Goal: Task Accomplishment & Management: Manage account settings

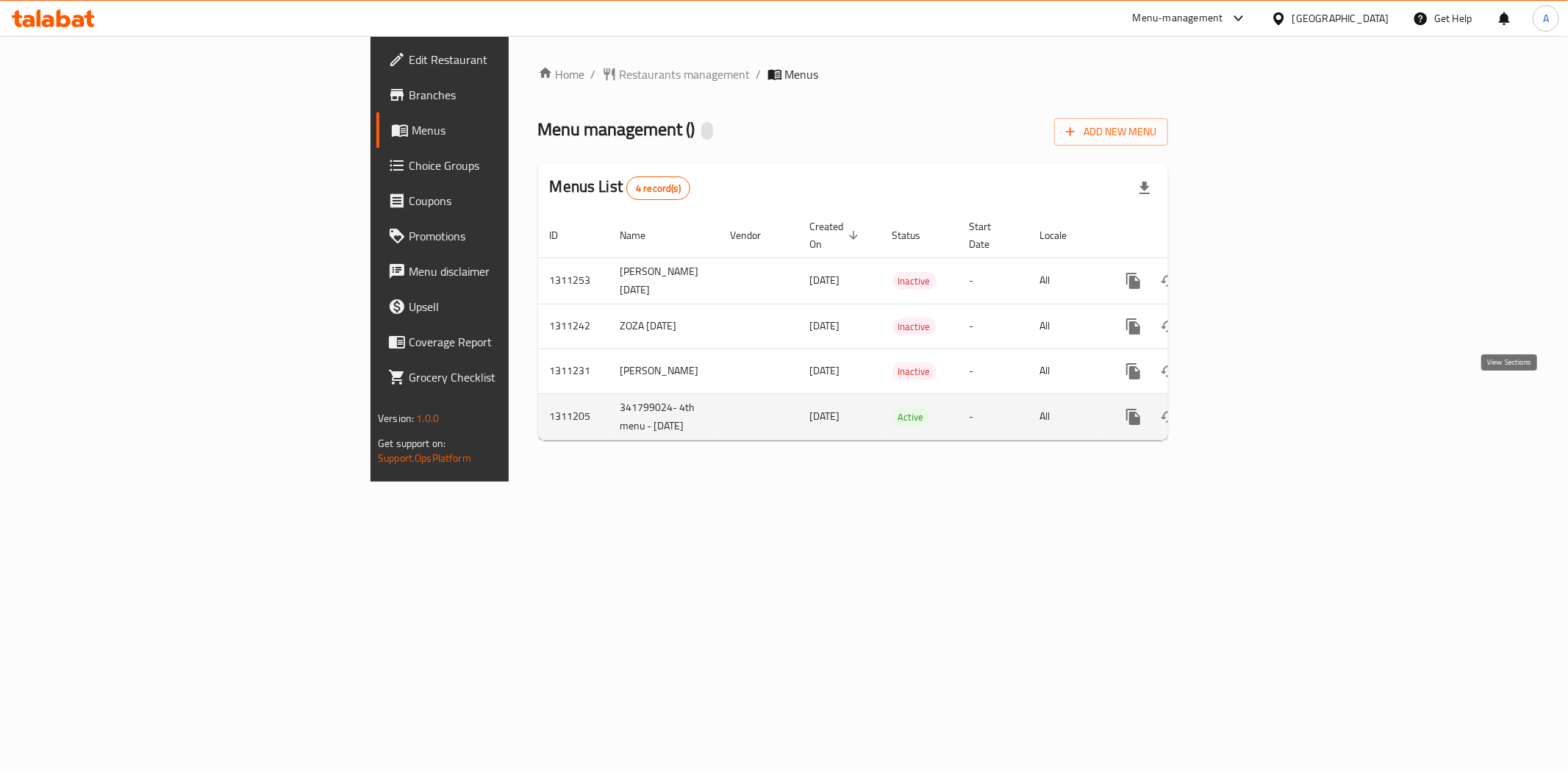
click at [1248, 408] on icon "enhanced table" at bounding box center [1239, 416] width 18 height 18
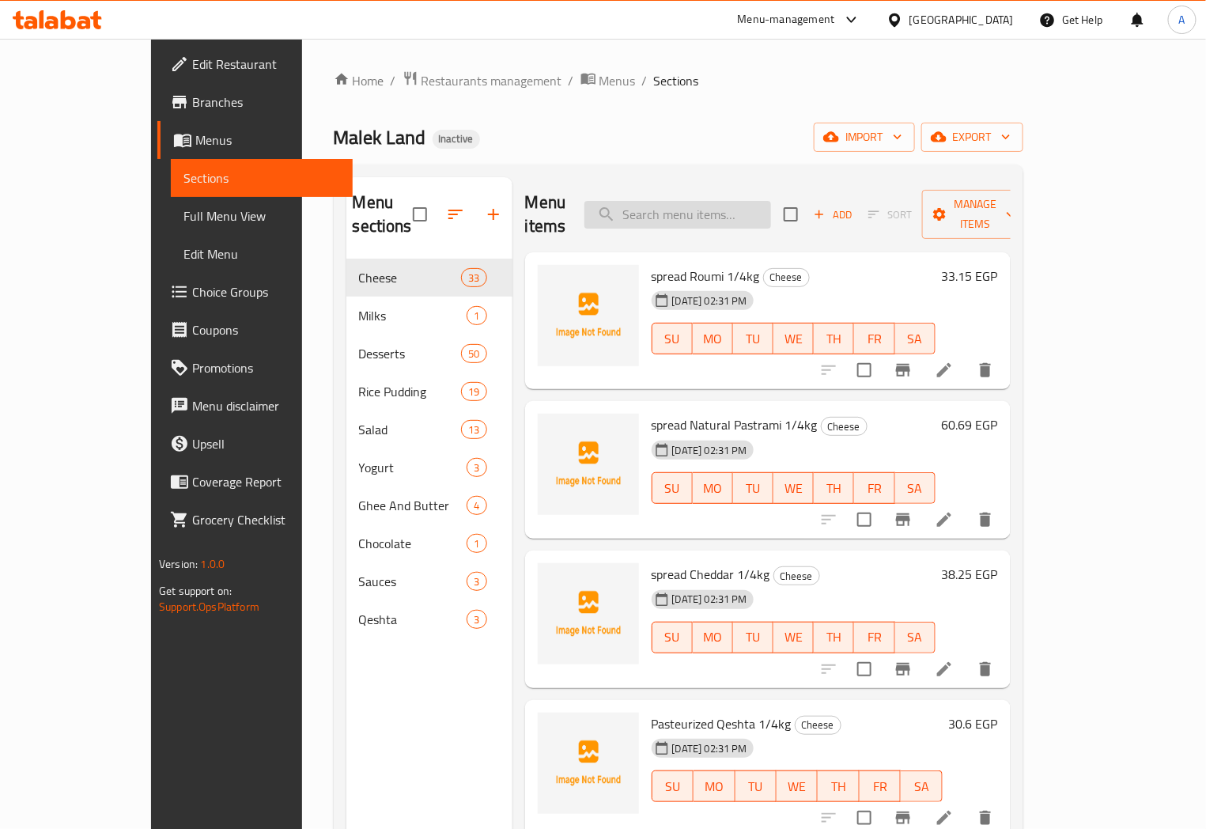
click at [710, 201] on input "search" at bounding box center [678, 215] width 187 height 28
paste input "Morta Paladi 1/4kg"
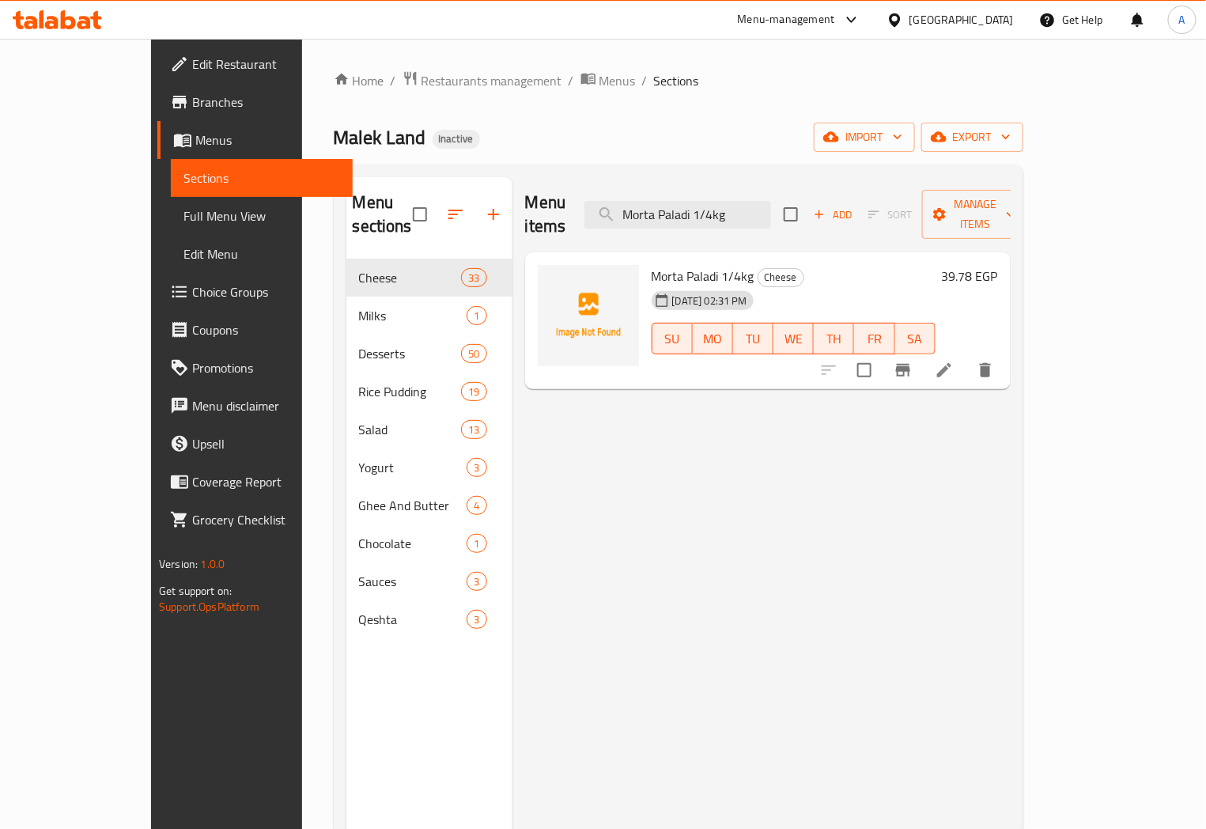
type input "Morta Paladi 1/4kg"
click at [954, 361] on icon at bounding box center [944, 370] width 19 height 19
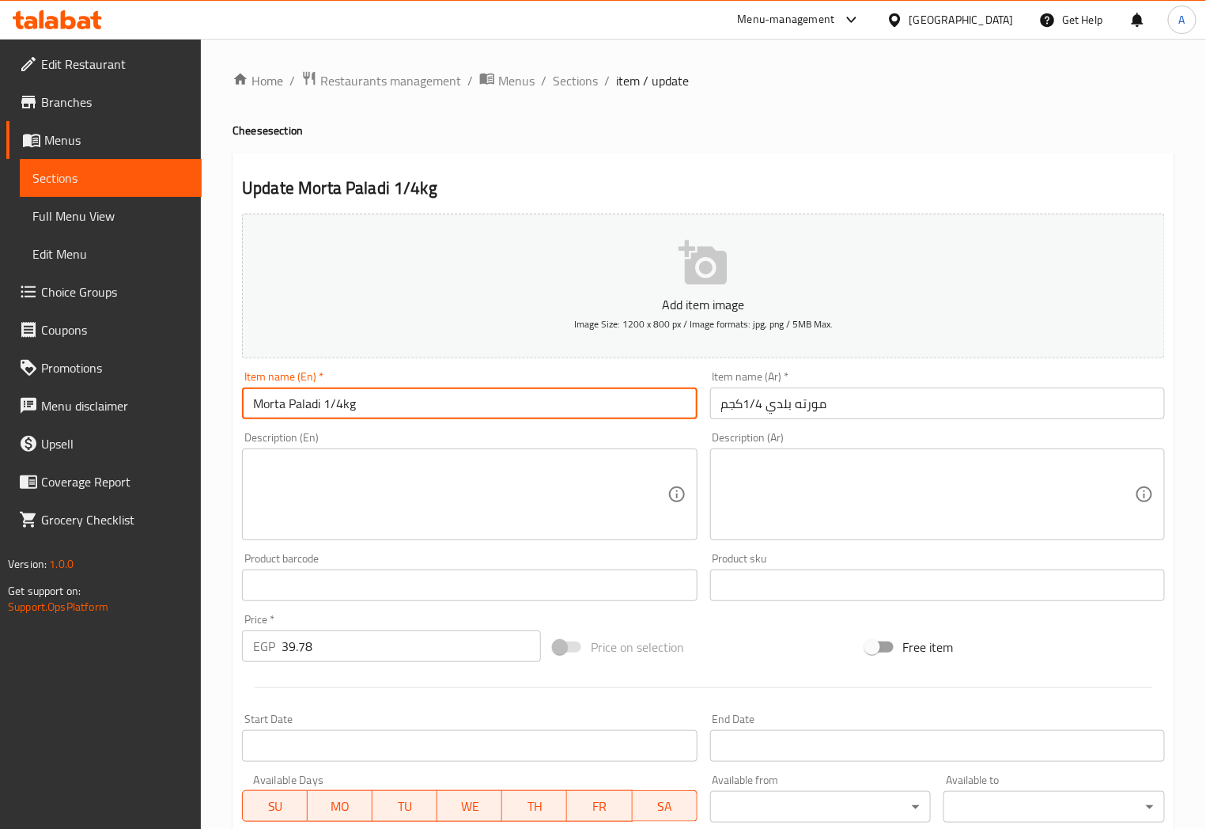
click at [290, 408] on input "Morta Paladi 1/4kg" at bounding box center [469, 404] width 455 height 32
type input "Morta baladi 1/4kg"
click at [553, 76] on span "Sections" at bounding box center [575, 80] width 45 height 19
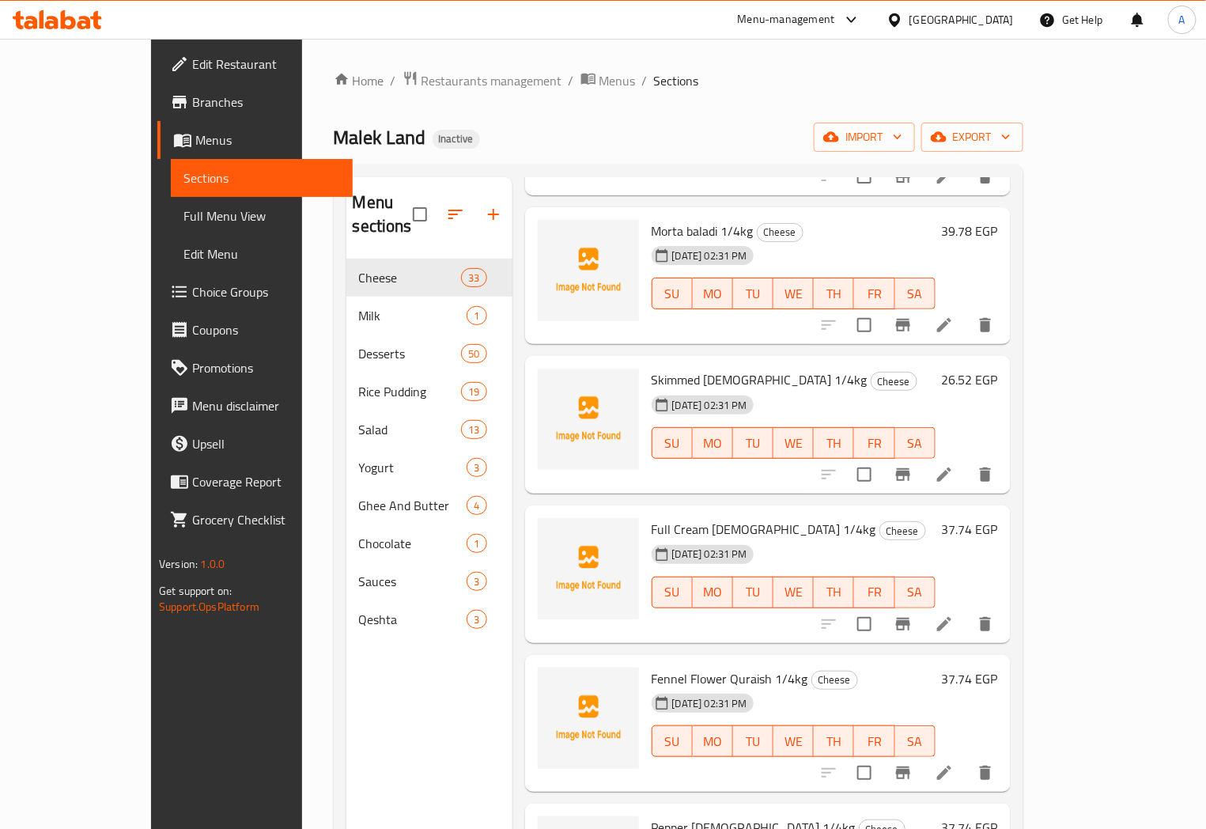
scroll to position [1054, 0]
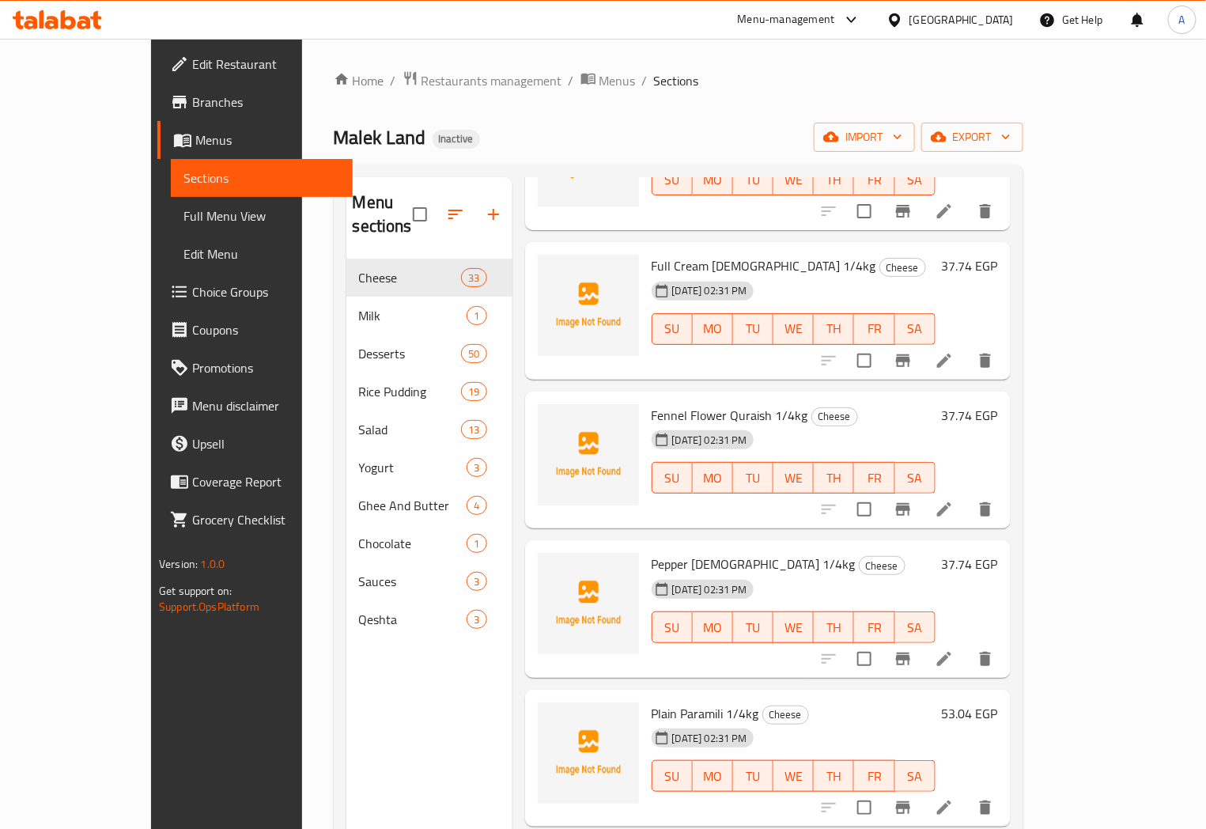
click at [954, 500] on icon at bounding box center [944, 509] width 19 height 19
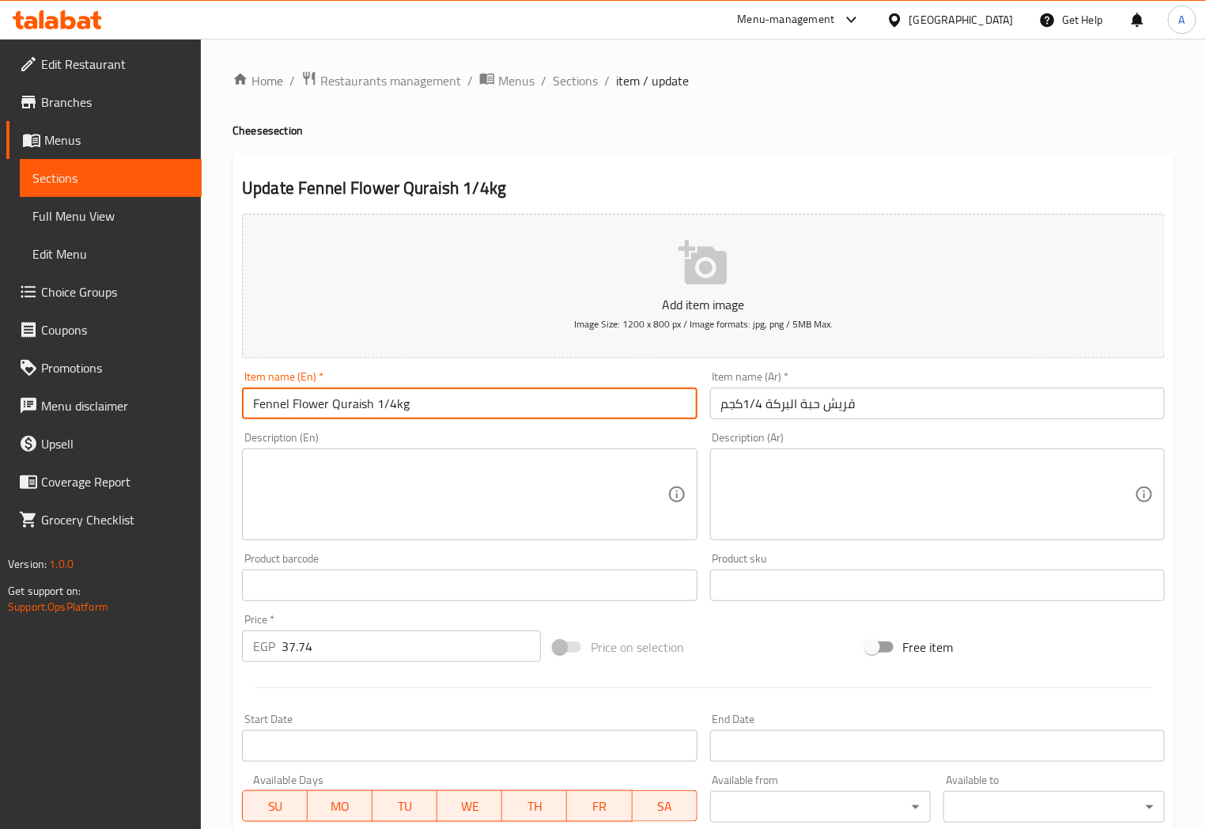
click at [269, 412] on input "Fennel Flower Quraish 1/4kg" at bounding box center [469, 404] width 455 height 32
drag, startPoint x: 269, startPoint y: 412, endPoint x: 295, endPoint y: 403, distance: 27.5
click at [295, 403] on input "Fennel Flower Quraish 1/4kg" at bounding box center [469, 404] width 455 height 32
click at [301, 405] on input "Fennel Flower Quraish 1/4kg" at bounding box center [469, 404] width 455 height 32
drag, startPoint x: 301, startPoint y: 405, endPoint x: 261, endPoint y: 404, distance: 40.4
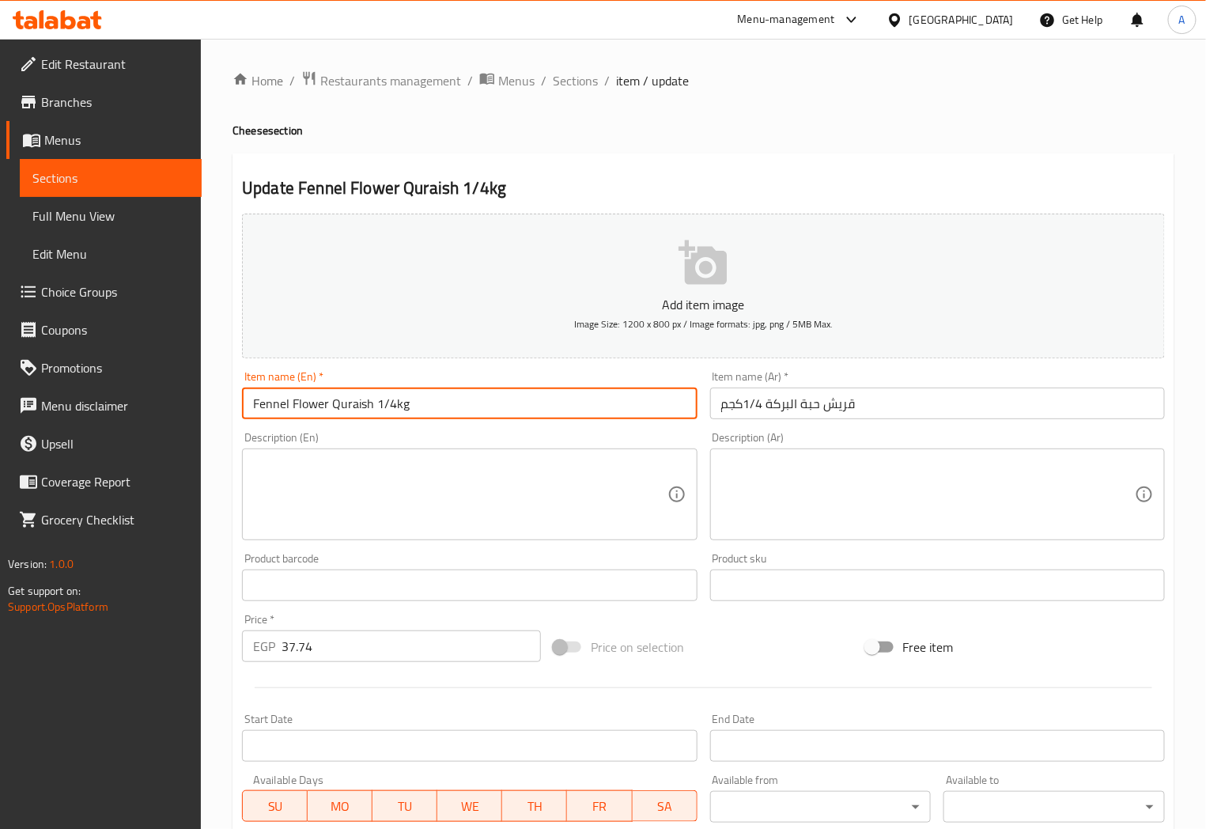
click at [261, 404] on input "Fennel Flower Quraish 1/4kg" at bounding box center [469, 404] width 455 height 32
click at [350, 405] on input "Fennel Flower Quraish 1/4kg" at bounding box center [469, 404] width 455 height 32
click at [275, 415] on input "Fennel Flower Quraish 1/4kg" at bounding box center [469, 404] width 455 height 32
drag, startPoint x: 291, startPoint y: 407, endPoint x: 301, endPoint y: 404, distance: 10.6
click at [301, 404] on input "Fennel Flower Quraish 1/4kg" at bounding box center [469, 404] width 455 height 32
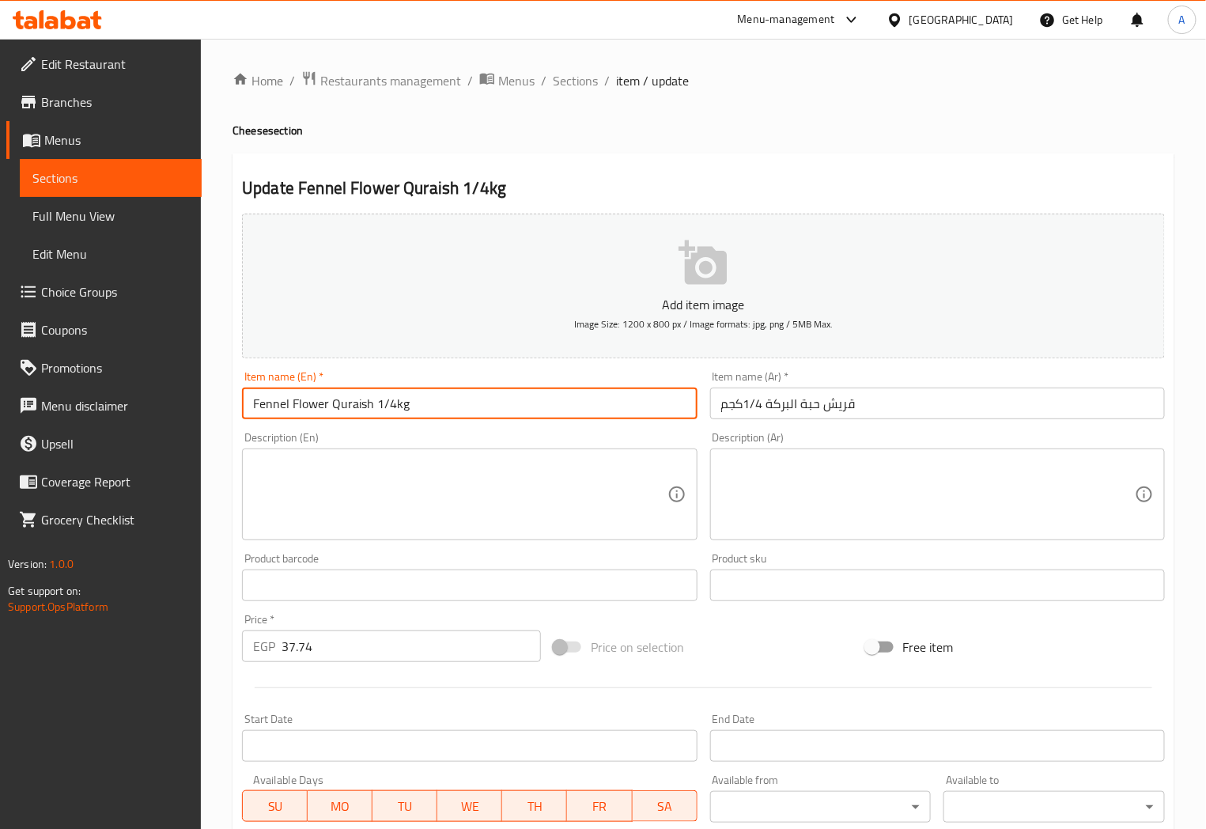
click at [301, 405] on input "Fennel Flower Quraish 1/4kg" at bounding box center [469, 404] width 455 height 32
paste input "Black Seeds"
drag, startPoint x: 297, startPoint y: 406, endPoint x: 263, endPoint y: 401, distance: 33.6
click at [263, 401] on input "Fennel Flower Quraish 1/4kg" at bounding box center [469, 404] width 455 height 32
type input "Black Seeds Quraish 1/4kg"
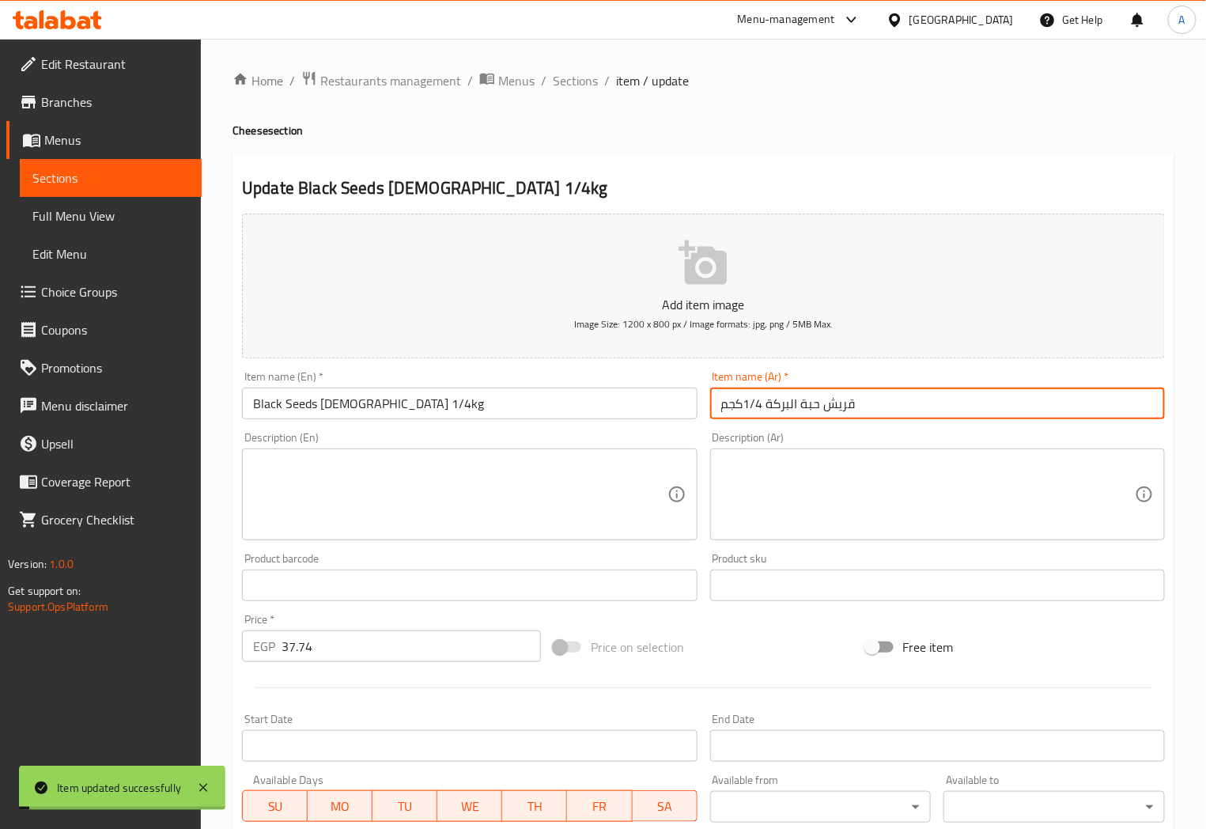
drag, startPoint x: 945, startPoint y: 399, endPoint x: 646, endPoint y: 407, distance: 298.4
click at [646, 407] on div "Add item image Image Size: 1200 x 800 px / Image formats: jpg, png / 5MB Max. I…" at bounding box center [704, 548] width 936 height 682
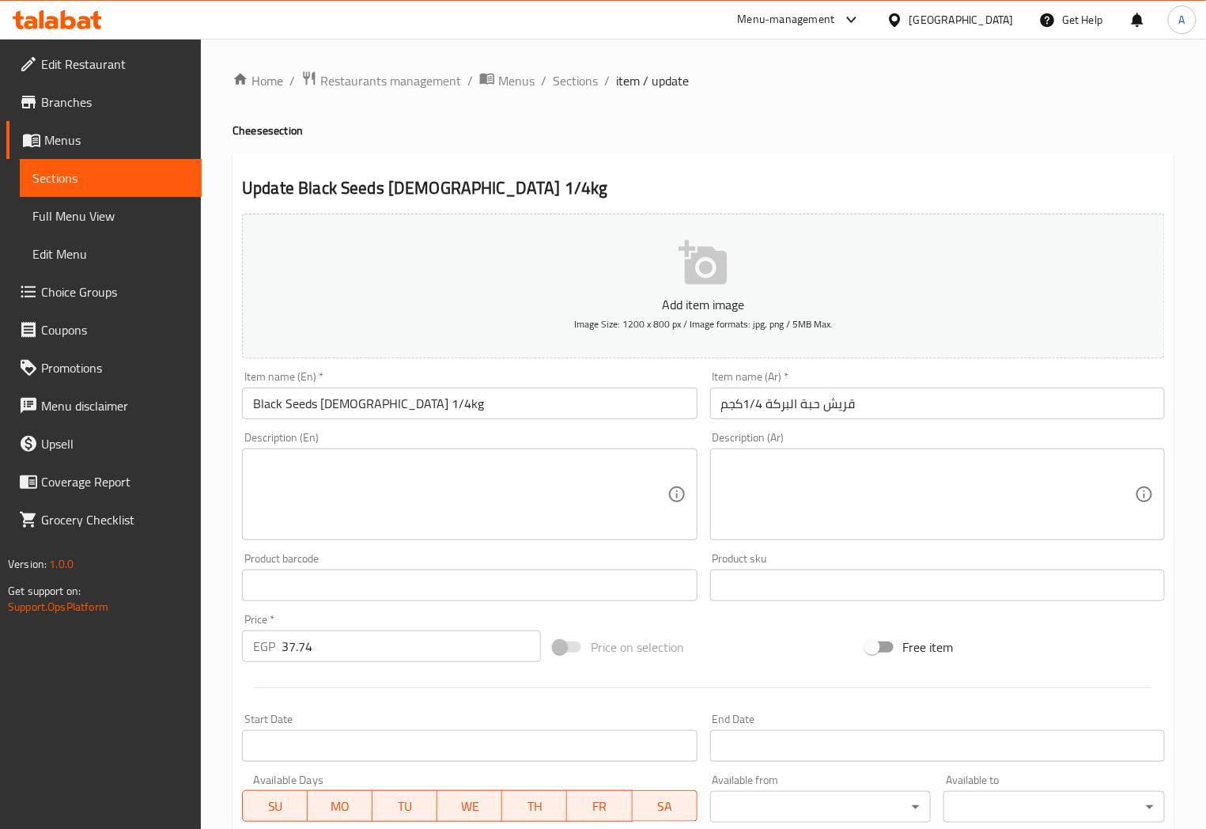
click at [858, 136] on h4 "Cheese section" at bounding box center [704, 131] width 942 height 16
click at [560, 75] on span "Sections" at bounding box center [575, 80] width 45 height 19
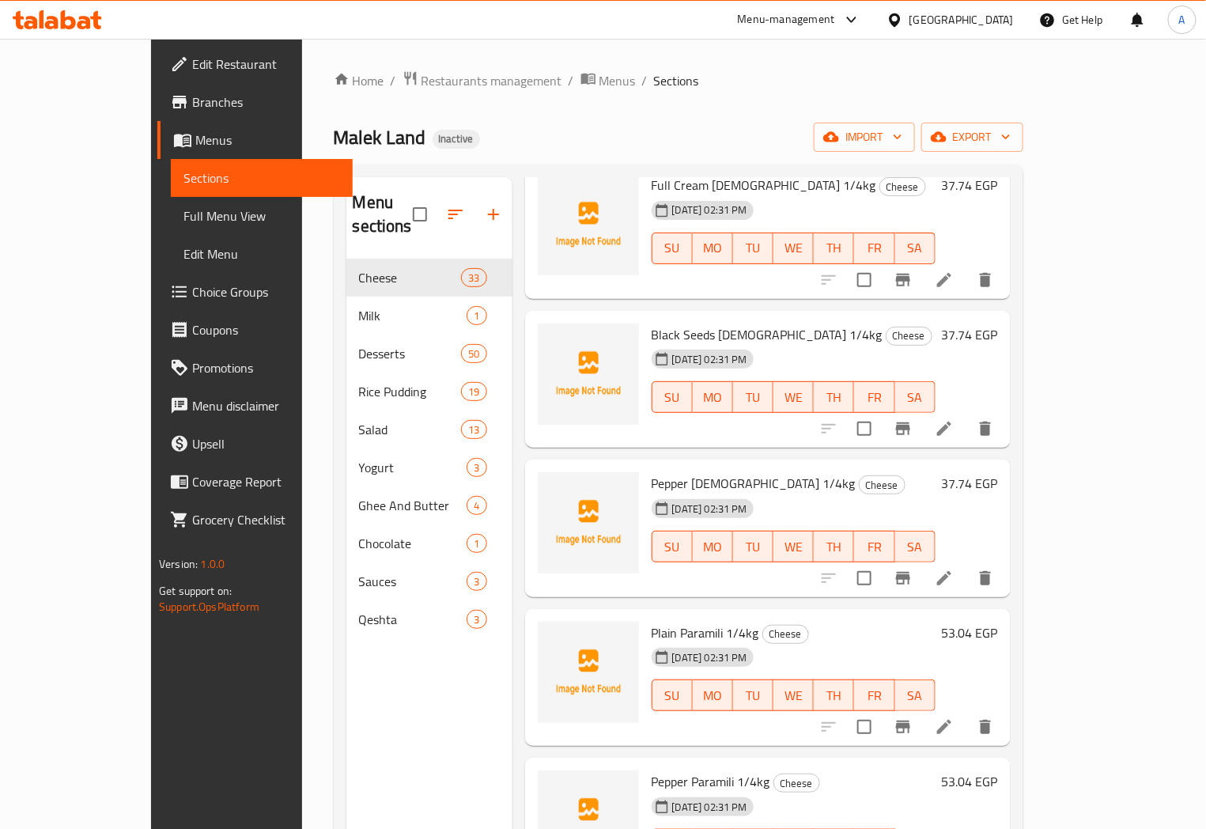
scroll to position [1230, 0]
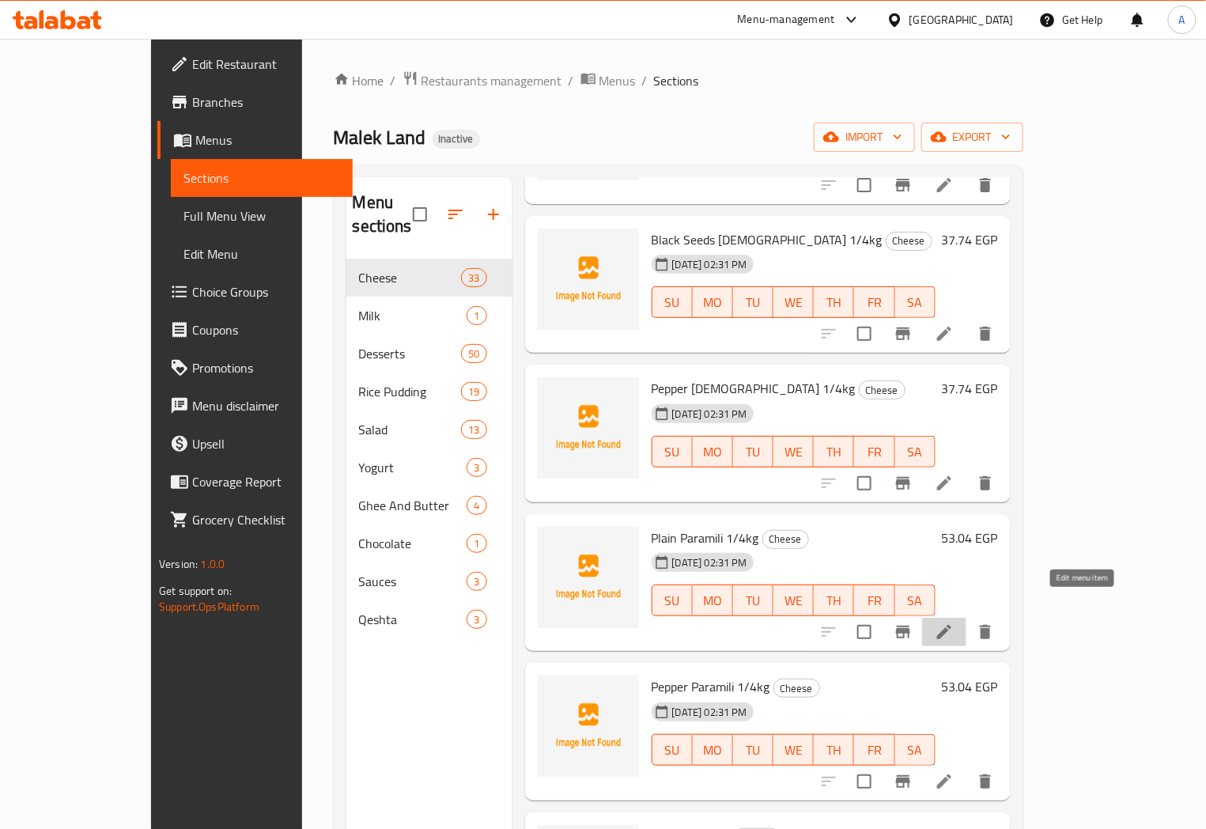
click at [952, 625] on icon at bounding box center [944, 632] width 14 height 14
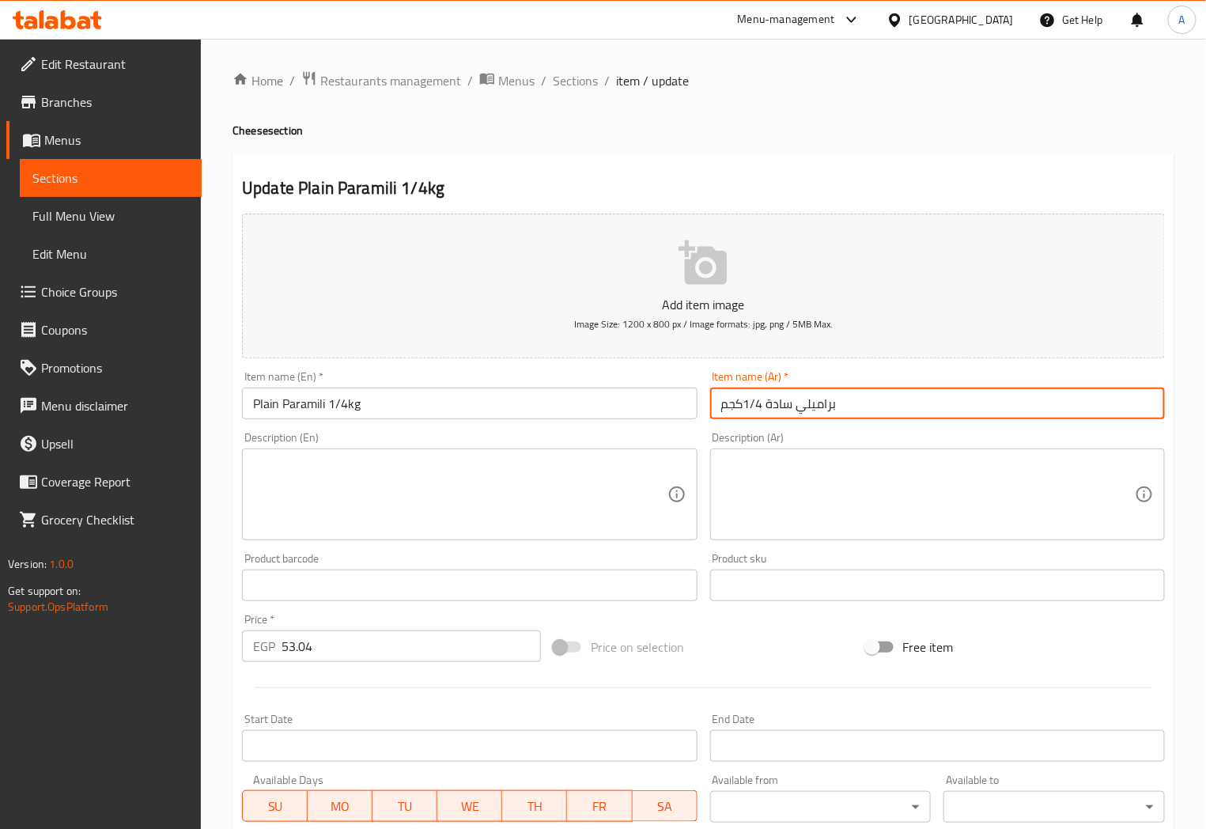
click at [815, 413] on input "براميلي سادة 1/4كجم" at bounding box center [937, 404] width 455 height 32
paste input "Bramilli Cheese"
type input "براميلي سادة 1/4كجم"
click at [304, 408] on input "Plain Paramili 1/4kg" at bounding box center [469, 404] width 455 height 32
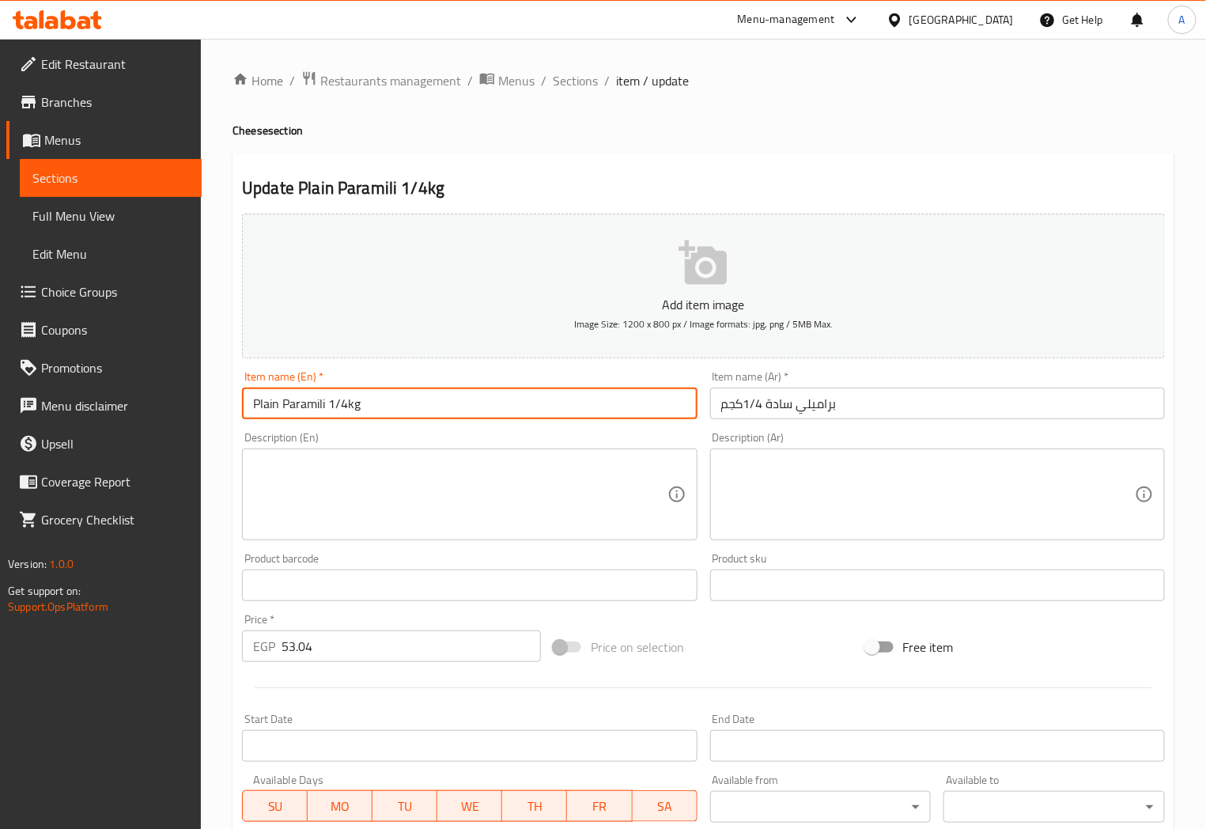
click at [304, 408] on input "Plain Paramili 1/4kg" at bounding box center [469, 404] width 455 height 32
paste input "Bramilli Cheese"
click at [336, 404] on input "Plain Bramilli Cheese 1/4kg" at bounding box center [469, 404] width 455 height 32
click at [310, 400] on input "Plain Bramilli 1/4kg" at bounding box center [469, 404] width 455 height 32
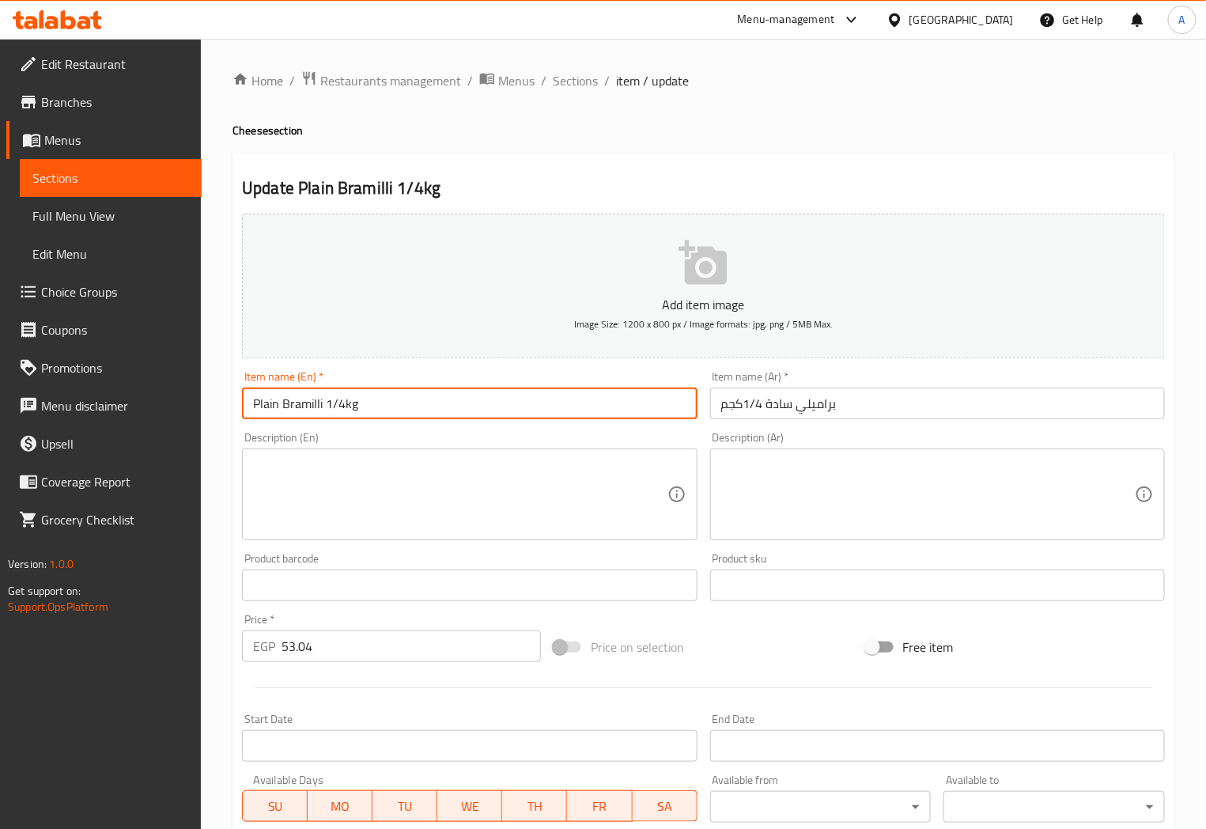
click at [310, 400] on input "Plain Bramilli 1/4kg" at bounding box center [469, 404] width 455 height 32
type input "Plain Bramilli 1/4kg"
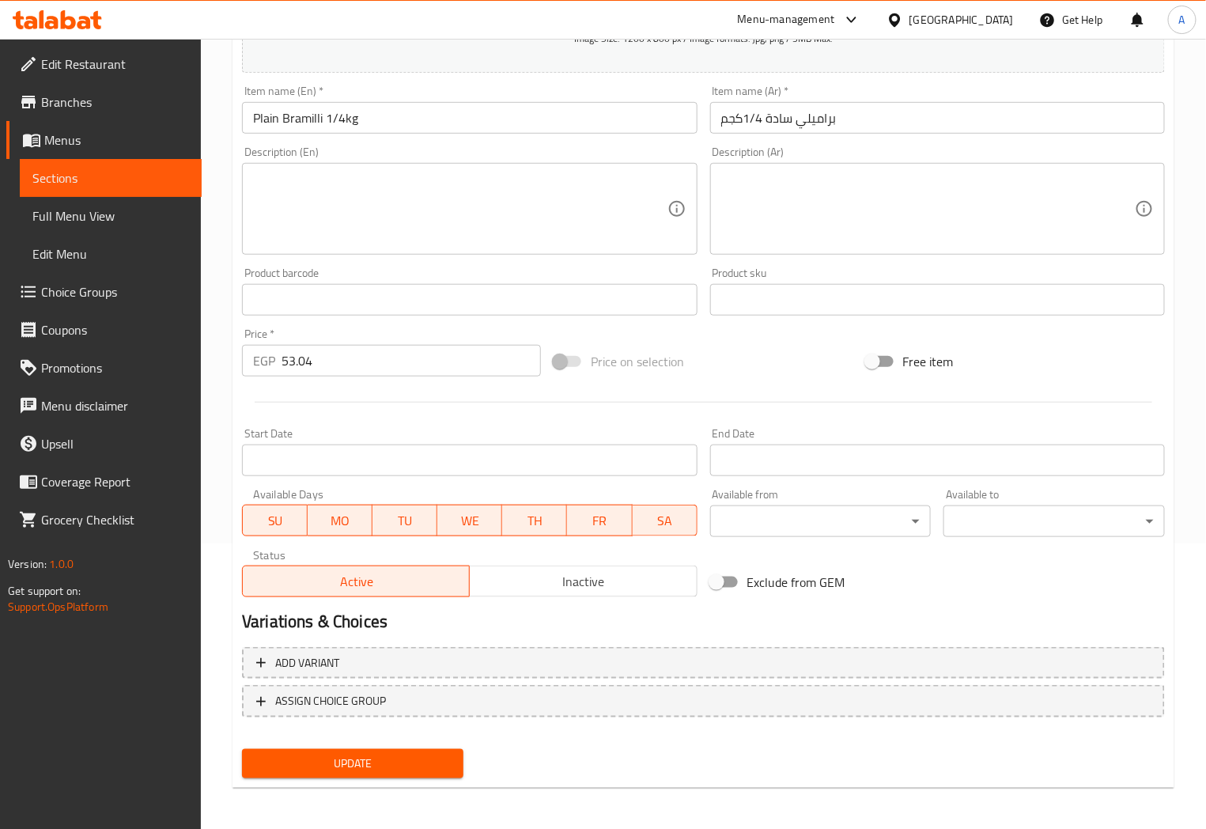
click at [439, 754] on span "Update" at bounding box center [353, 764] width 196 height 20
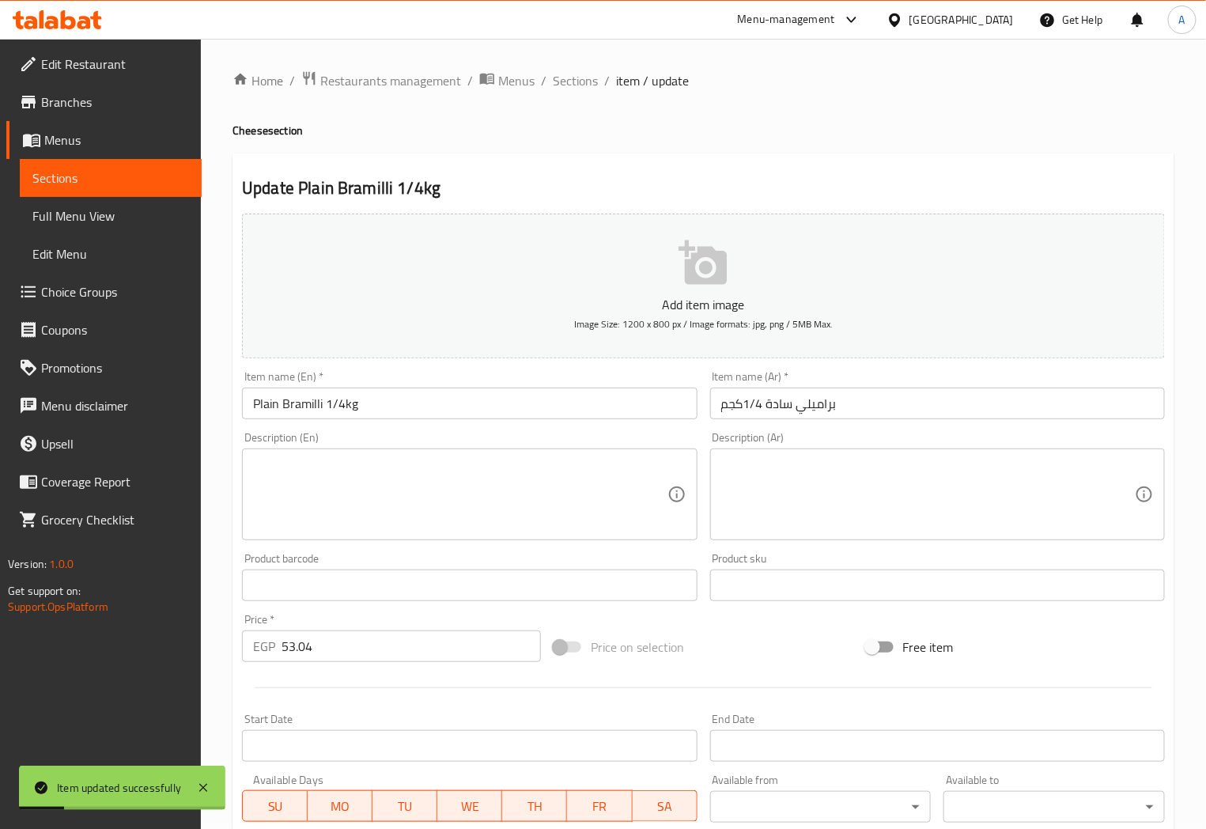
click at [827, 409] on input "براميلي سادة 1/4كجم" at bounding box center [937, 404] width 455 height 32
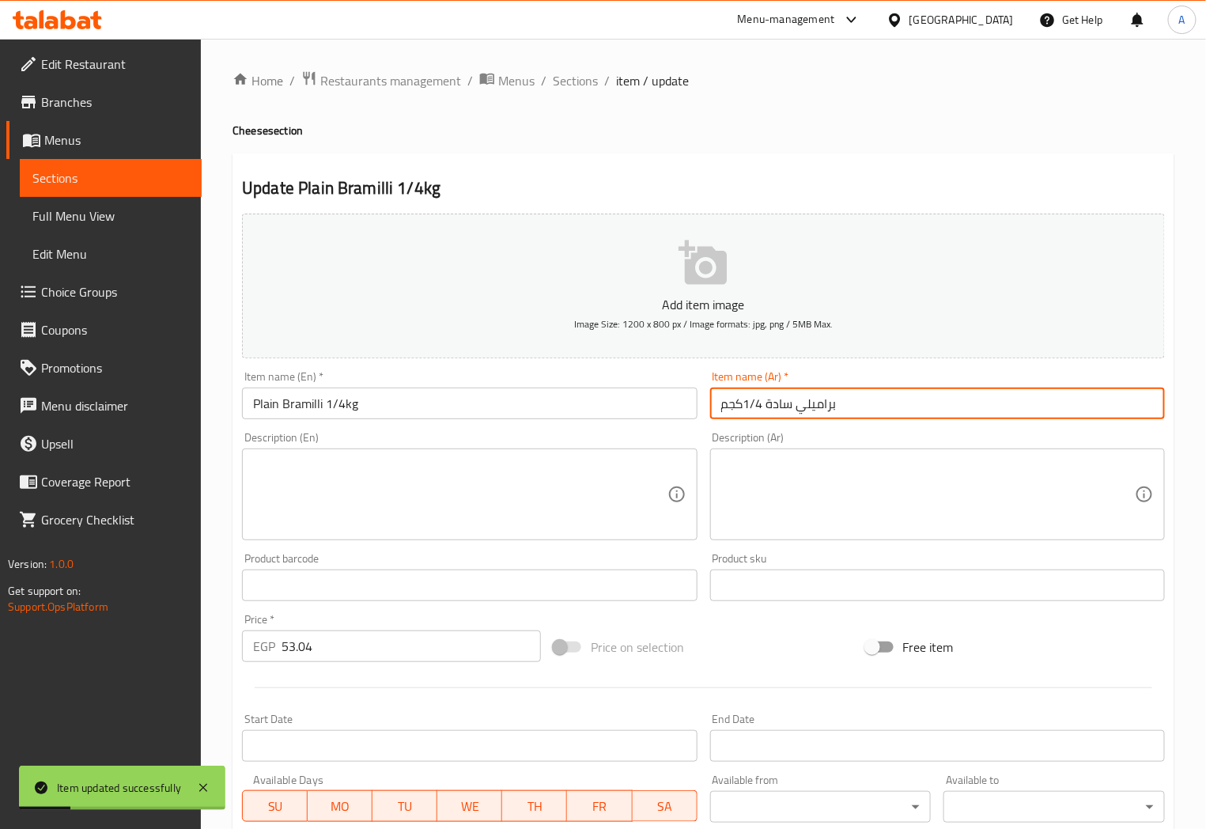
click at [827, 409] on input "براميلي سادة 1/4كجم" at bounding box center [937, 404] width 455 height 32
drag, startPoint x: 565, startPoint y: 81, endPoint x: 732, endPoint y: 158, distance: 184.0
click at [566, 80] on span "Sections" at bounding box center [575, 80] width 45 height 19
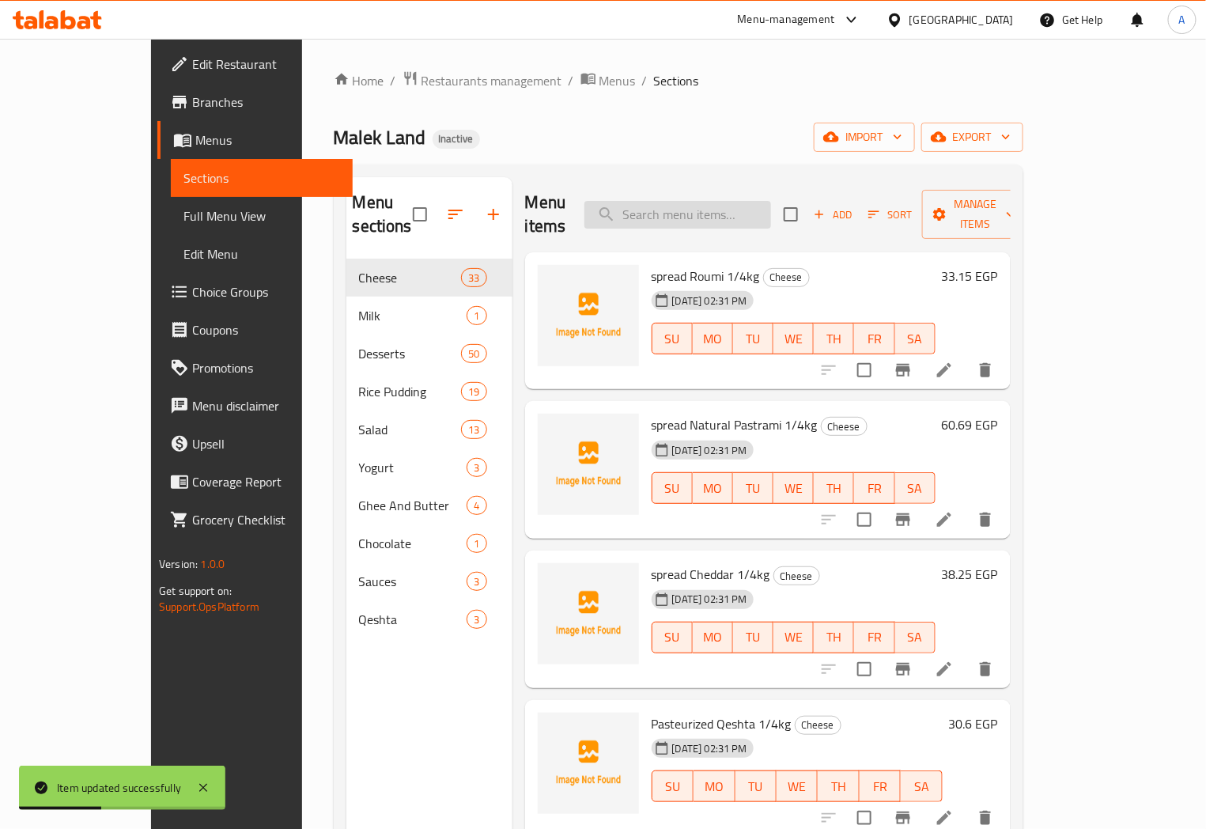
click at [731, 201] on input "search" at bounding box center [678, 215] width 187 height 28
paste input "براميلي"
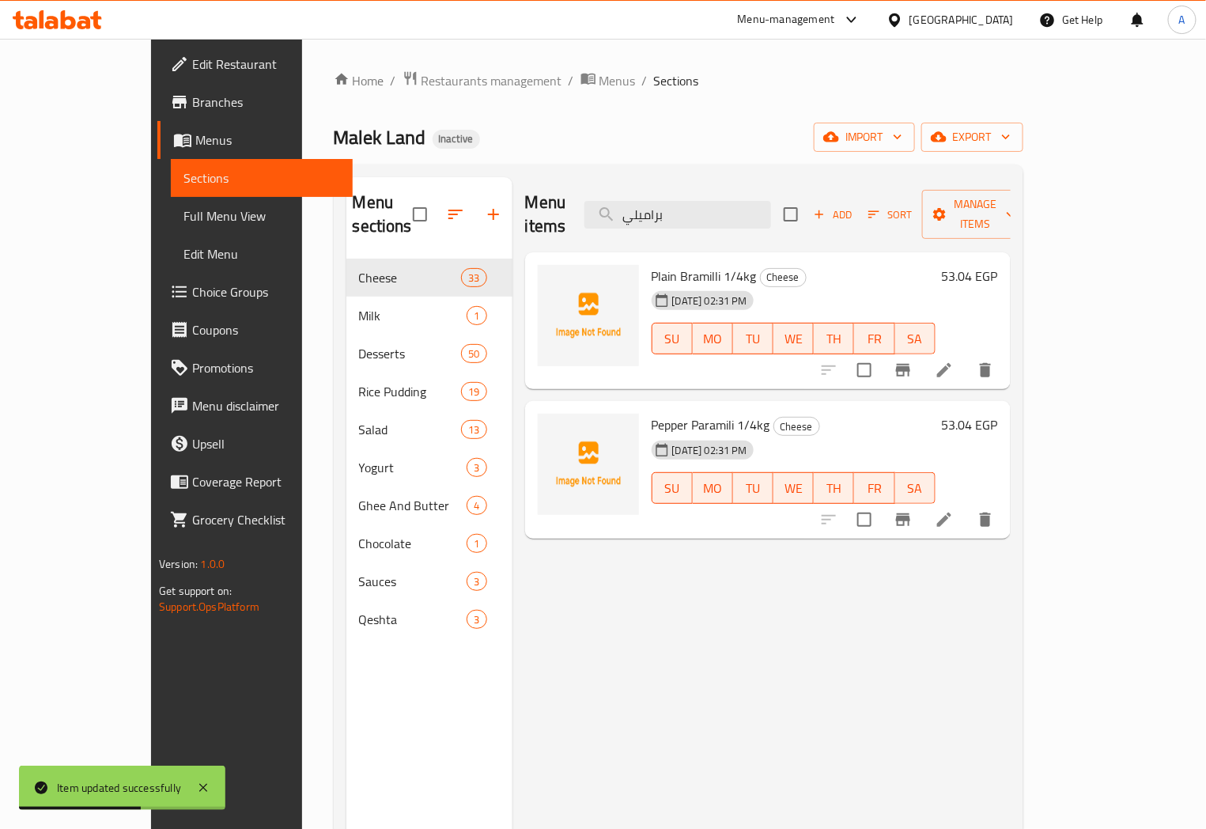
type input "براميلي"
click at [686, 413] on span "Pepper Paramili 1/4kg" at bounding box center [711, 425] width 119 height 24
copy span "Paramili"
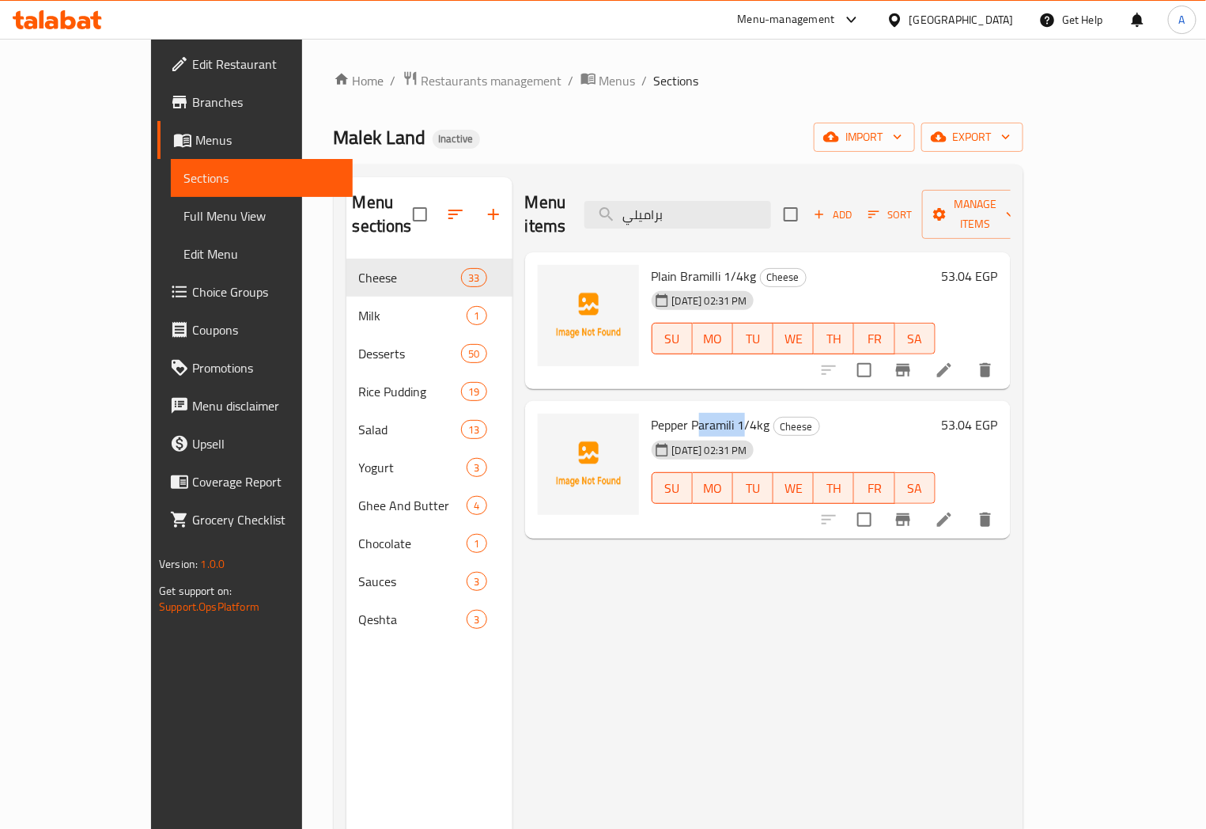
drag, startPoint x: 676, startPoint y: 263, endPoint x: 668, endPoint y: 250, distance: 14.9
click at [676, 285] on div "11-09-2025 02:31 PM" at bounding box center [683, 301] width 74 height 32
click at [662, 264] on span "Plain Bramilli 1/4kg" at bounding box center [704, 276] width 105 height 24
copy span "Bramilli"
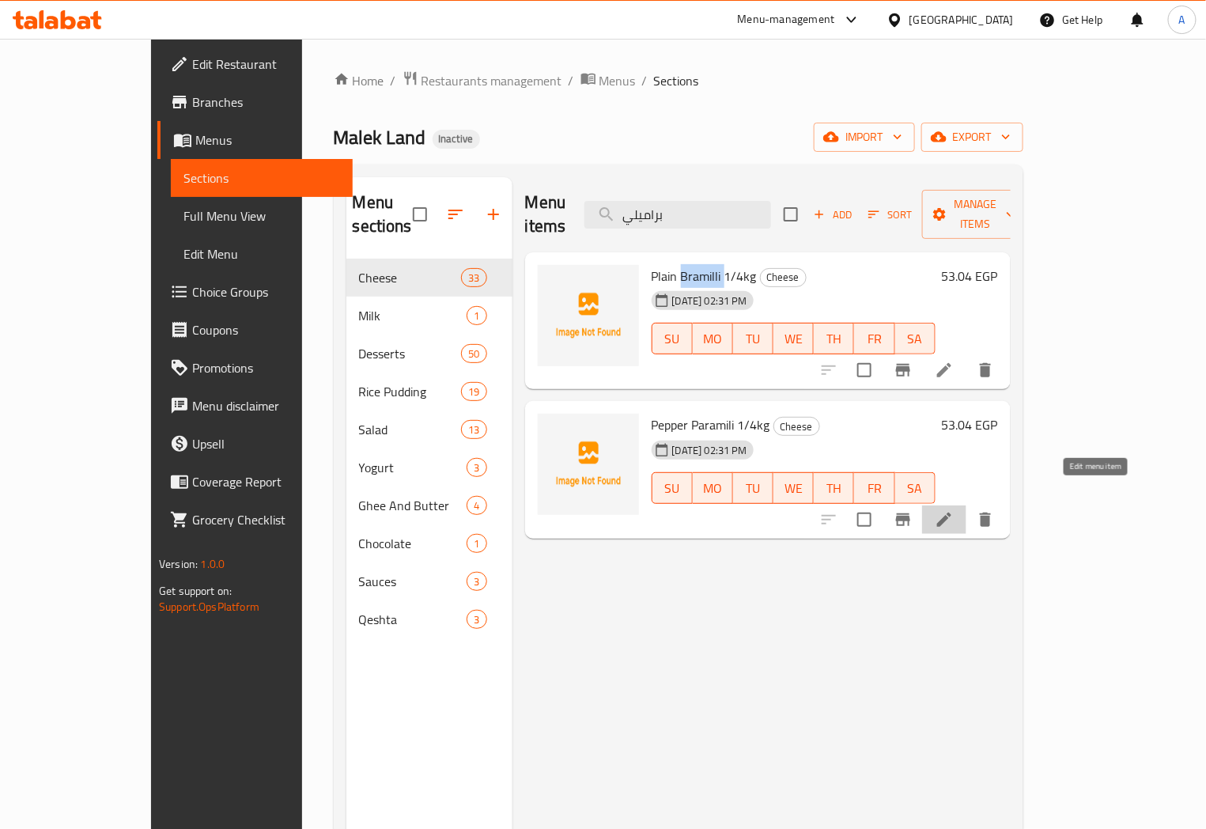
click at [954, 510] on icon at bounding box center [944, 519] width 19 height 19
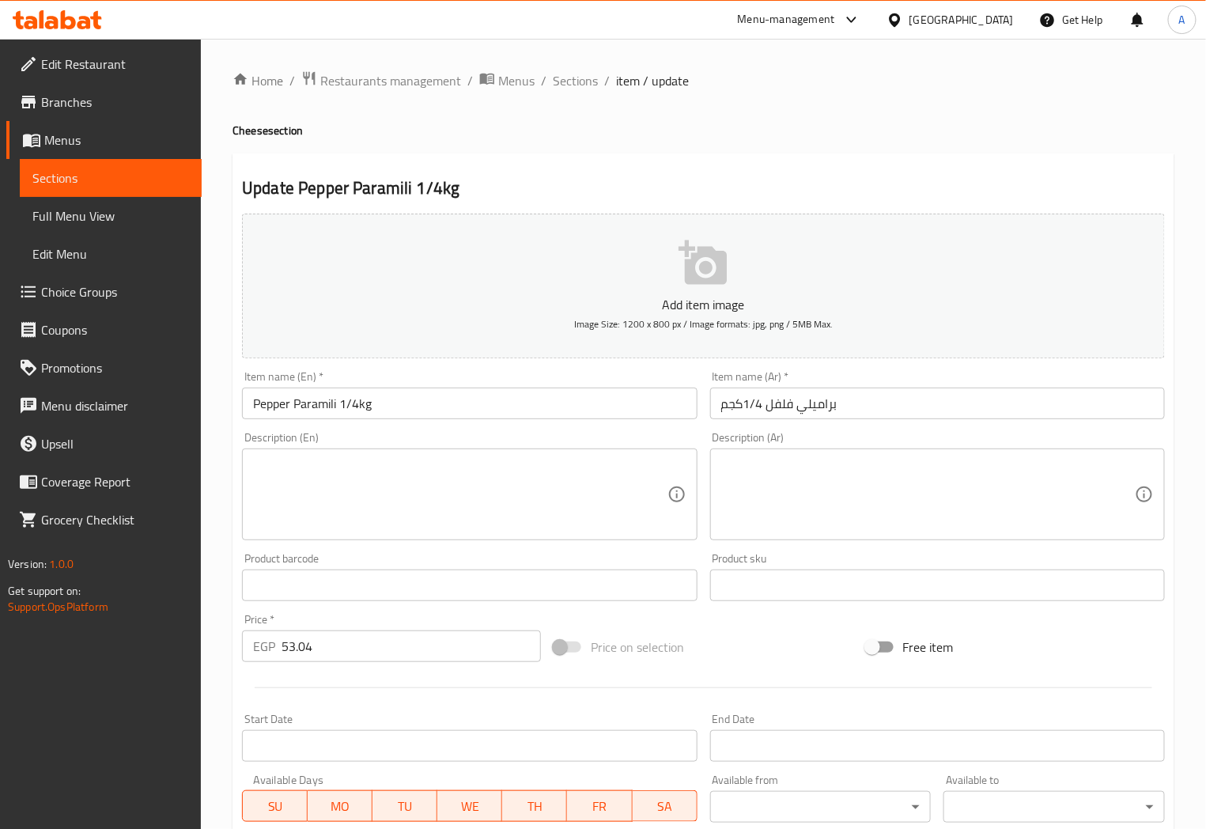
click at [325, 391] on input "Pepper Paramili 1/4kg" at bounding box center [469, 404] width 455 height 32
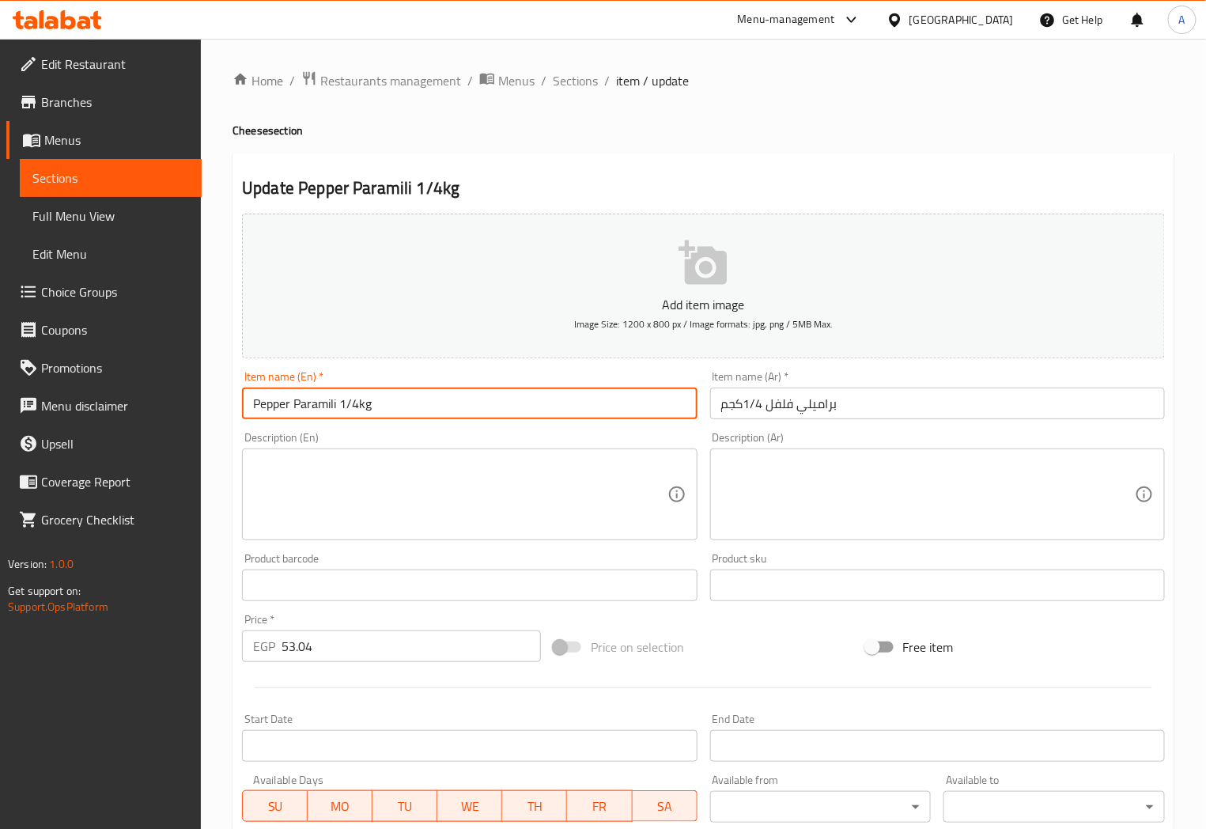
click at [325, 391] on input "Pepper Paramili 1/4kg" at bounding box center [469, 404] width 455 height 32
paste input "Bramil"
type input "Pepper Bramilli 1/4kg"
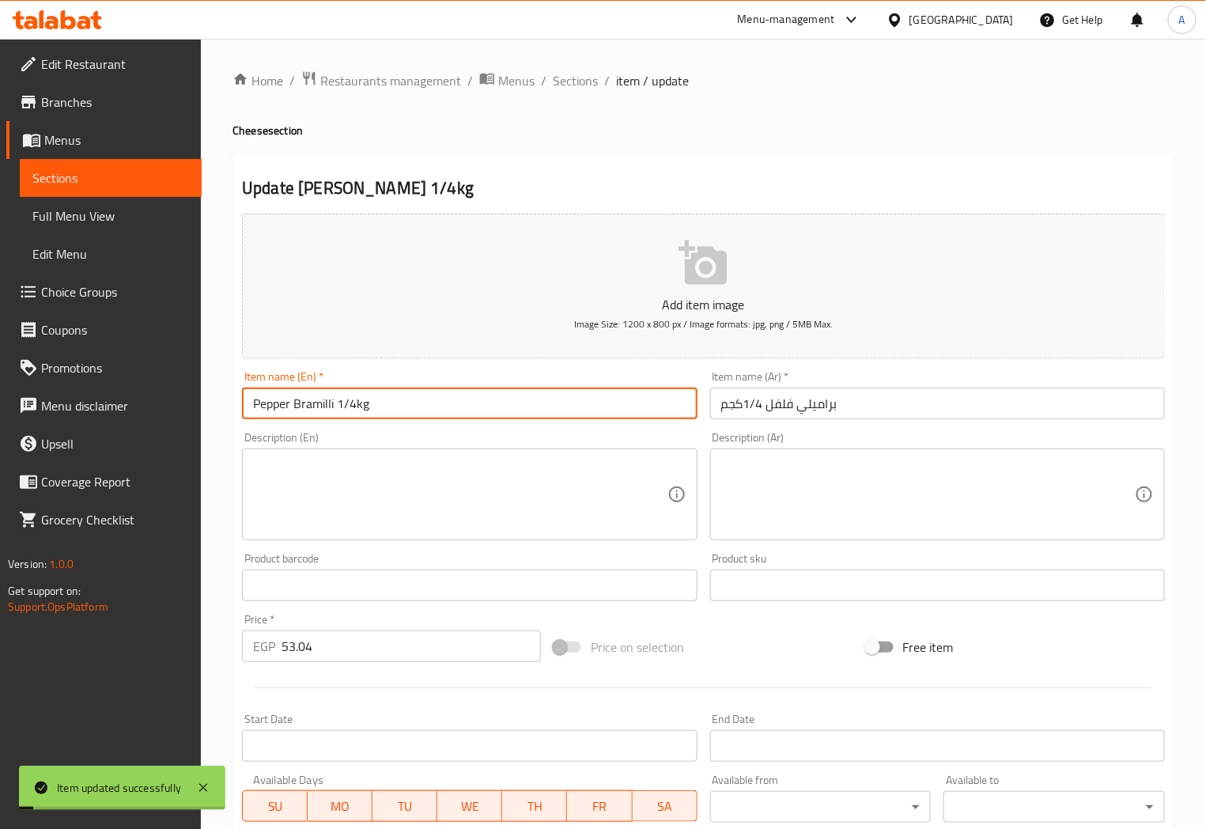
click at [562, 81] on span "Sections" at bounding box center [575, 80] width 45 height 19
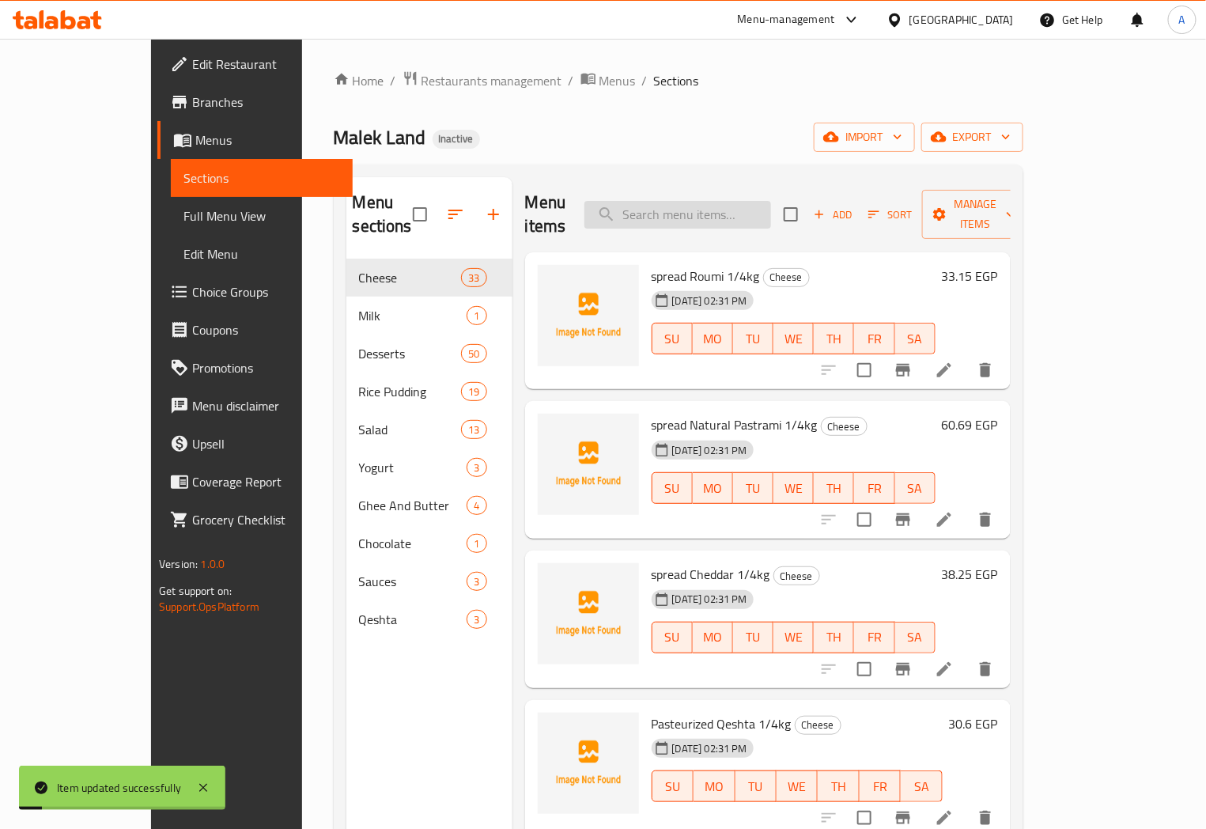
click at [744, 211] on input "search" at bounding box center [678, 215] width 187 height 28
paste input "Bramilli"
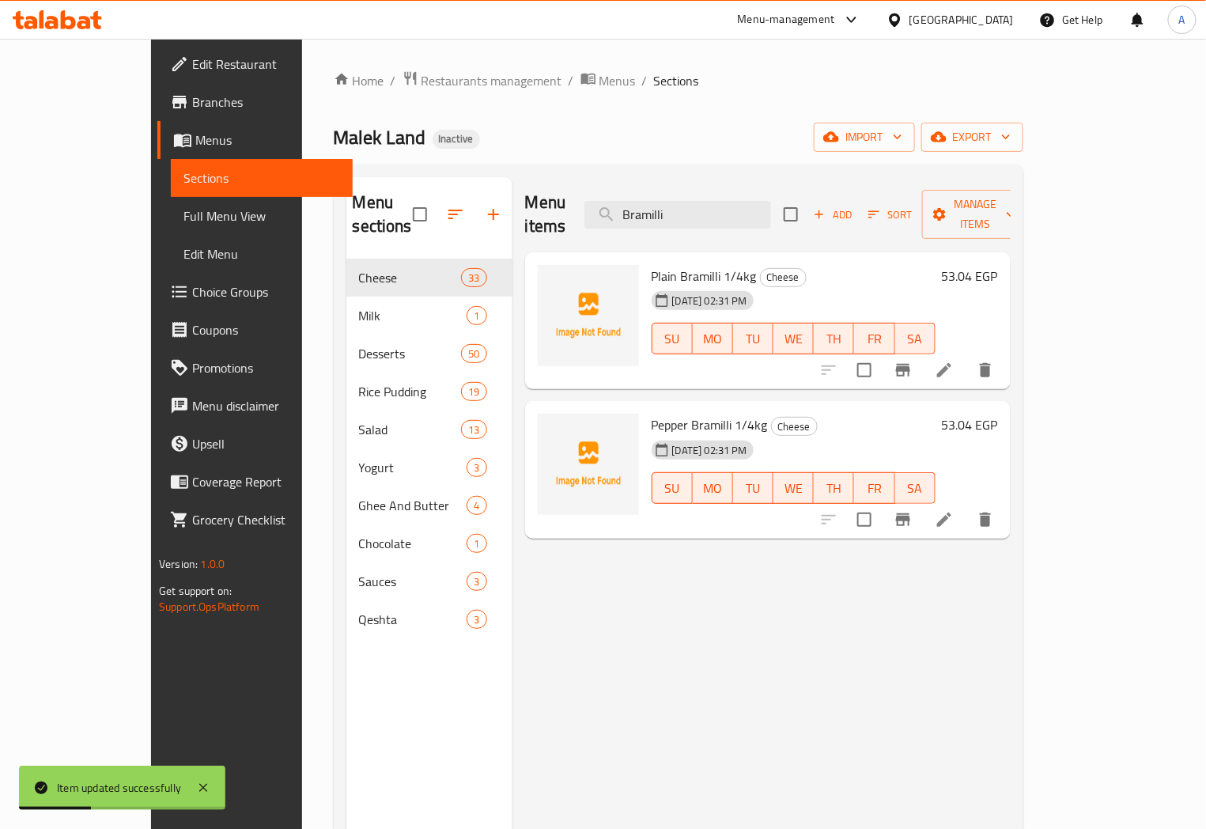
click at [671, 264] on span "Plain Bramilli 1/4kg" at bounding box center [704, 276] width 105 height 24
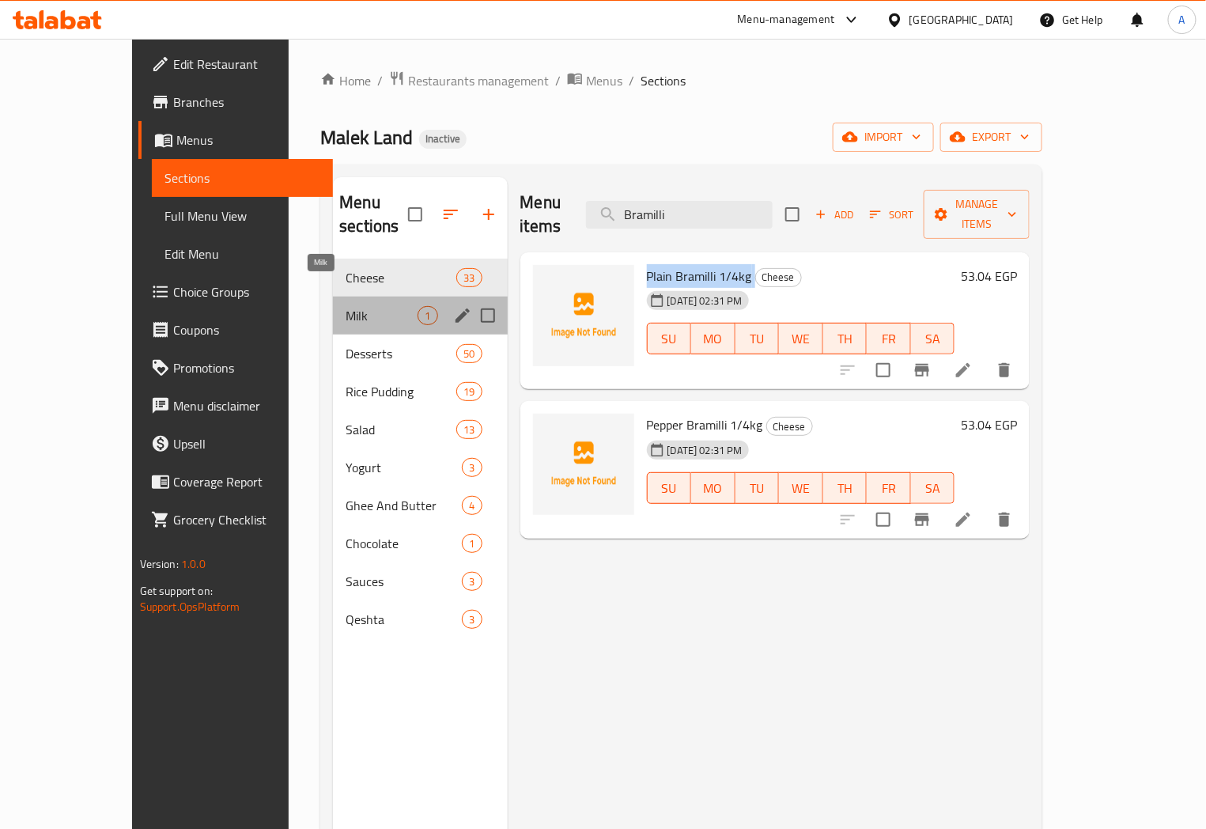
click at [346, 306] on span "Milk" at bounding box center [382, 315] width 72 height 19
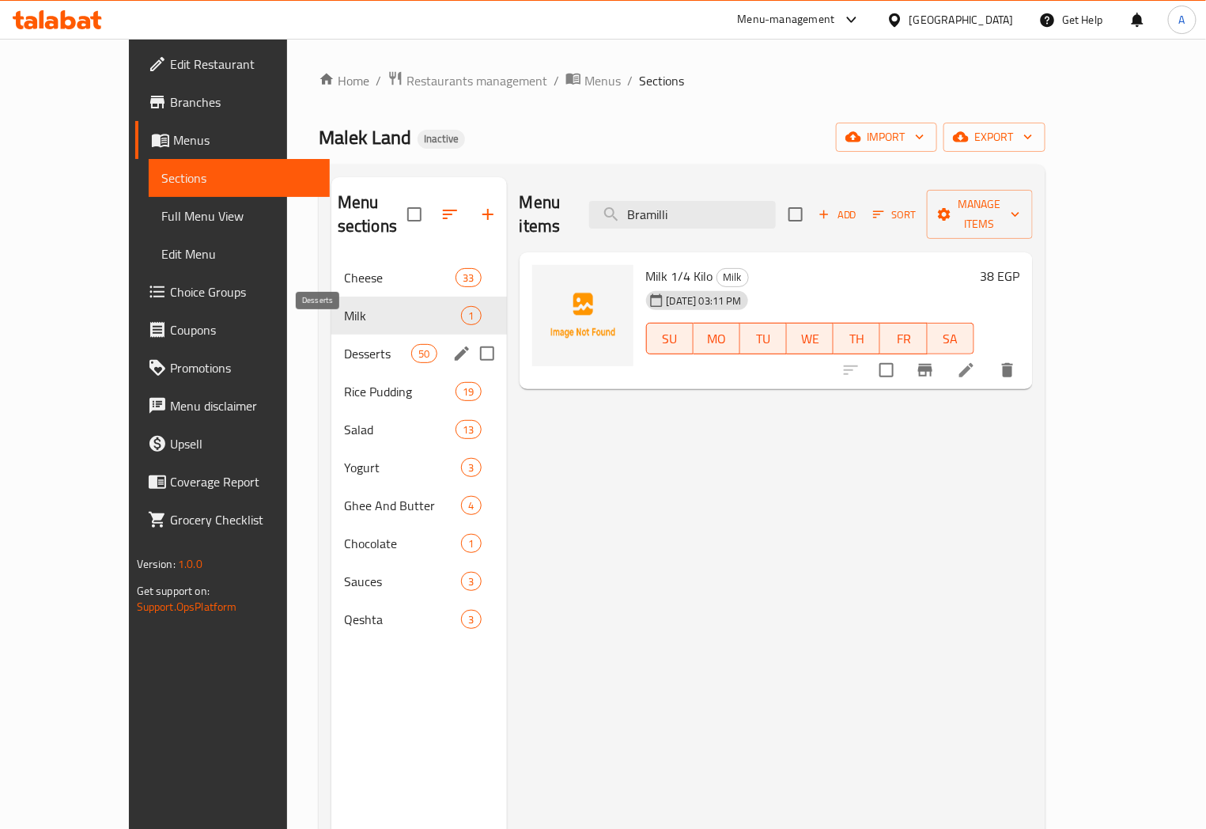
click at [344, 344] on span "Desserts" at bounding box center [377, 353] width 67 height 19
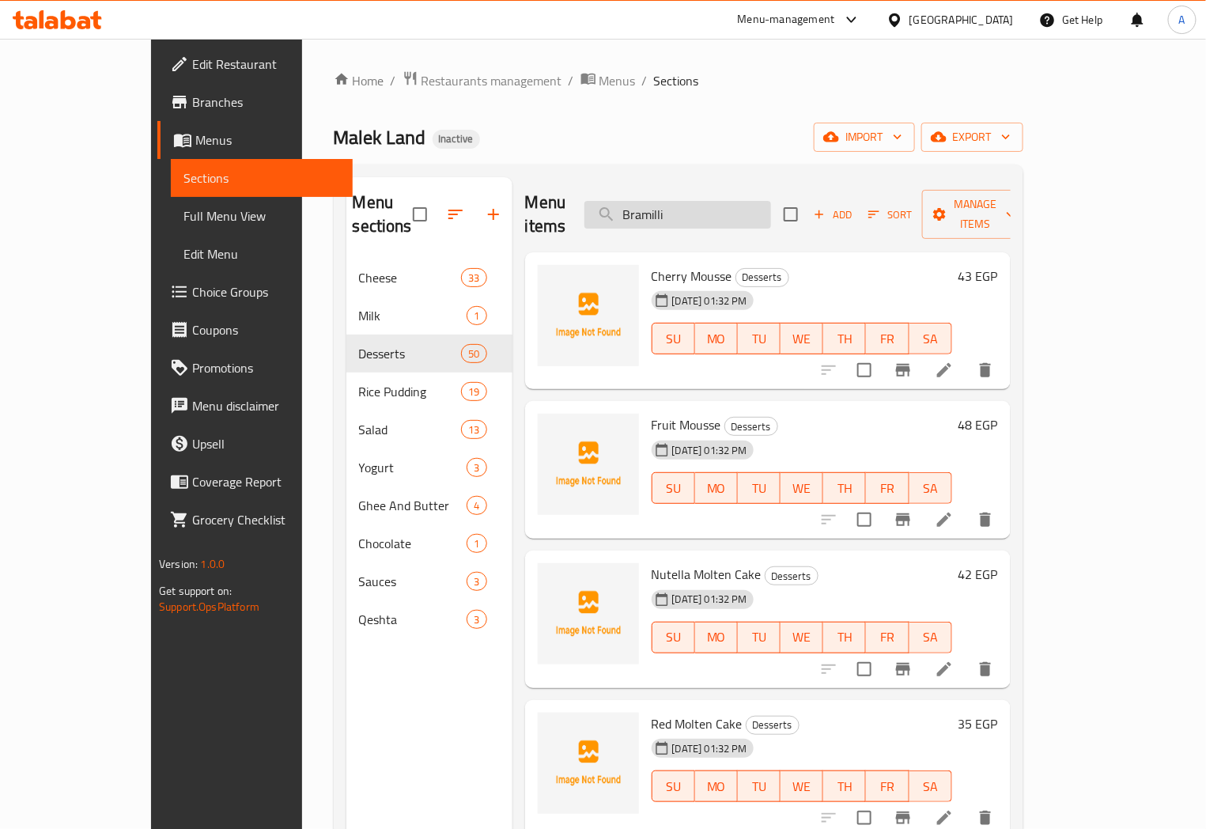
click at [717, 201] on input "Bramilli" at bounding box center [678, 215] width 187 height 28
paste input "Toffee Tajine"
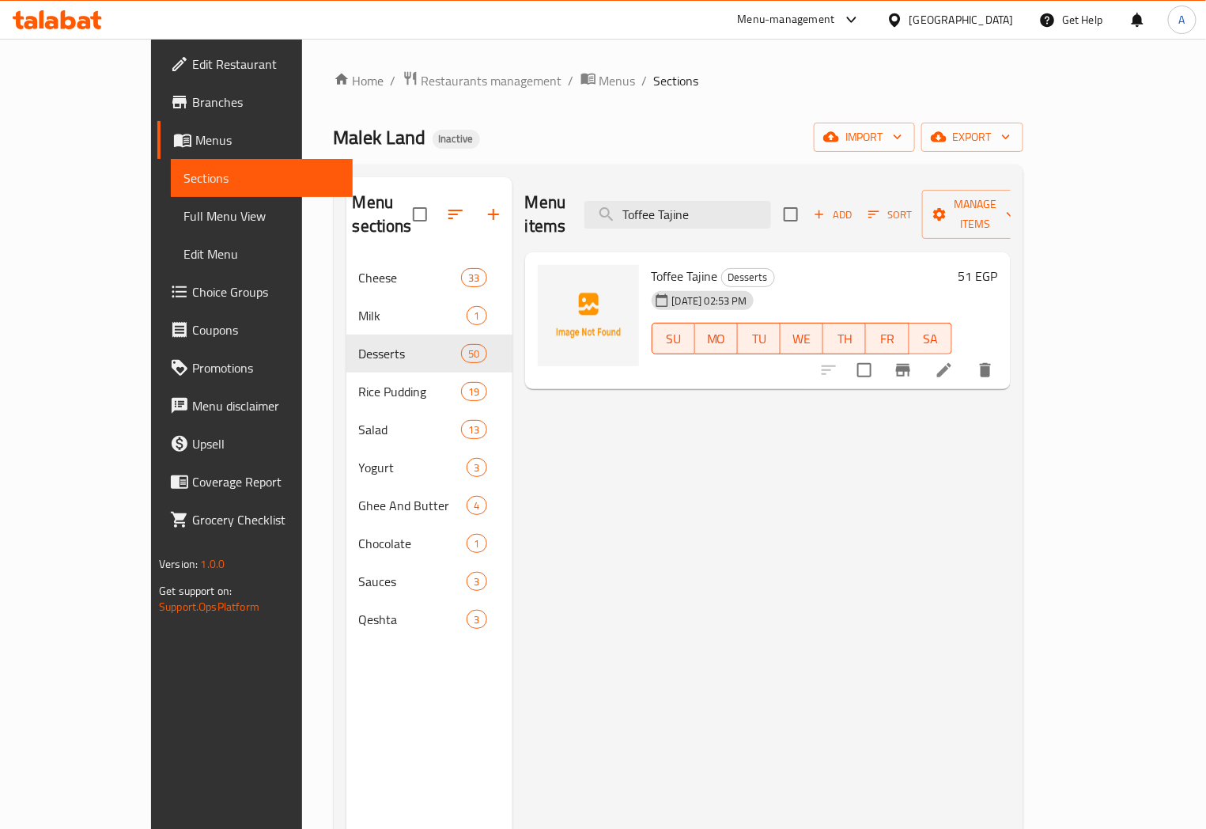
type input "Toffee Tajine"
click at [952, 363] on icon at bounding box center [944, 370] width 14 height 14
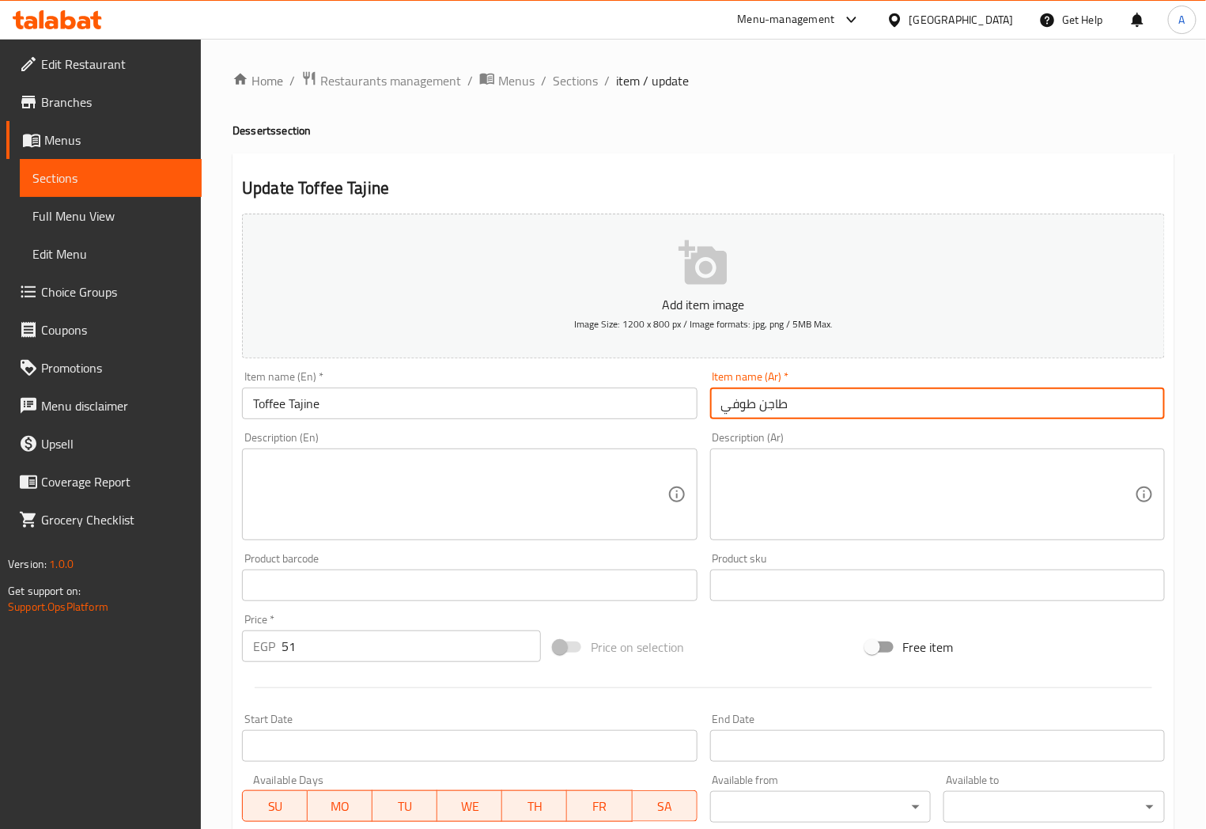
click at [748, 405] on input "طاجن طوفي" at bounding box center [937, 404] width 455 height 32
click at [753, 407] on input "طاجن طوفي" at bounding box center [937, 404] width 455 height 32
click at [752, 407] on input "طاجن طوفي" at bounding box center [937, 404] width 455 height 32
click at [740, 404] on input "طاجن طوفي" at bounding box center [937, 404] width 455 height 32
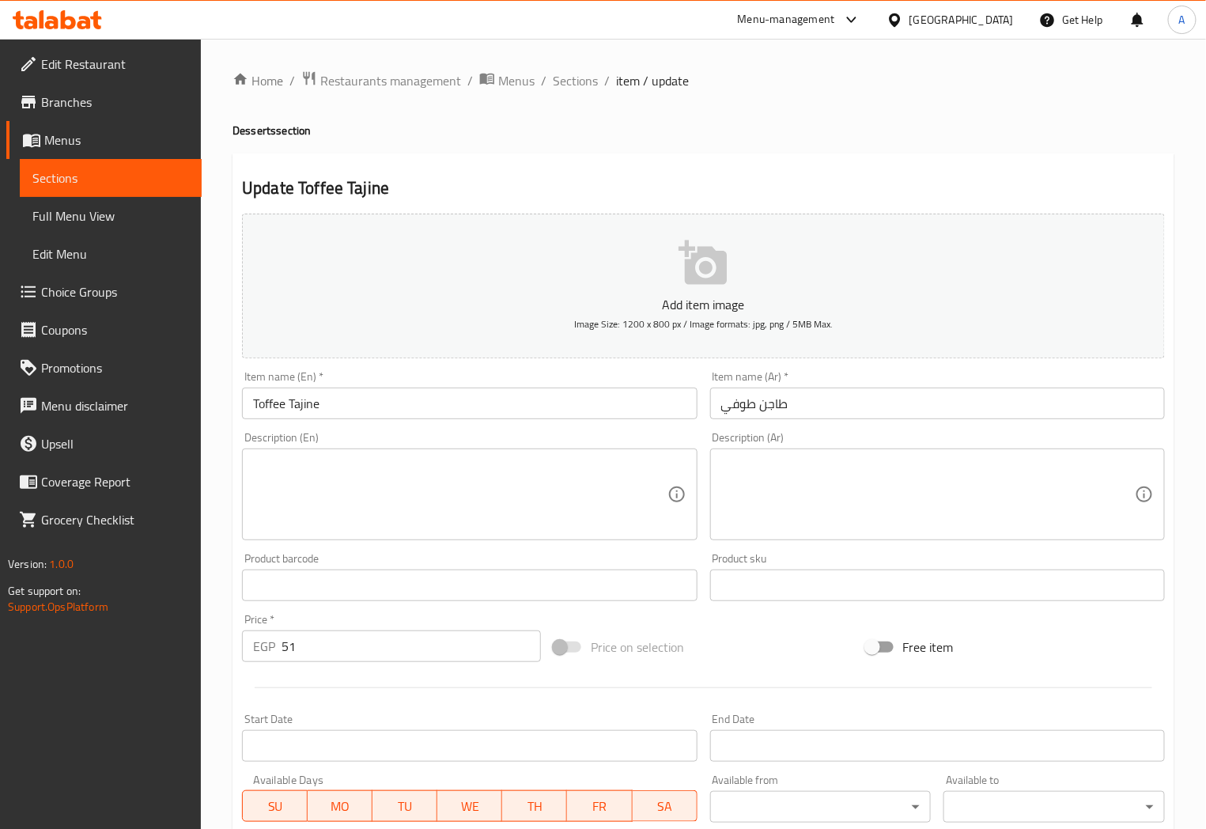
click at [752, 397] on input "طاجن طوفي" at bounding box center [937, 404] width 455 height 32
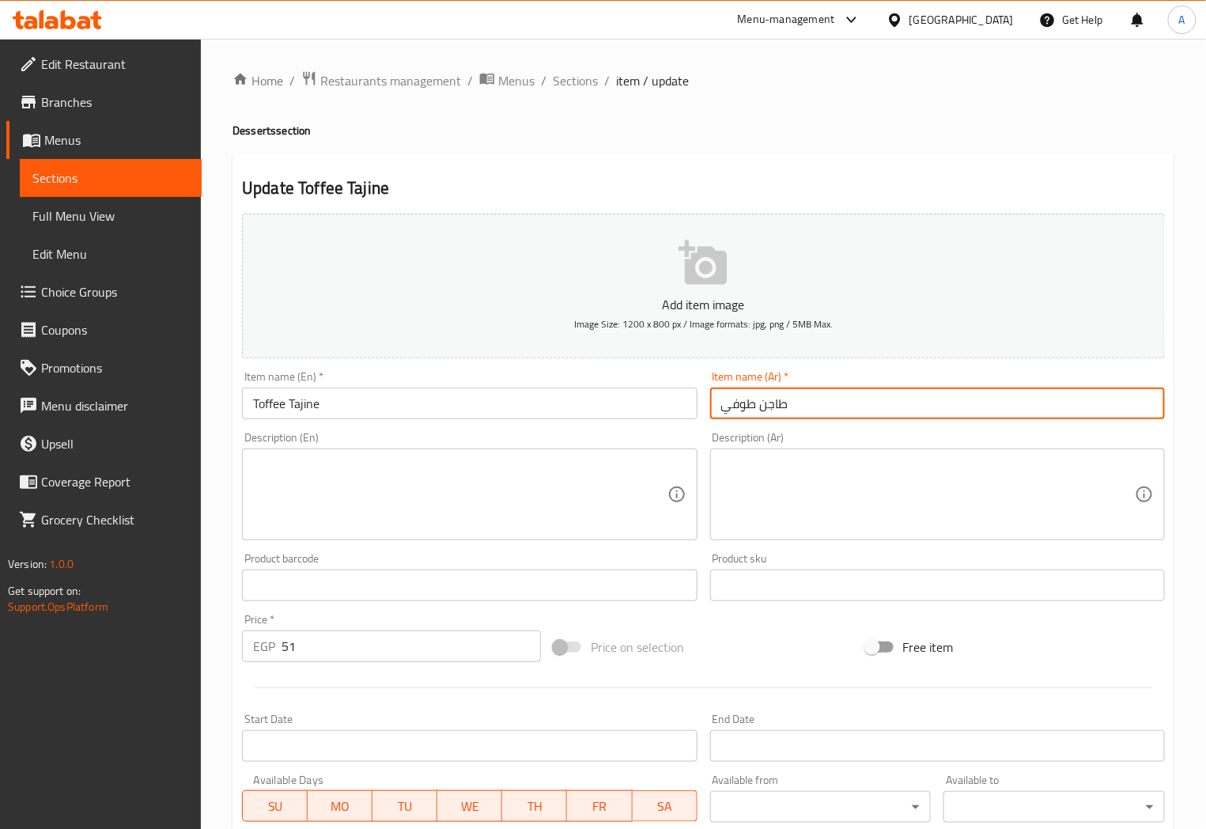
click at [742, 410] on input "طاجن طوفي" at bounding box center [937, 404] width 455 height 32
paste input "text"
type input "طاجن توفي"
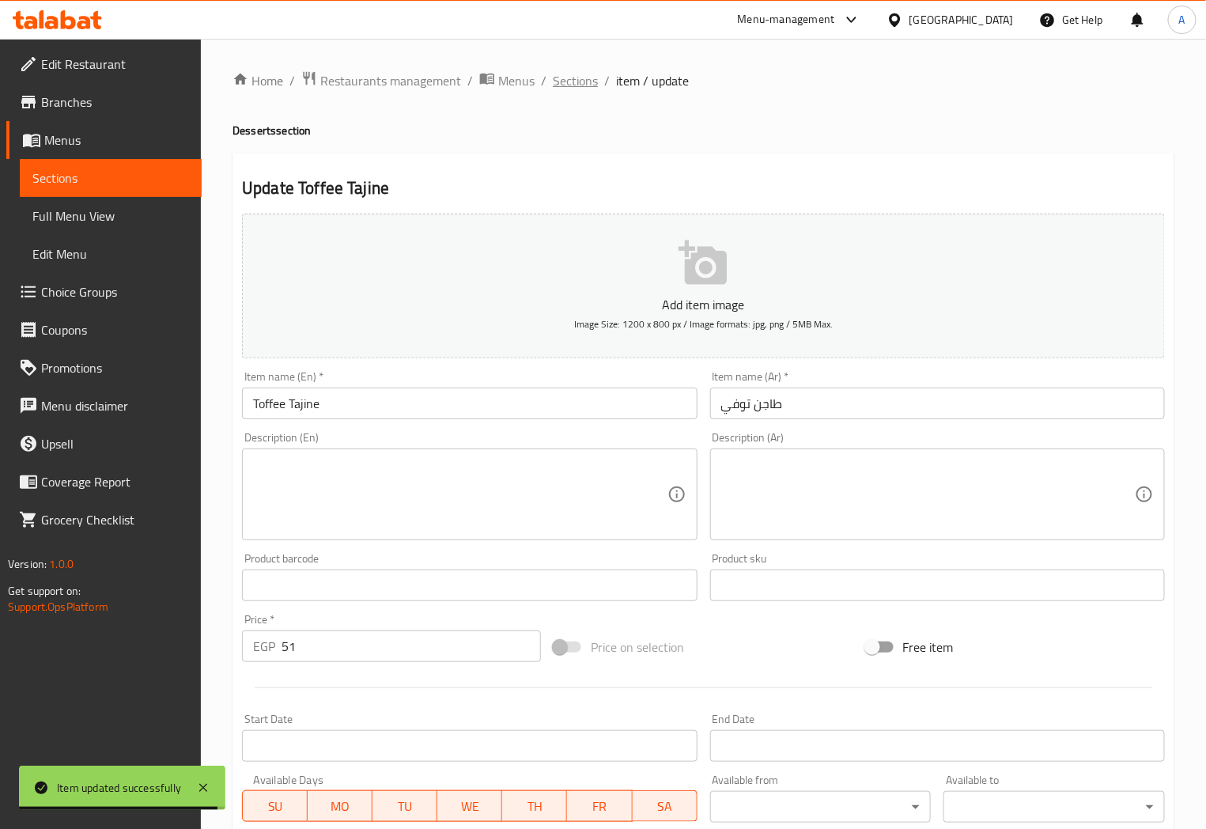
click at [589, 82] on span "Sections" at bounding box center [575, 80] width 45 height 19
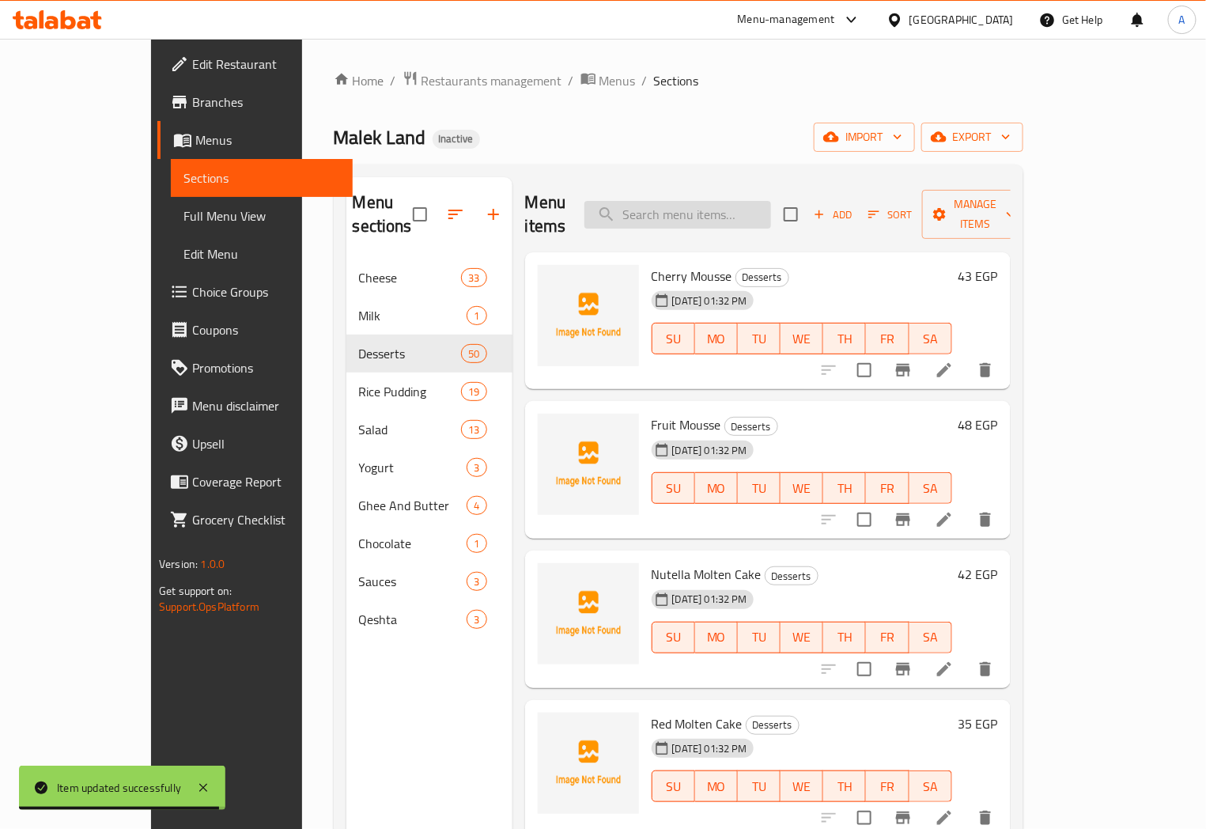
click at [736, 215] on input "search" at bounding box center [678, 215] width 187 height 28
paste input "فخار"
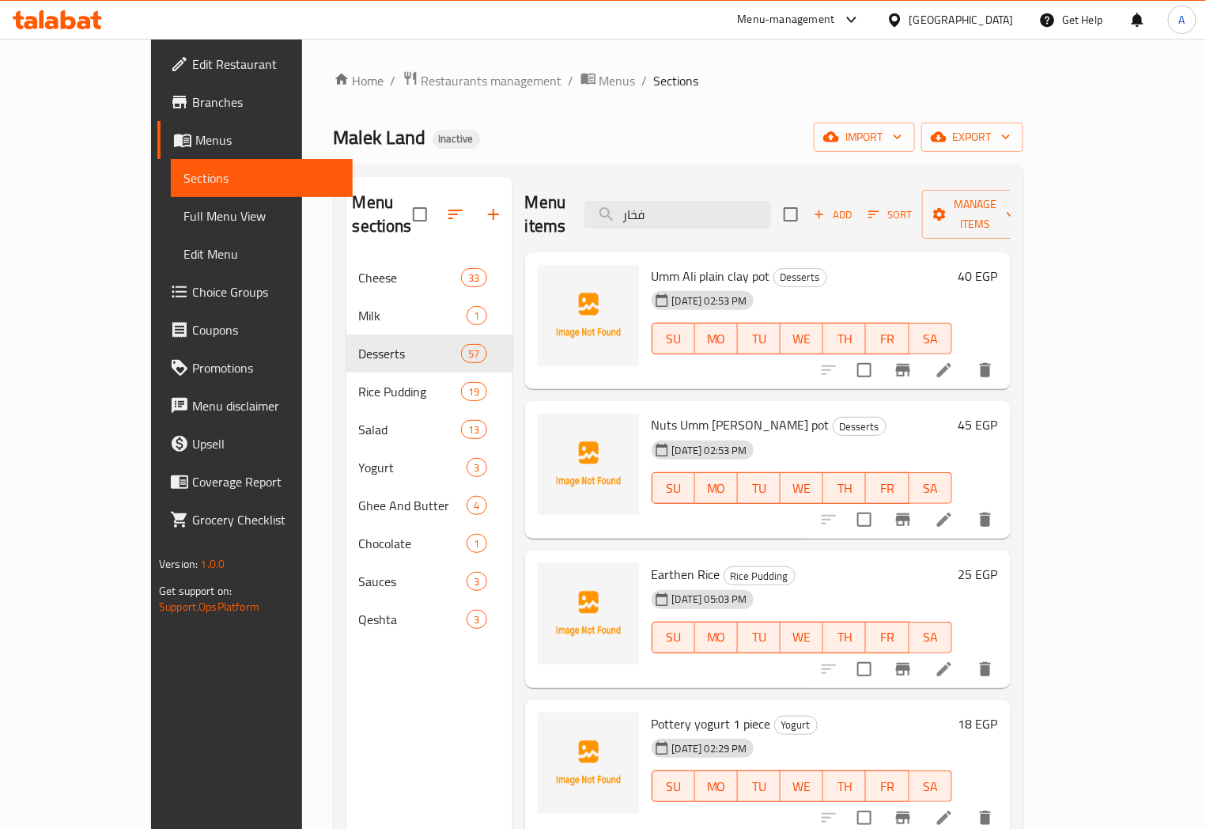
type input "فخار"
click at [954, 361] on icon at bounding box center [944, 370] width 19 height 19
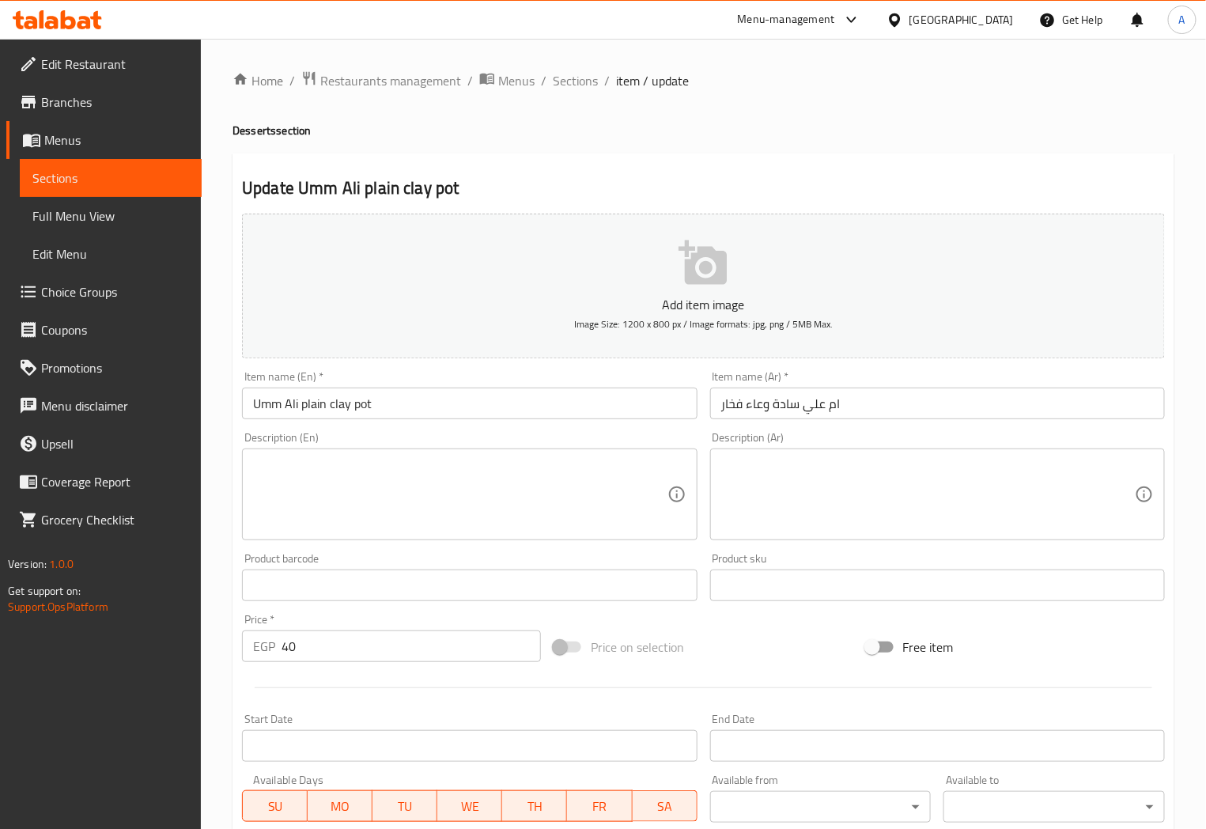
click at [547, 403] on input "Umm Ali plain clay pot" at bounding box center [469, 404] width 455 height 32
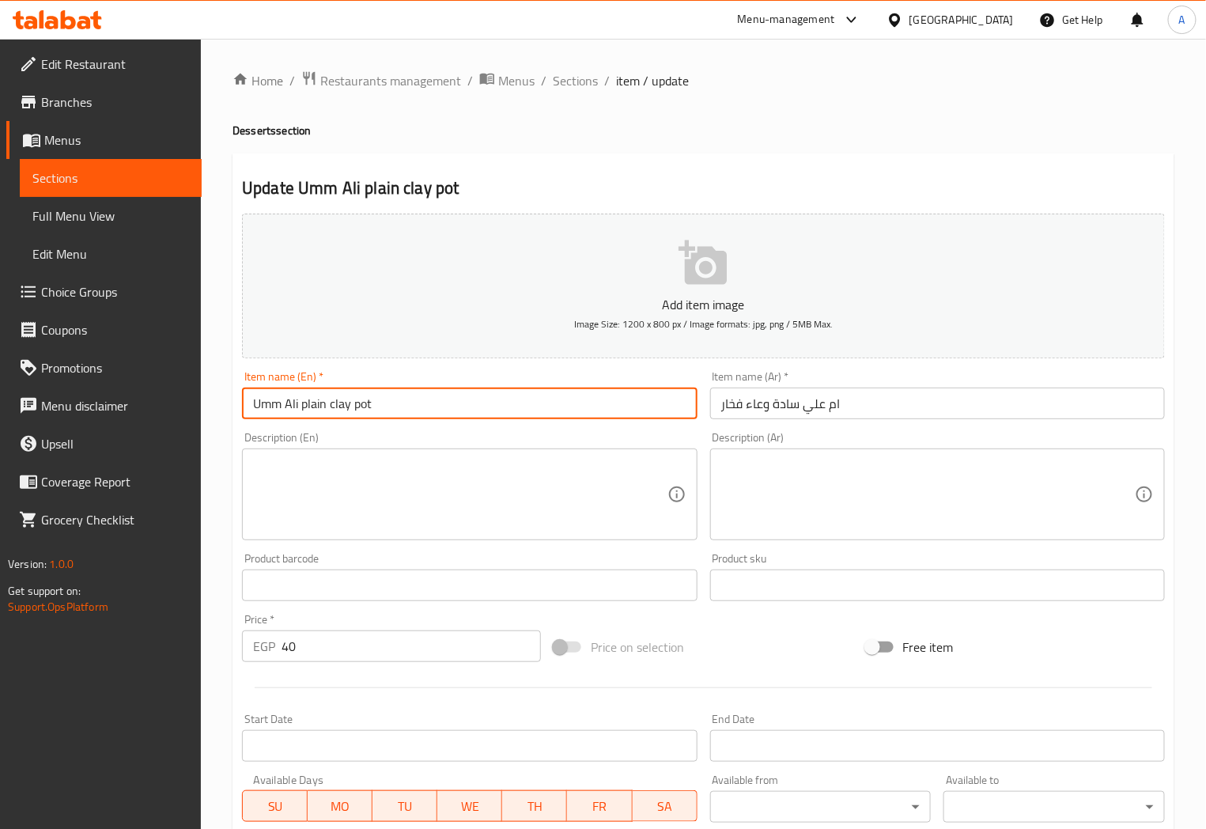
click at [335, 401] on input "Umm Ali plain clay pot" at bounding box center [469, 404] width 455 height 32
paste input "pottery"
type input "Umm Ali plain pottery pot"
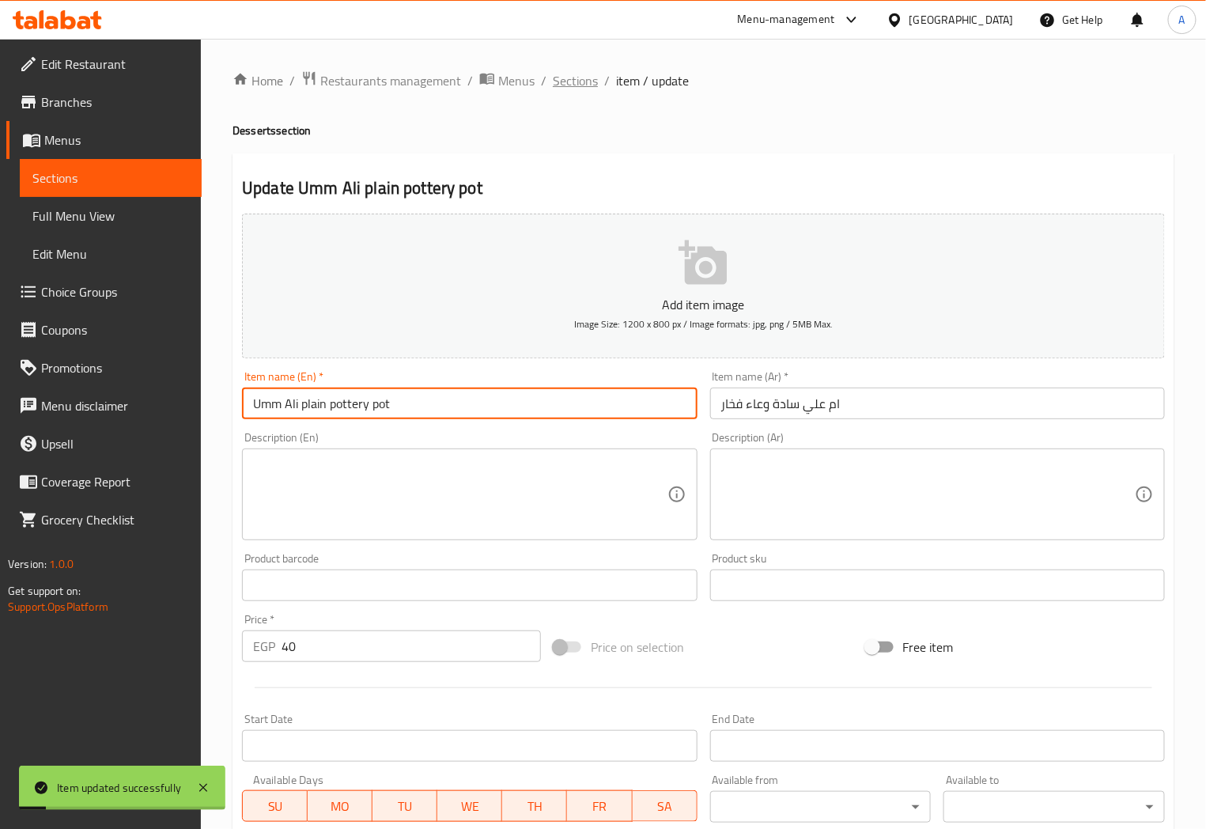
click at [581, 85] on span "Sections" at bounding box center [575, 80] width 45 height 19
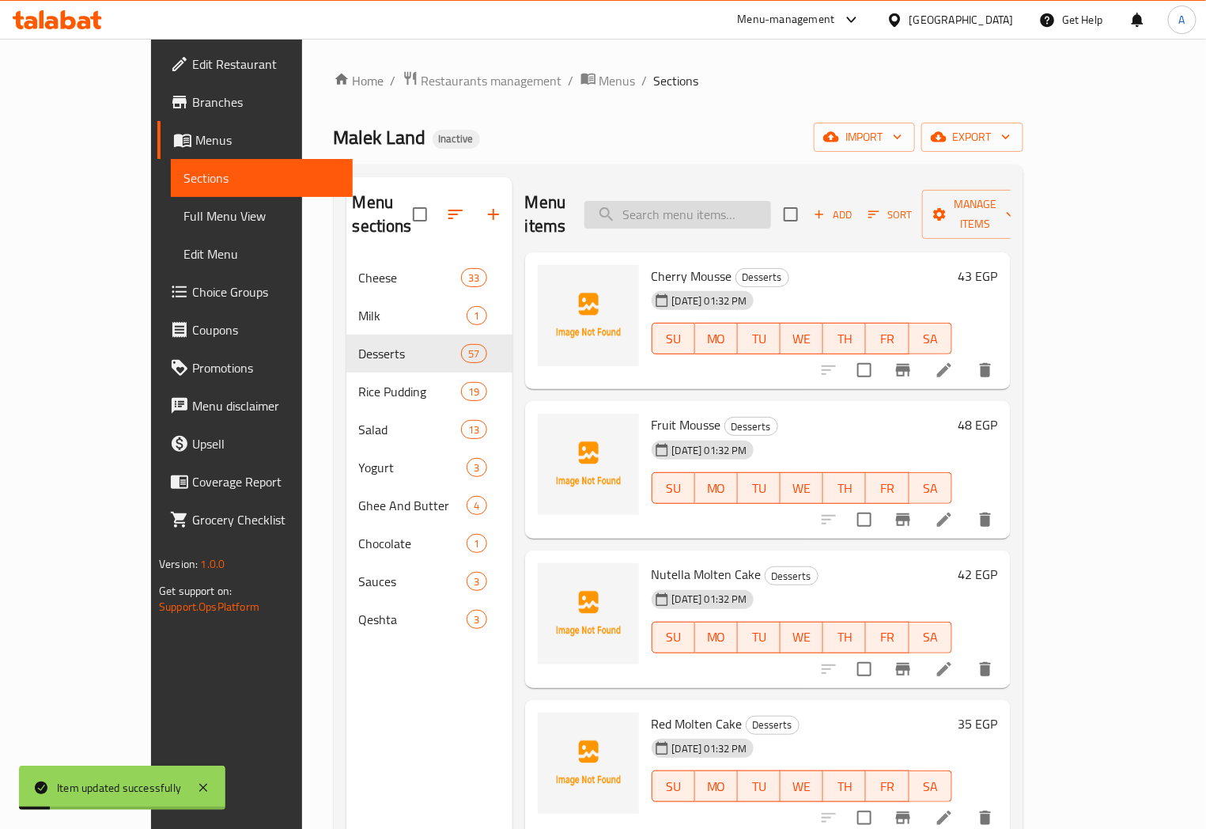
click at [745, 201] on input "search" at bounding box center [678, 215] width 187 height 28
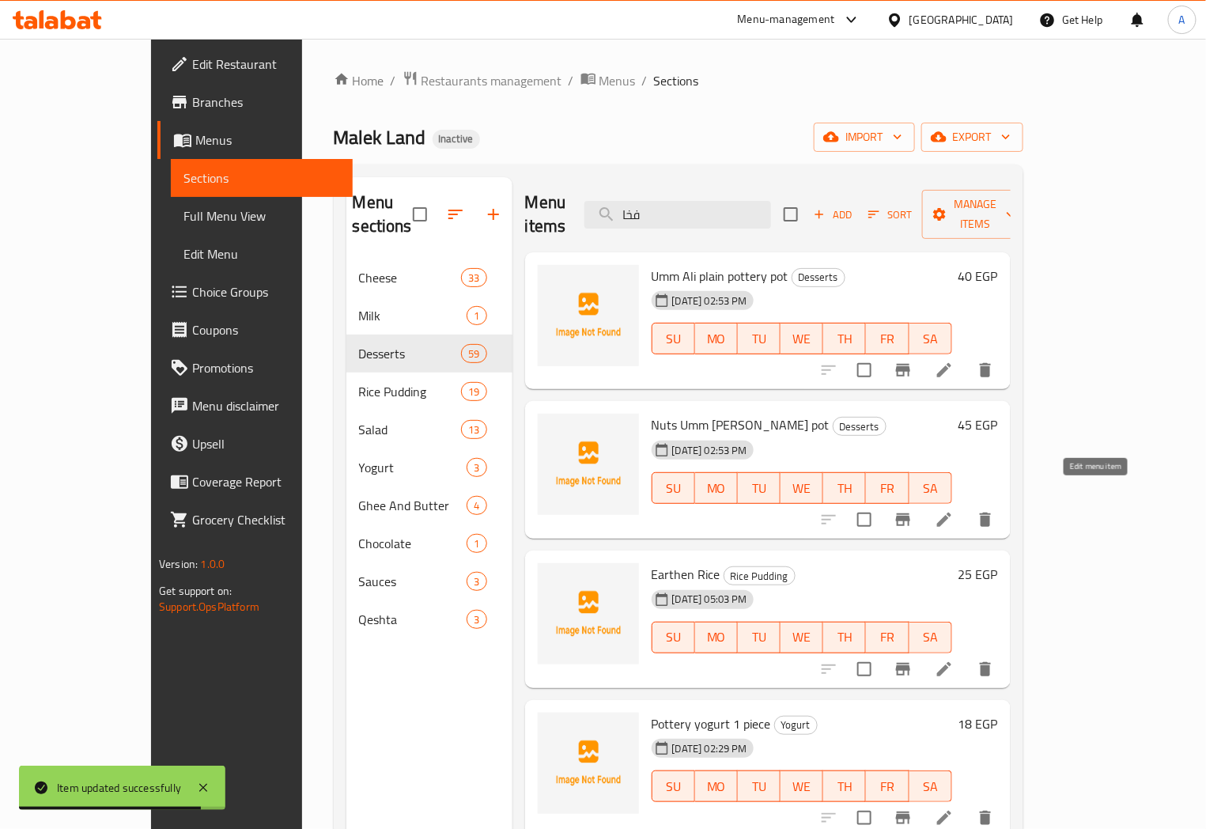
type input "فخا"
click at [954, 510] on icon at bounding box center [944, 519] width 19 height 19
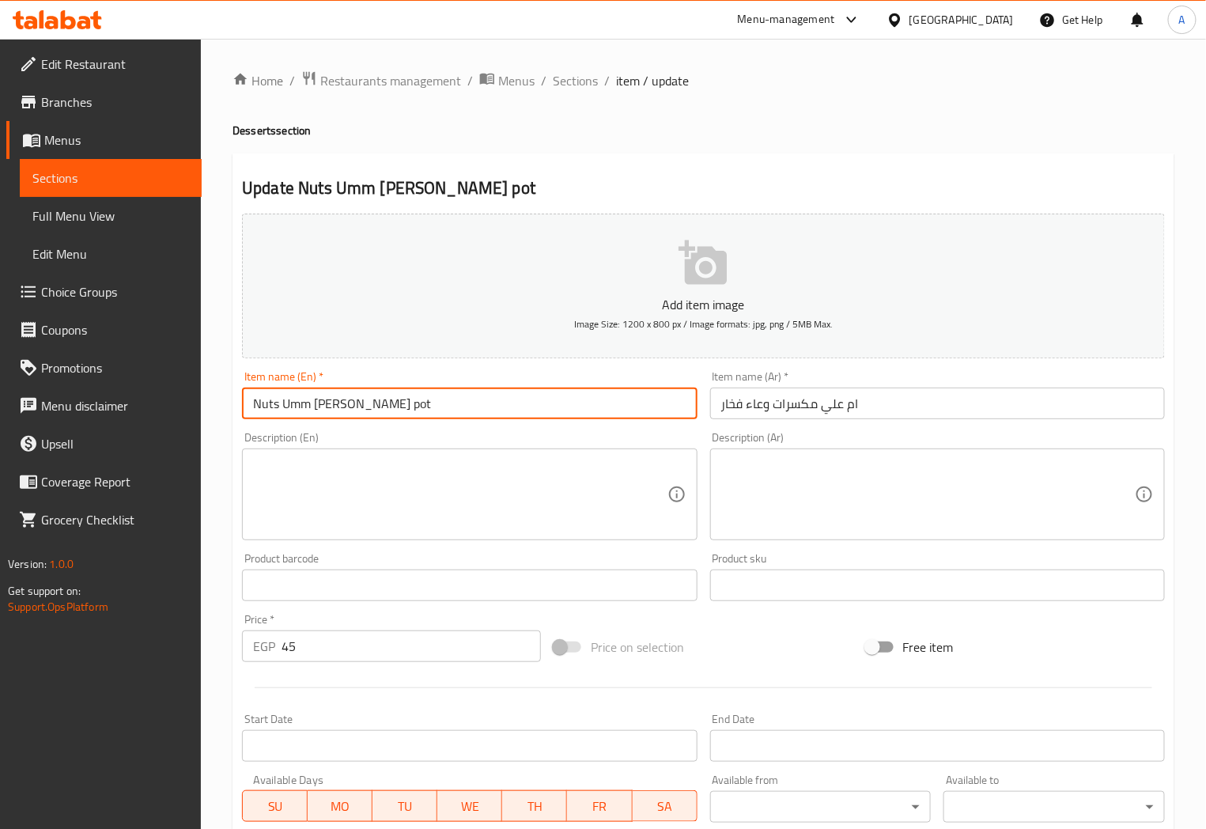
click at [335, 405] on input "Nuts Umm Ali clay pot" at bounding box center [469, 404] width 455 height 32
paste input "pottery"
type input "Nuts Umm Ali pottery pot"
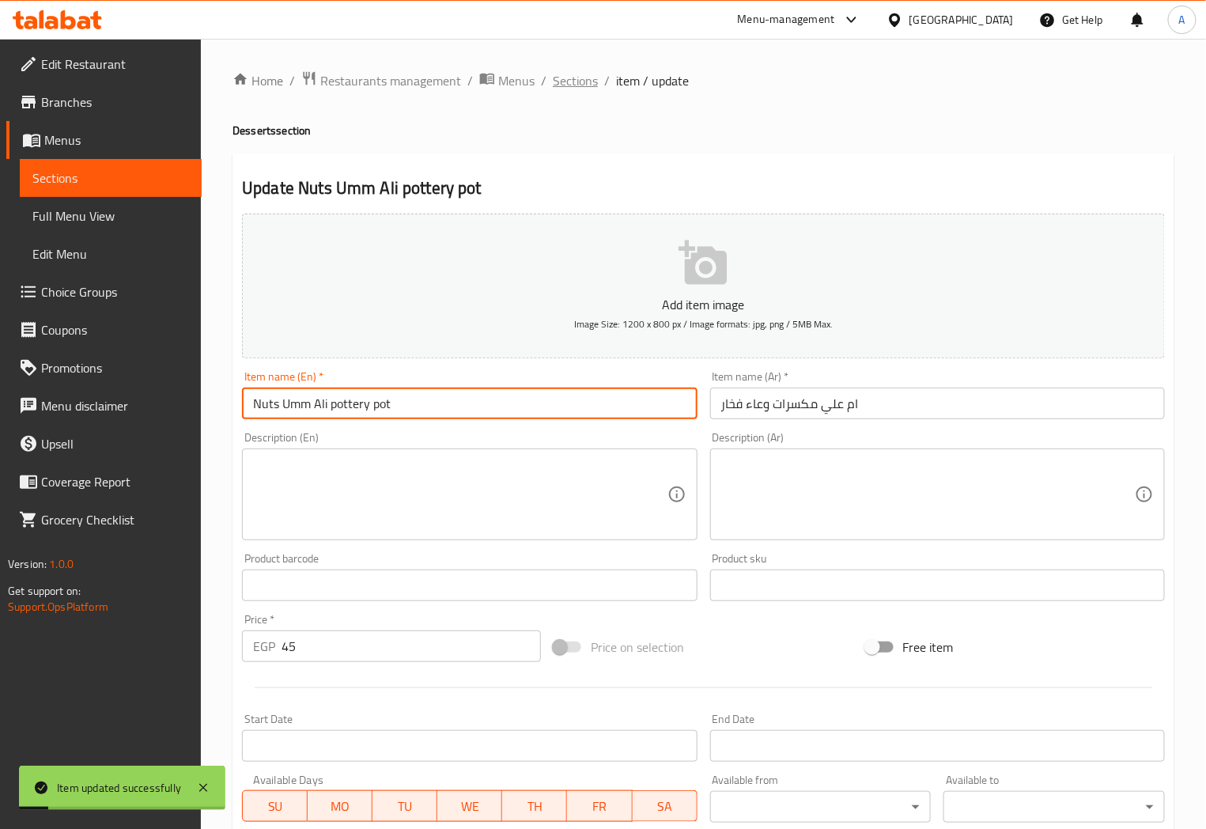
click at [582, 90] on span "Sections" at bounding box center [575, 80] width 45 height 19
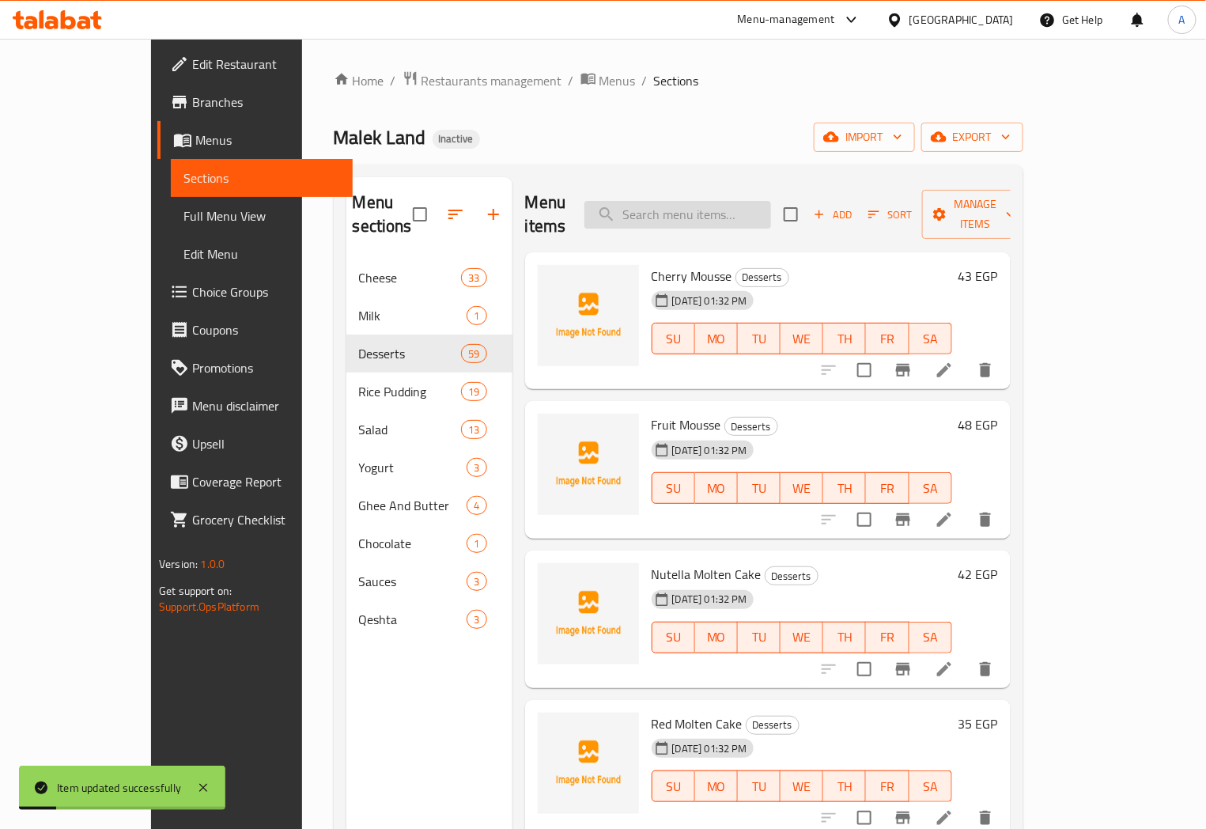
click at [760, 201] on input "search" at bounding box center [678, 215] width 187 height 28
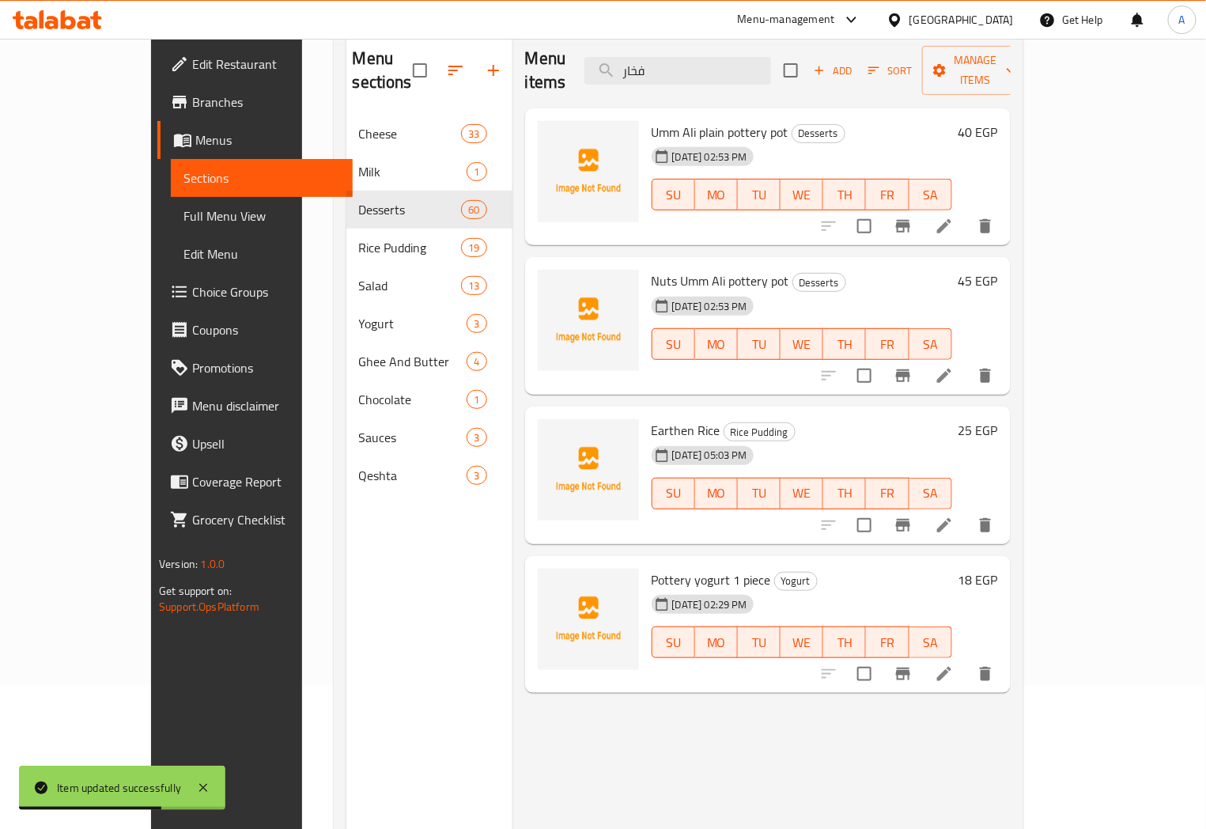
scroll to position [176, 0]
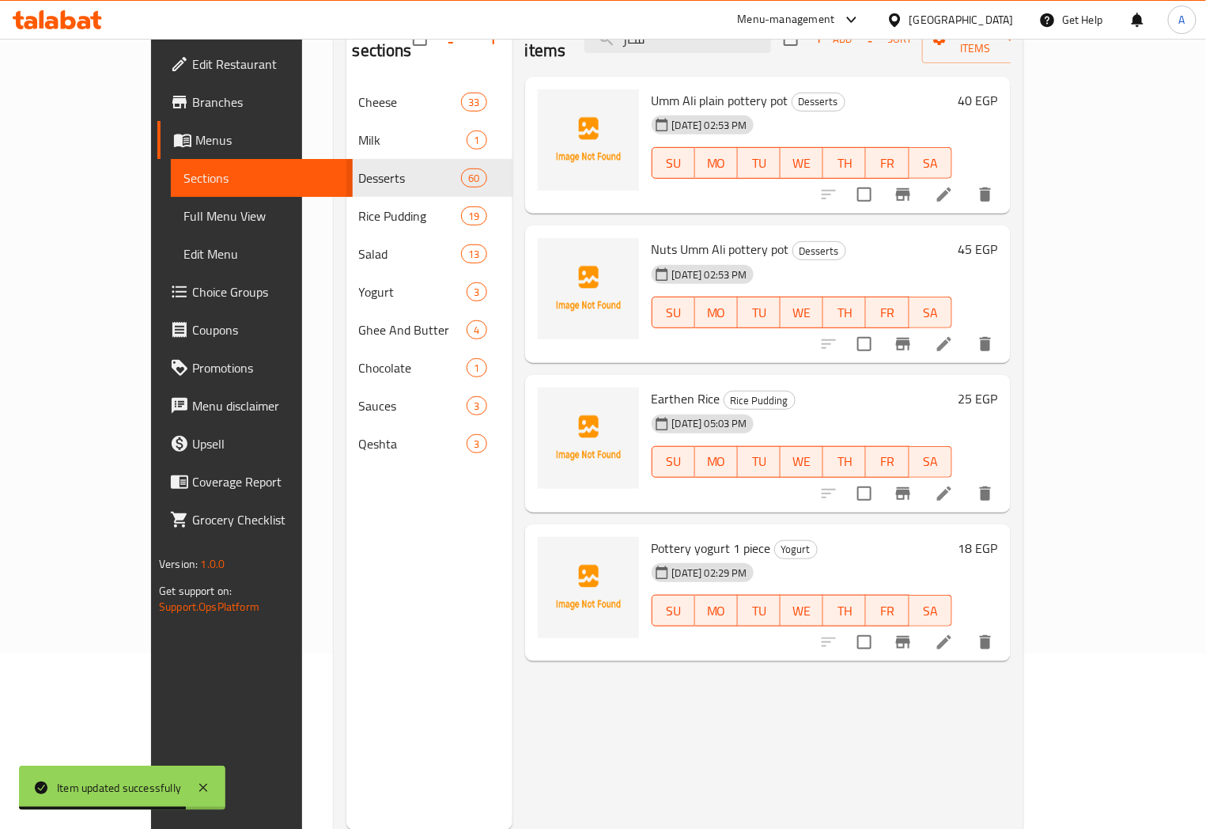
type input "فخار"
click at [952, 487] on icon at bounding box center [944, 494] width 14 height 14
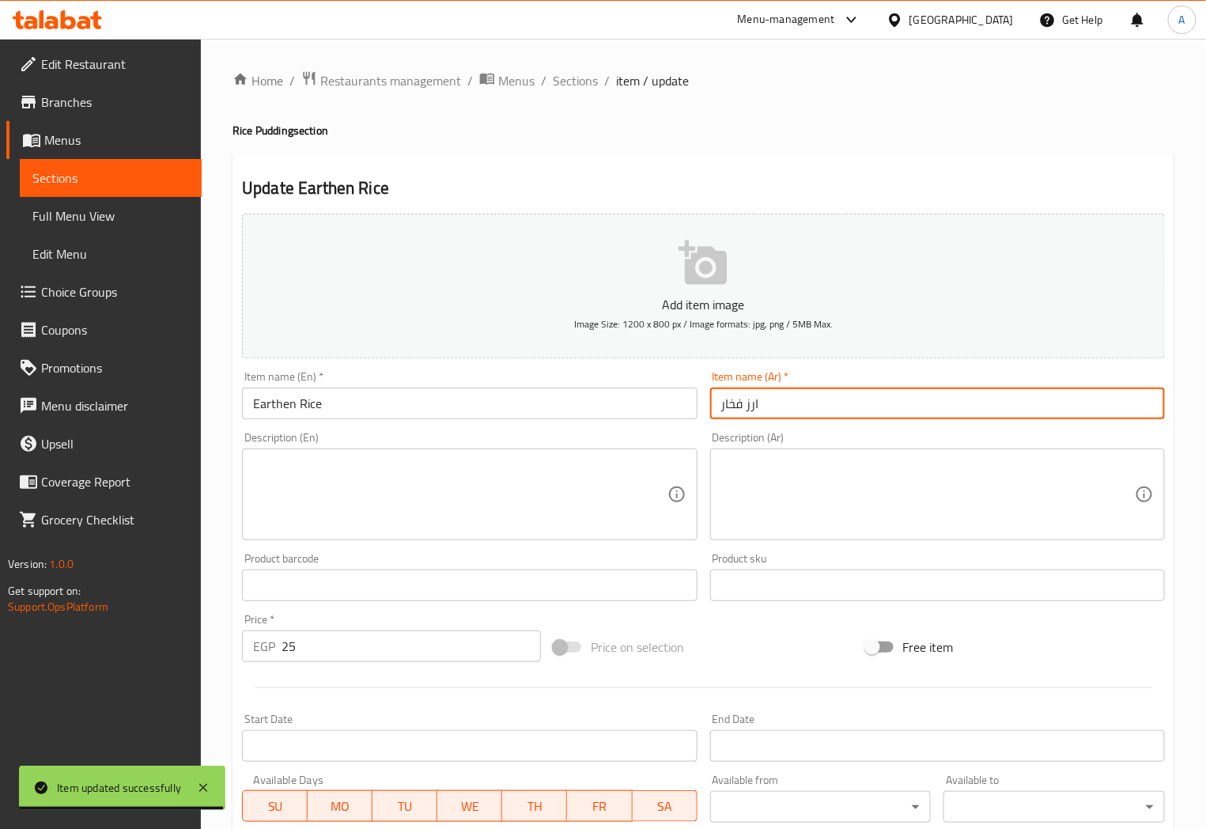
click at [769, 409] on input "ارز فخار" at bounding box center [937, 404] width 455 height 32
click at [277, 401] on input "Earthen Rice" at bounding box center [469, 404] width 455 height 32
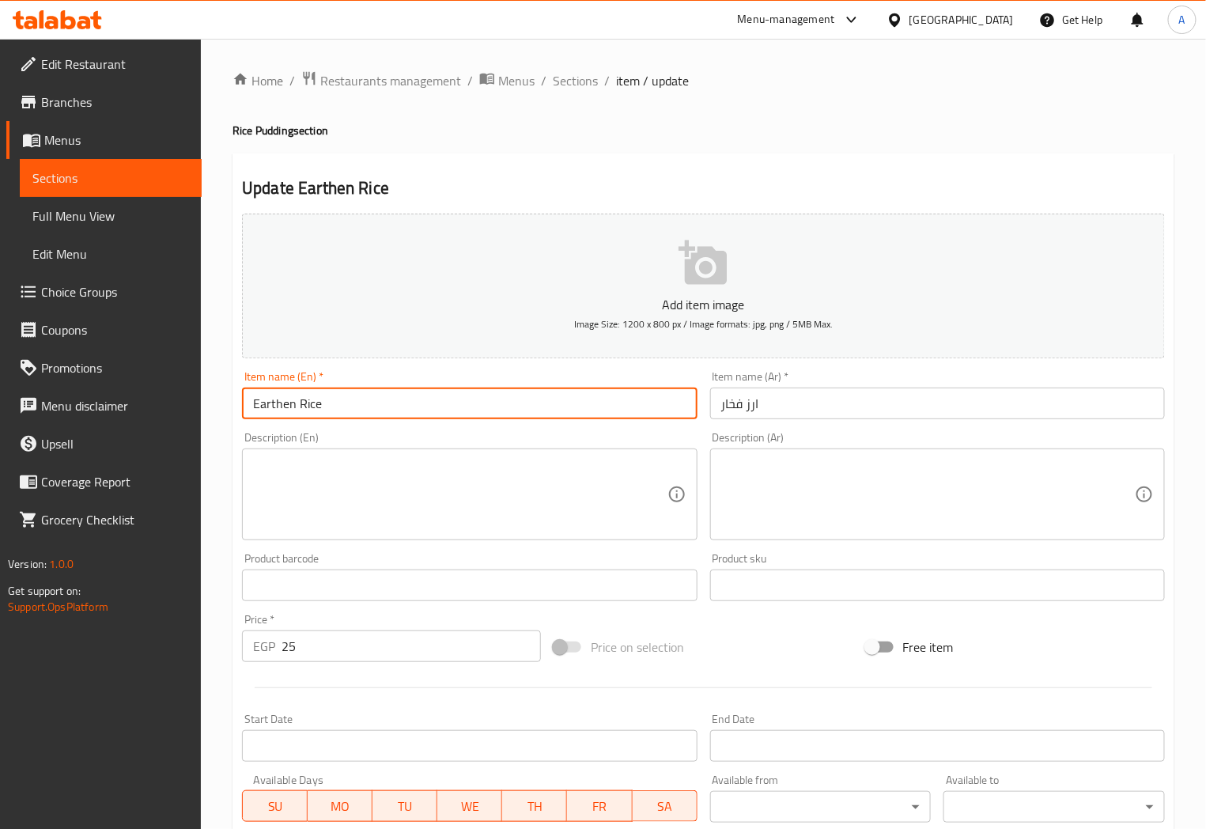
click at [277, 401] on input "Earthen Rice" at bounding box center [469, 404] width 455 height 32
paste input "pottery"
type input "pottery Rice"
click at [588, 85] on span "Sections" at bounding box center [575, 80] width 45 height 19
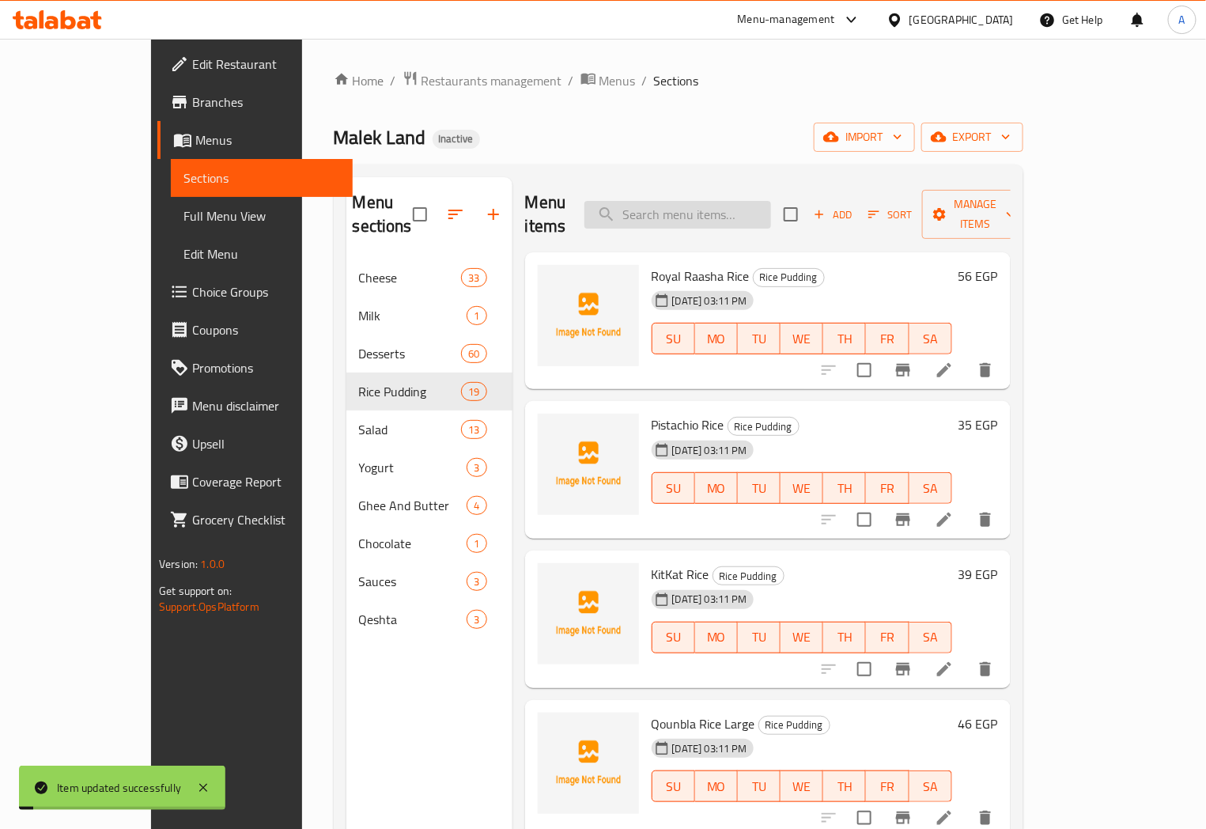
click at [715, 208] on input "search" at bounding box center [678, 215] width 187 height 28
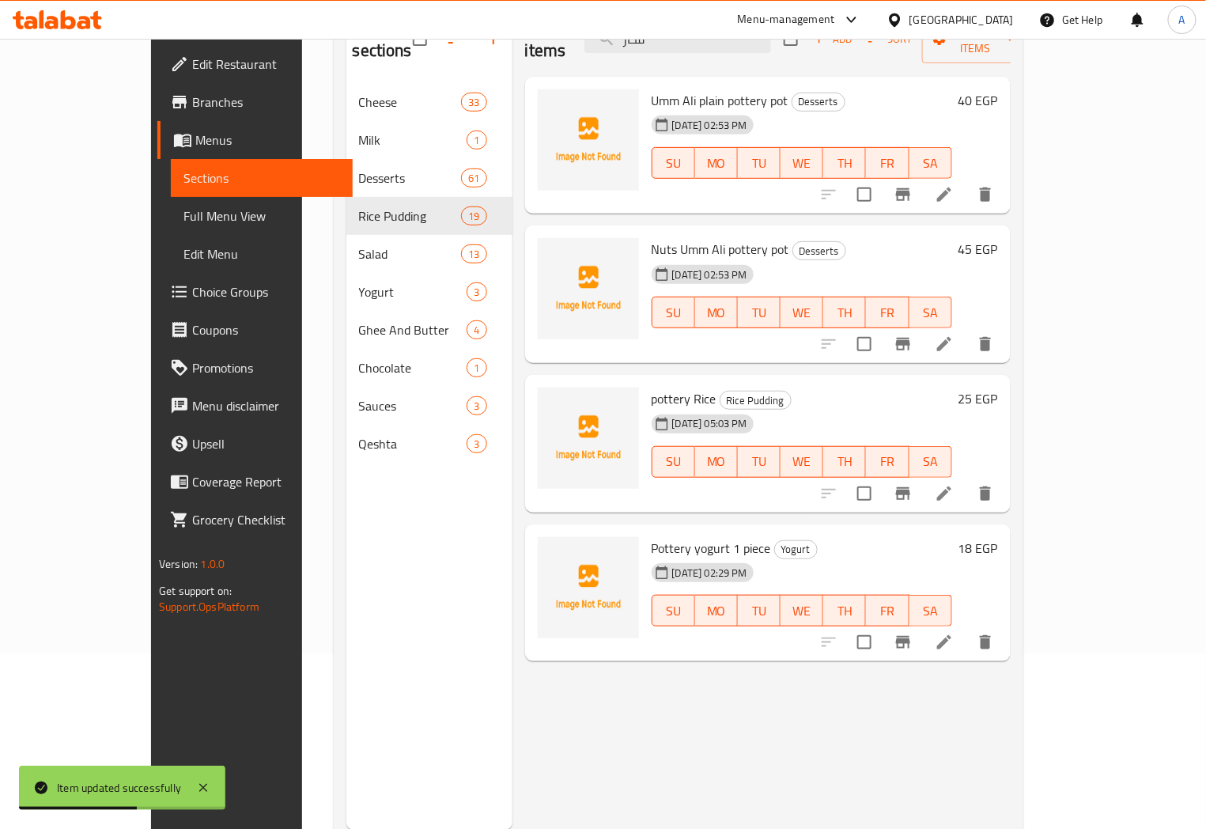
type input "فخار"
click at [952, 635] on icon at bounding box center [944, 642] width 14 height 14
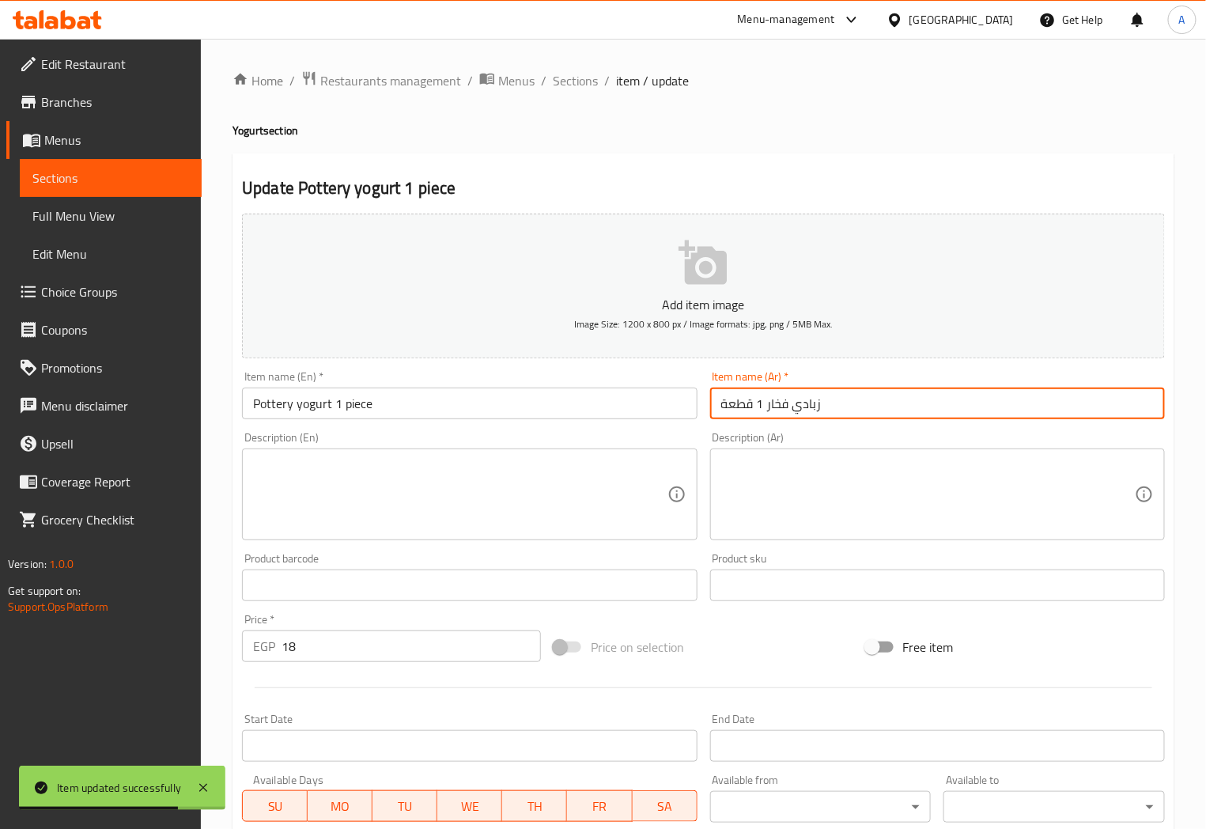
drag, startPoint x: 826, startPoint y: 407, endPoint x: 755, endPoint y: 407, distance: 71.2
click at [758, 407] on input "زبادي فخار 1 قطعة" at bounding box center [937, 404] width 455 height 32
click at [353, 411] on input "Pottery yogurt 1 piece" at bounding box center [469, 404] width 455 height 32
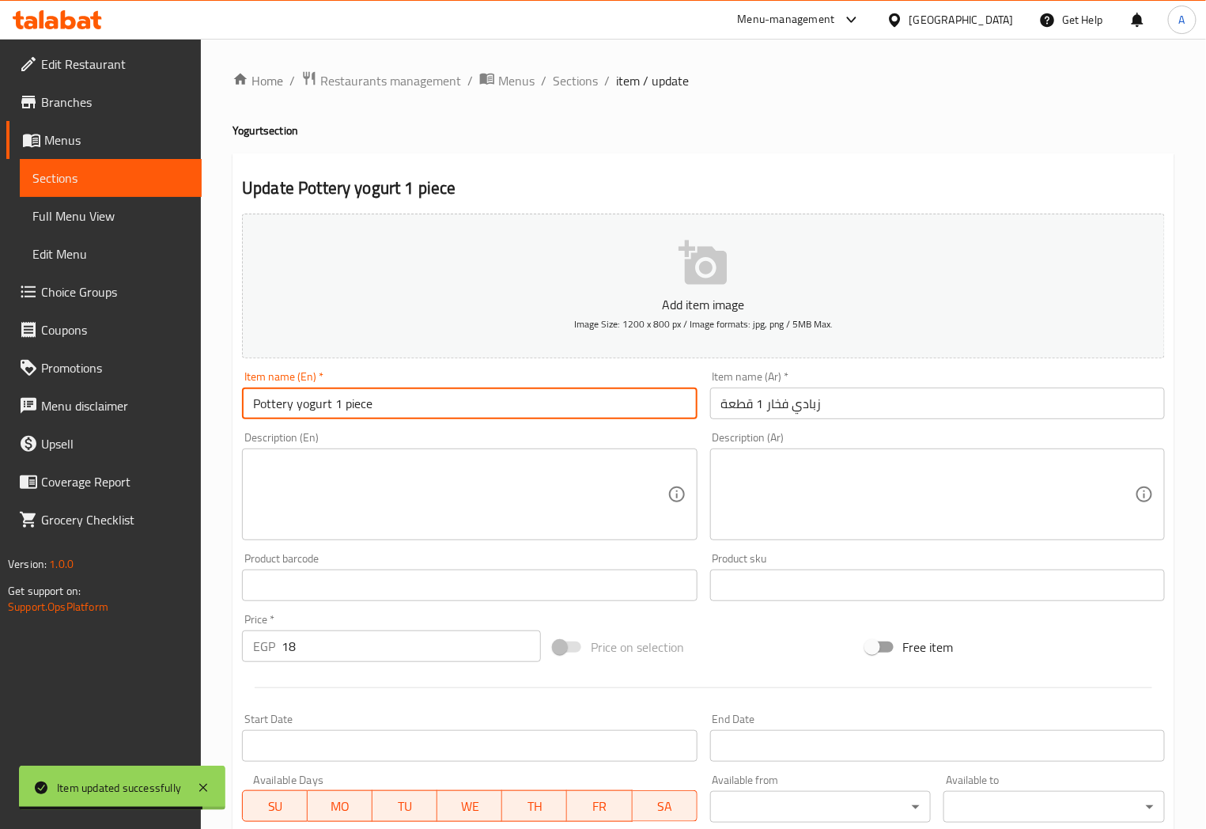
click at [353, 411] on input "Pottery yogurt 1 piece" at bounding box center [469, 404] width 455 height 32
click at [403, 414] on input "Pottery yogurt 1 piece" at bounding box center [469, 404] width 455 height 32
click at [577, 85] on span "Sections" at bounding box center [575, 80] width 45 height 19
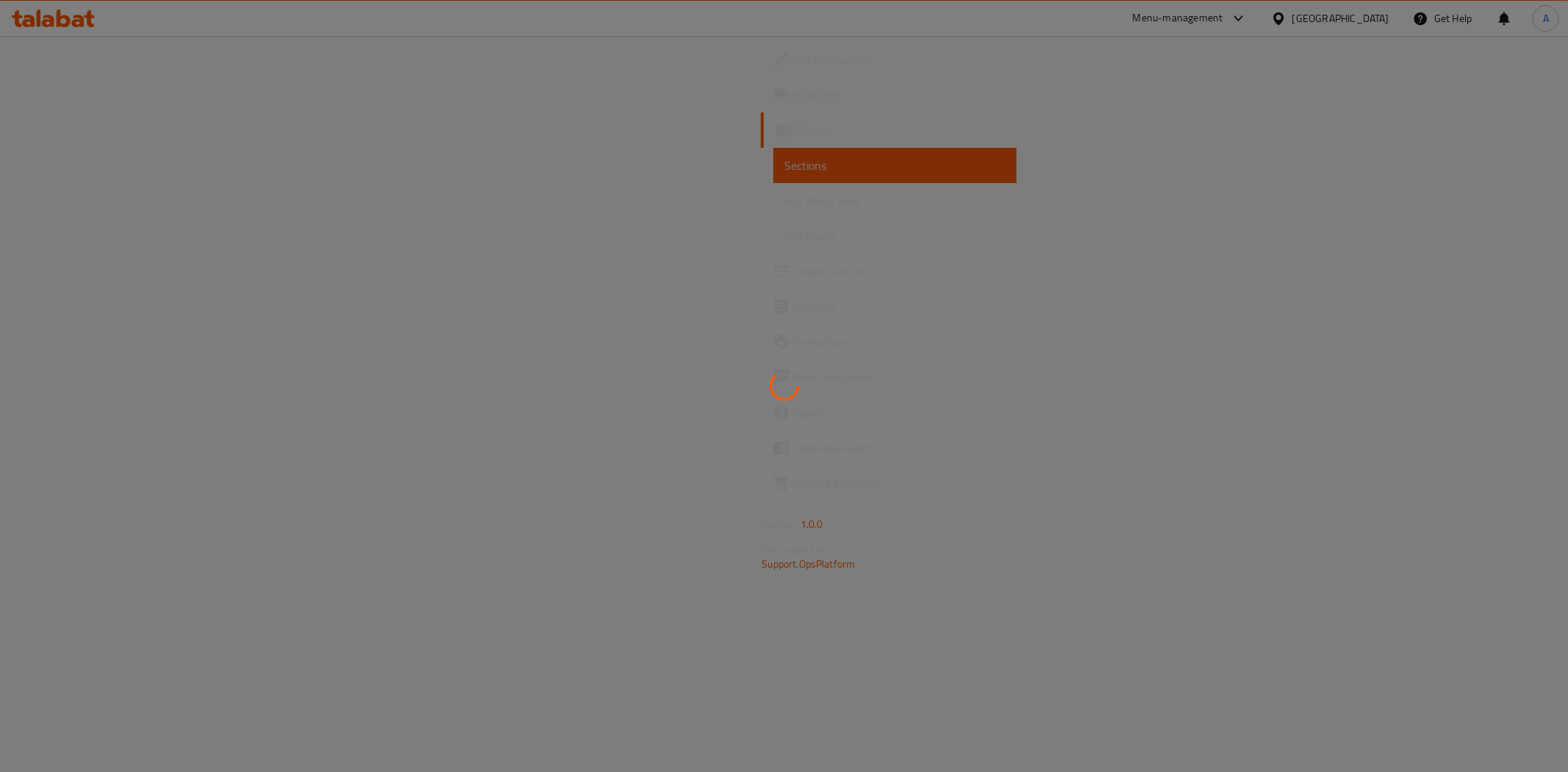
click at [101, 215] on div at bounding box center [784, 386] width 1568 height 772
click at [100, 202] on div at bounding box center [784, 386] width 1568 height 772
click at [99, 199] on div at bounding box center [784, 386] width 1568 height 772
click at [100, 196] on div at bounding box center [784, 386] width 1568 height 772
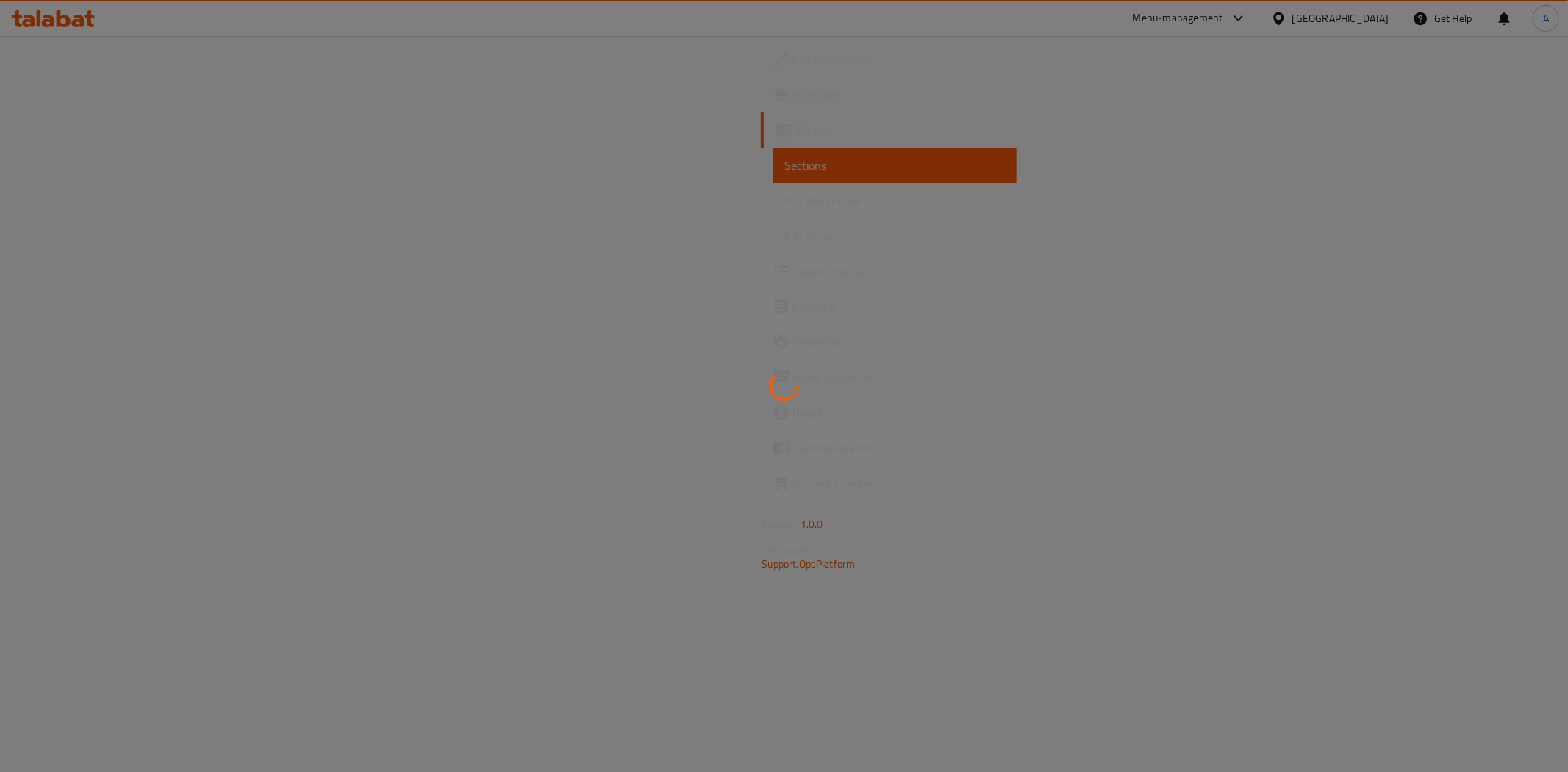
click at [99, 195] on div at bounding box center [784, 386] width 1568 height 772
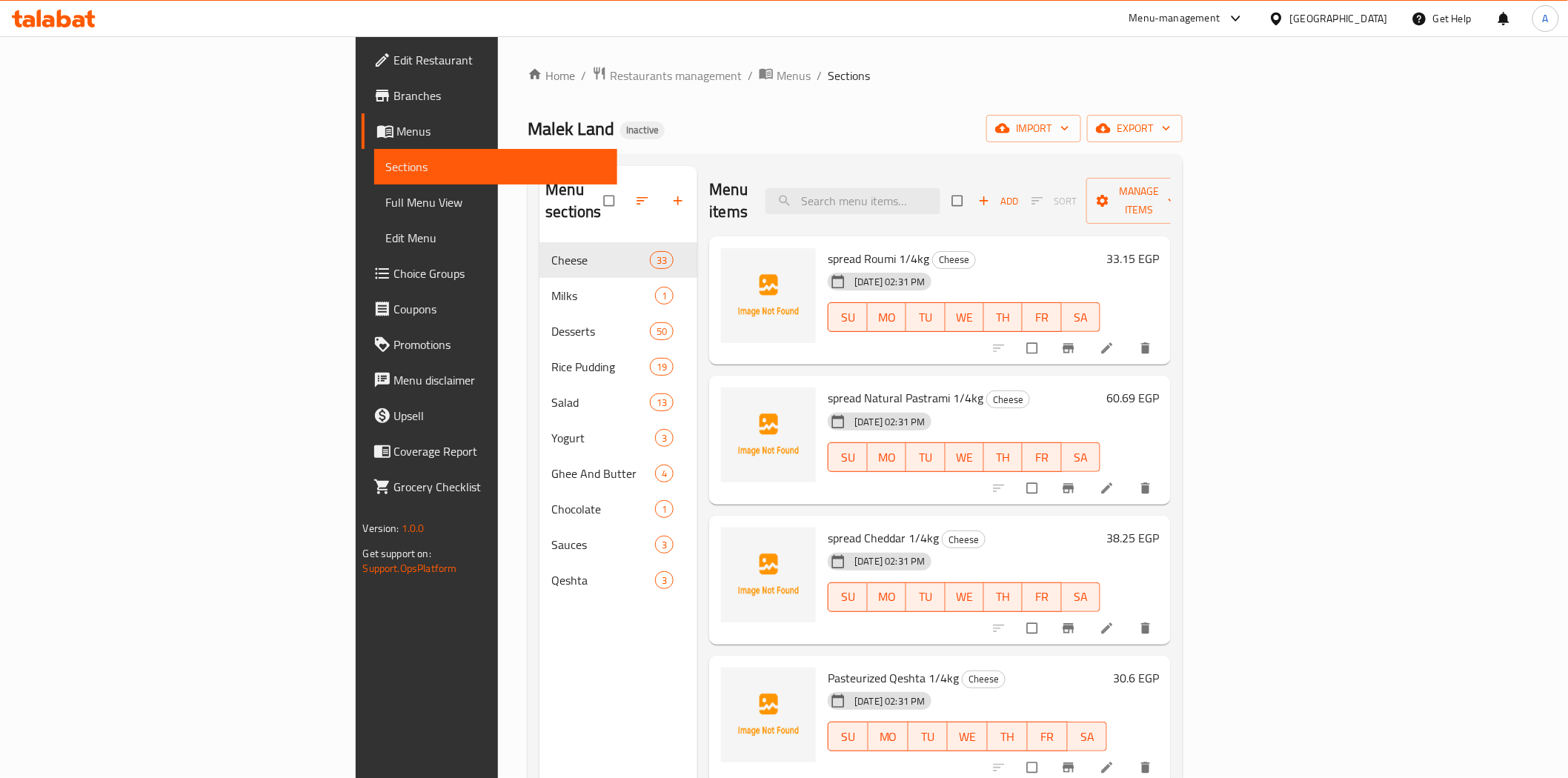
click at [386, 197] on span "Full Menu View" at bounding box center [496, 201] width 219 height 18
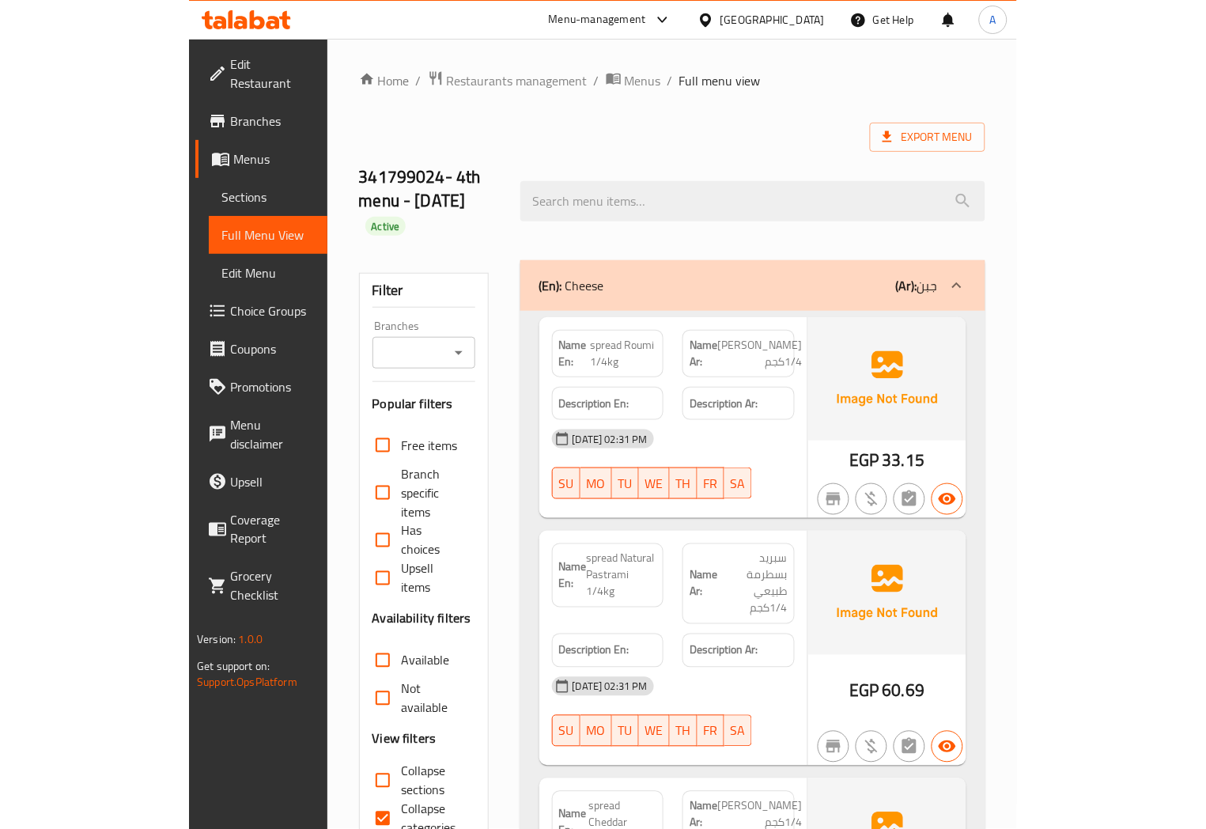
scroll to position [88, 0]
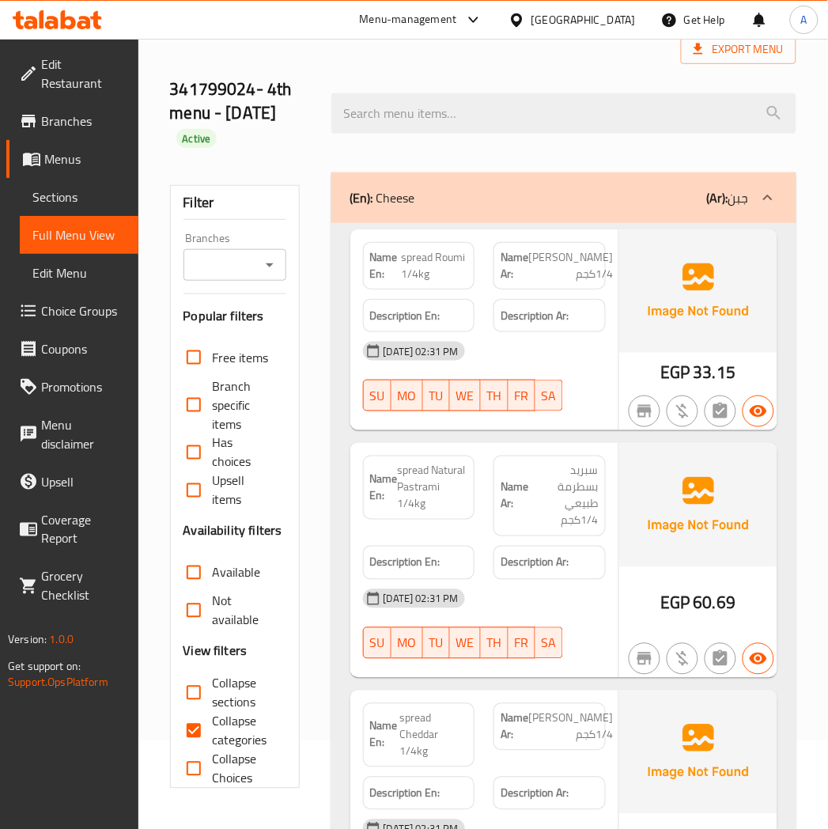
click at [557, 378] on div "11-09-2025 02:31 PM SU MO TU WE TH FR SA" at bounding box center [485, 376] width 262 height 89
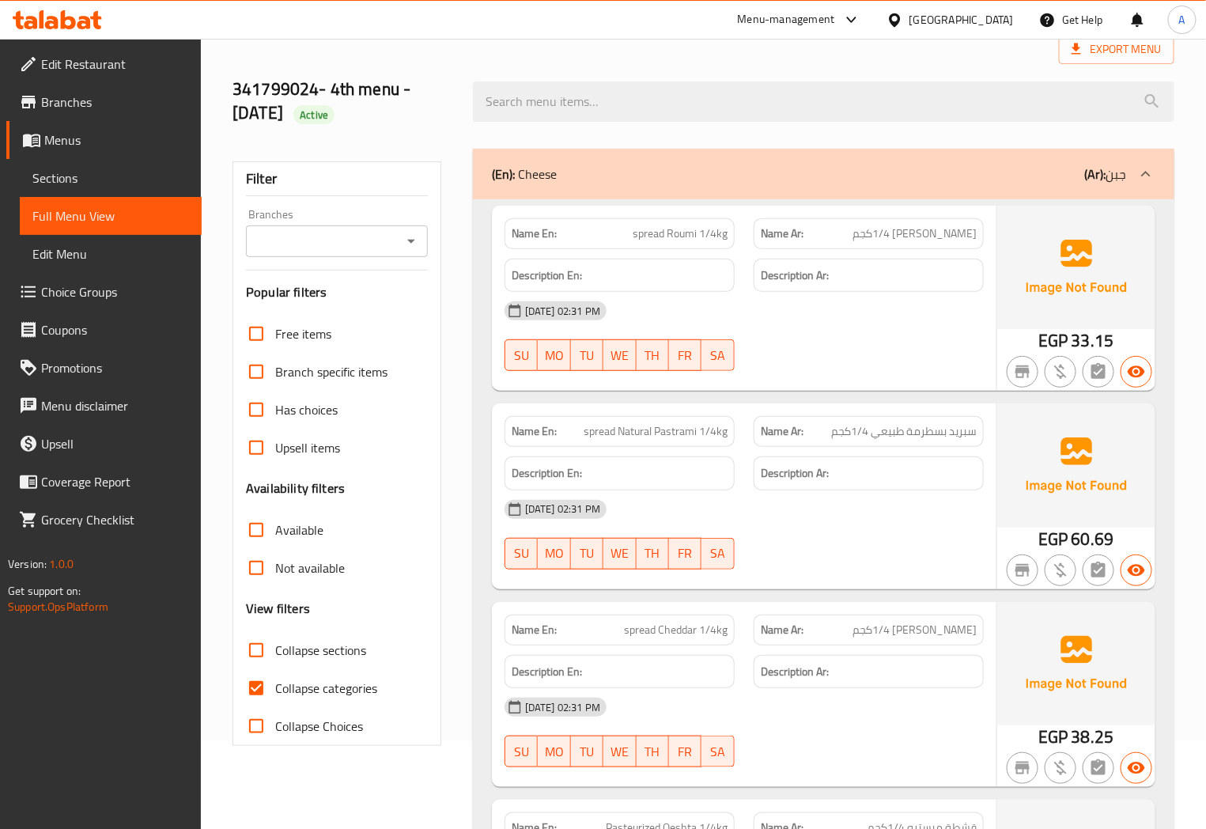
click at [939, 233] on span "سبريد رومي 1/4كجم" at bounding box center [915, 233] width 124 height 17
drag, startPoint x: 939, startPoint y: 233, endPoint x: 961, endPoint y: 230, distance: 22.4
click at [961, 230] on span "سبريد رومي 1/4كجم" at bounding box center [915, 233] width 124 height 17
copy span "سبريد رومي"
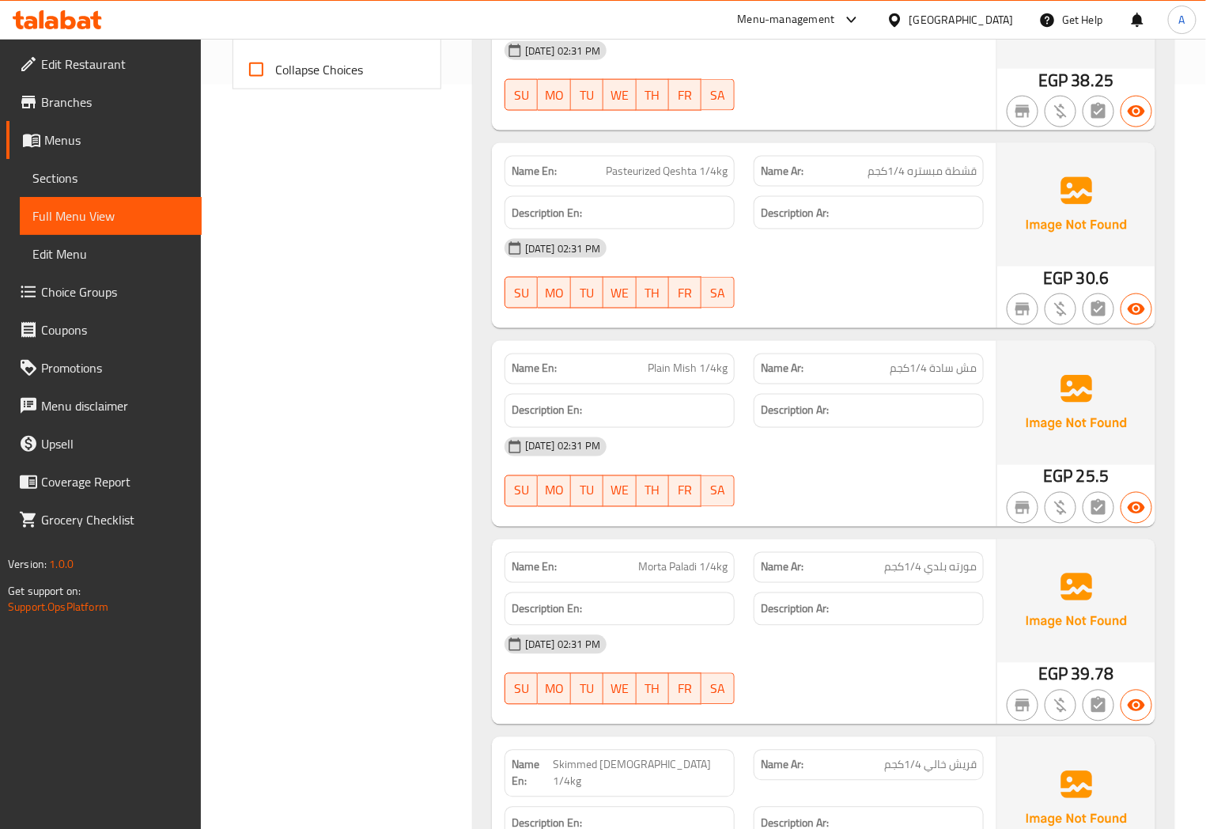
scroll to position [791, 0]
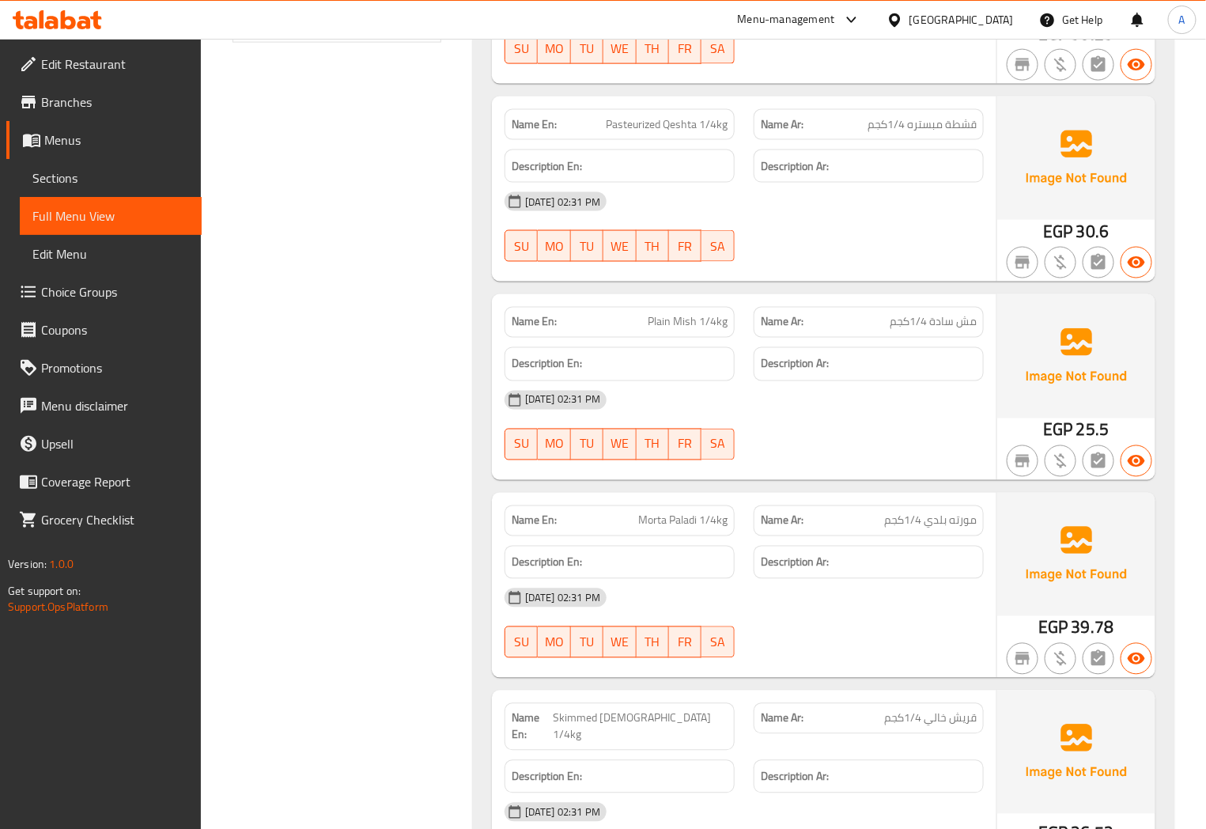
click at [687, 326] on span "Plain Mish 1/4kg" at bounding box center [688, 322] width 80 height 17
copy span "Mish"
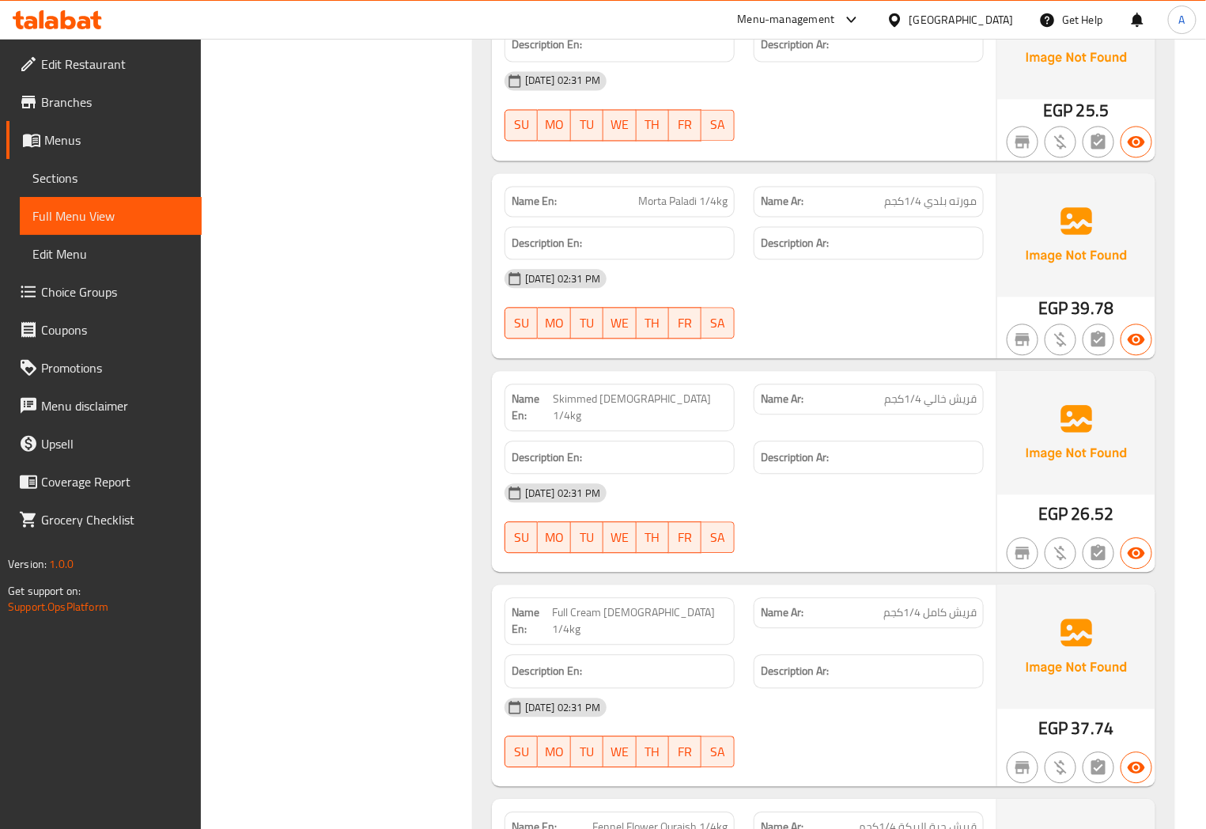
scroll to position [1230, 0]
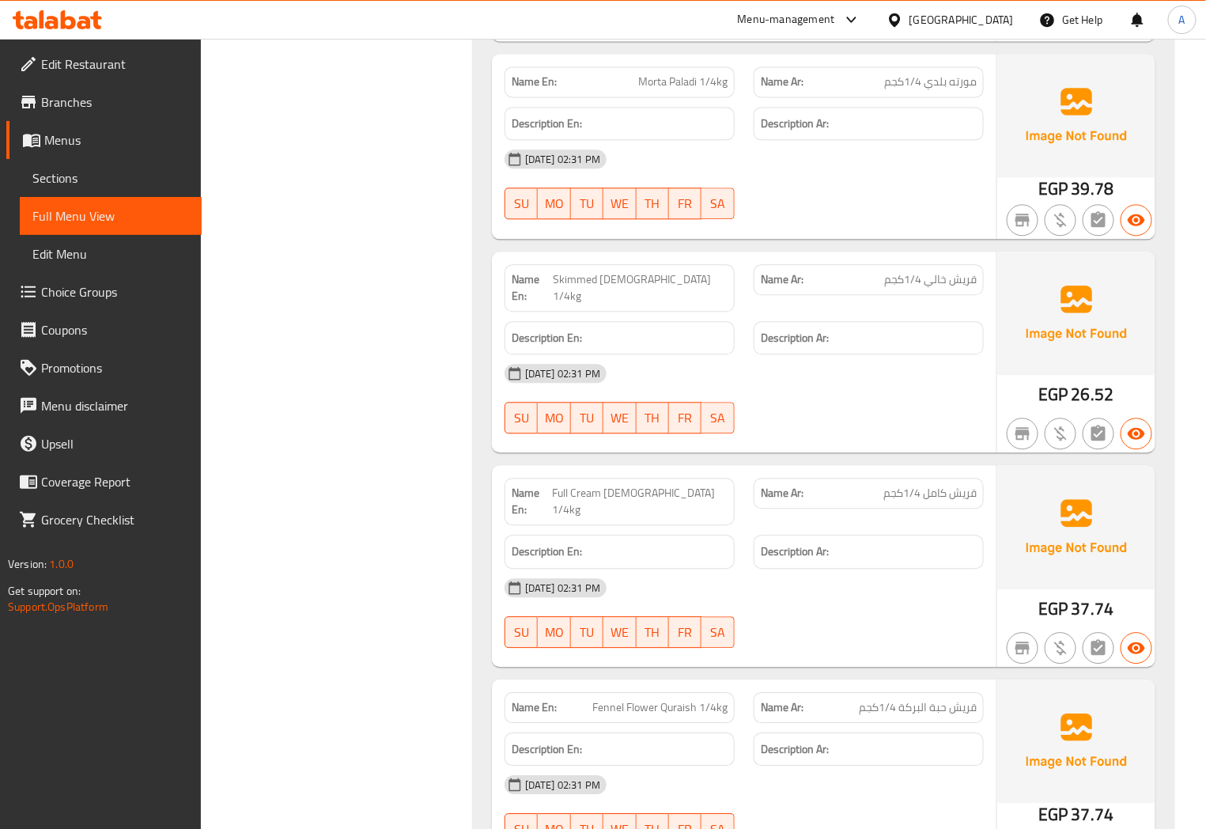
click at [698, 81] on span "Morta Paladi 1/4kg" at bounding box center [682, 82] width 89 height 17
copy span "Morta Paladi 1/4kg"
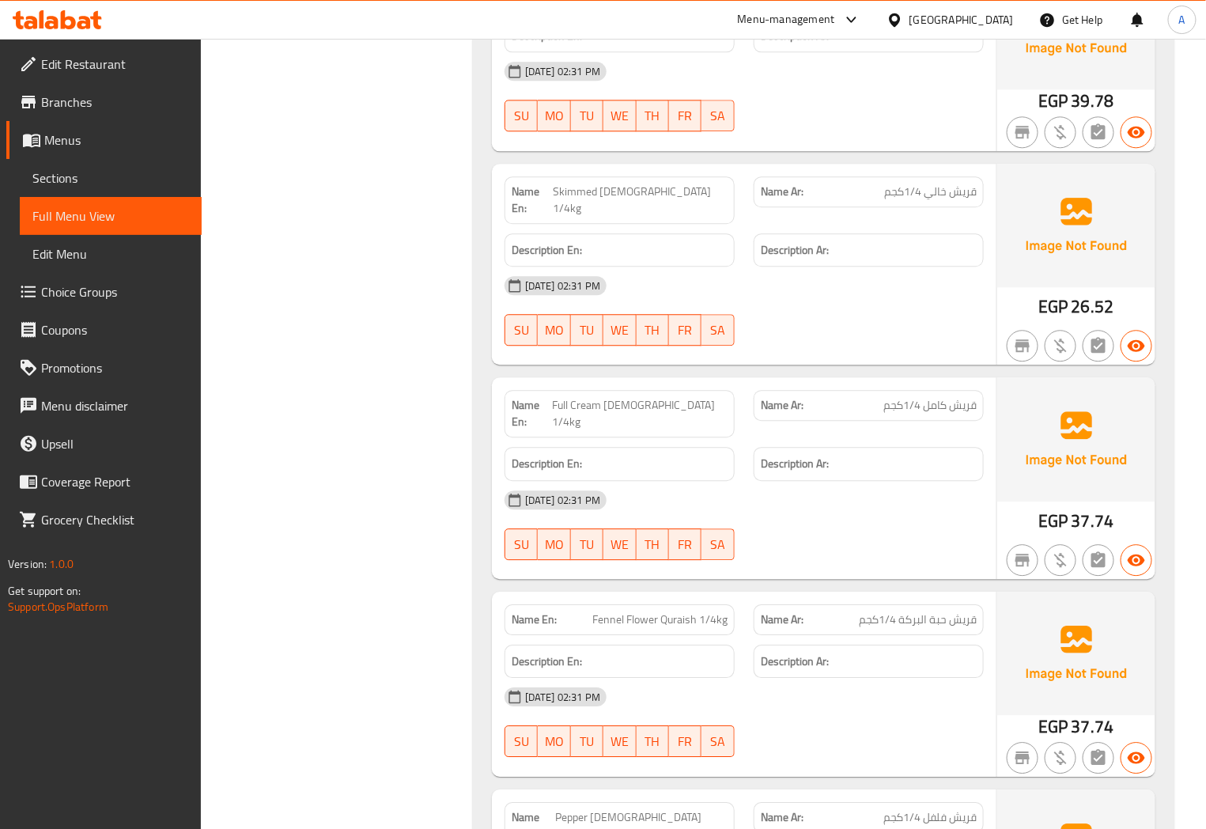
click at [635, 191] on span "Skimmed Quraish 1/4kg" at bounding box center [640, 200] width 174 height 33
click at [660, 193] on span "Skimmed Quraish 1/4kg" at bounding box center [640, 200] width 174 height 33
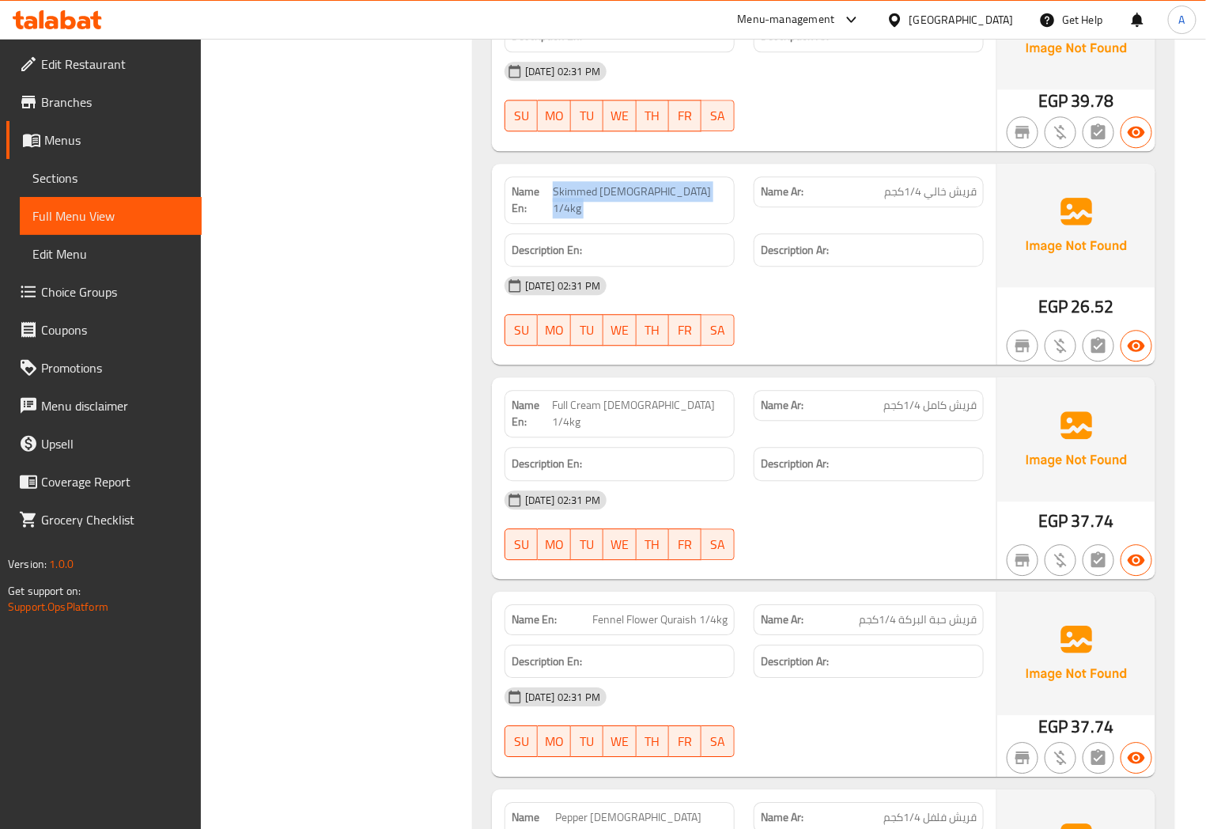
click at [660, 193] on span "Skimmed Quraish 1/4kg" at bounding box center [640, 200] width 174 height 33
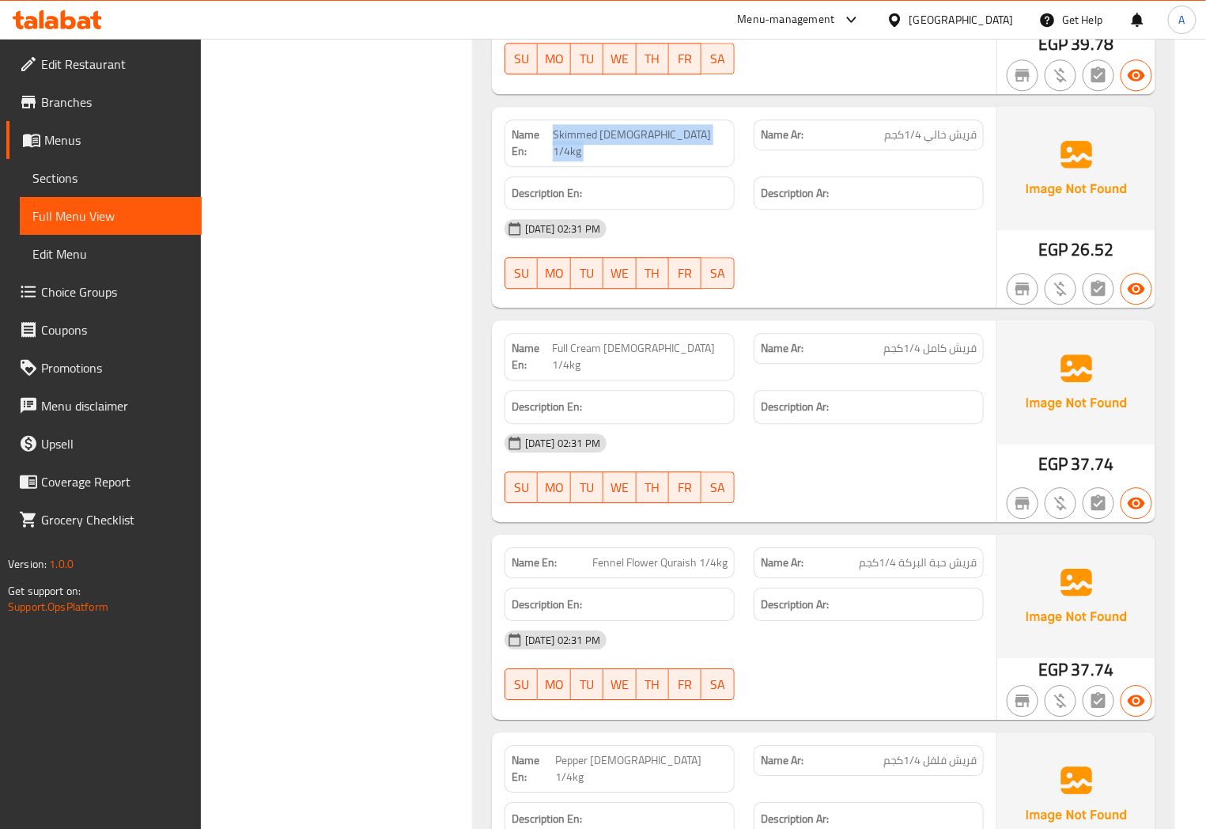
scroll to position [1406, 0]
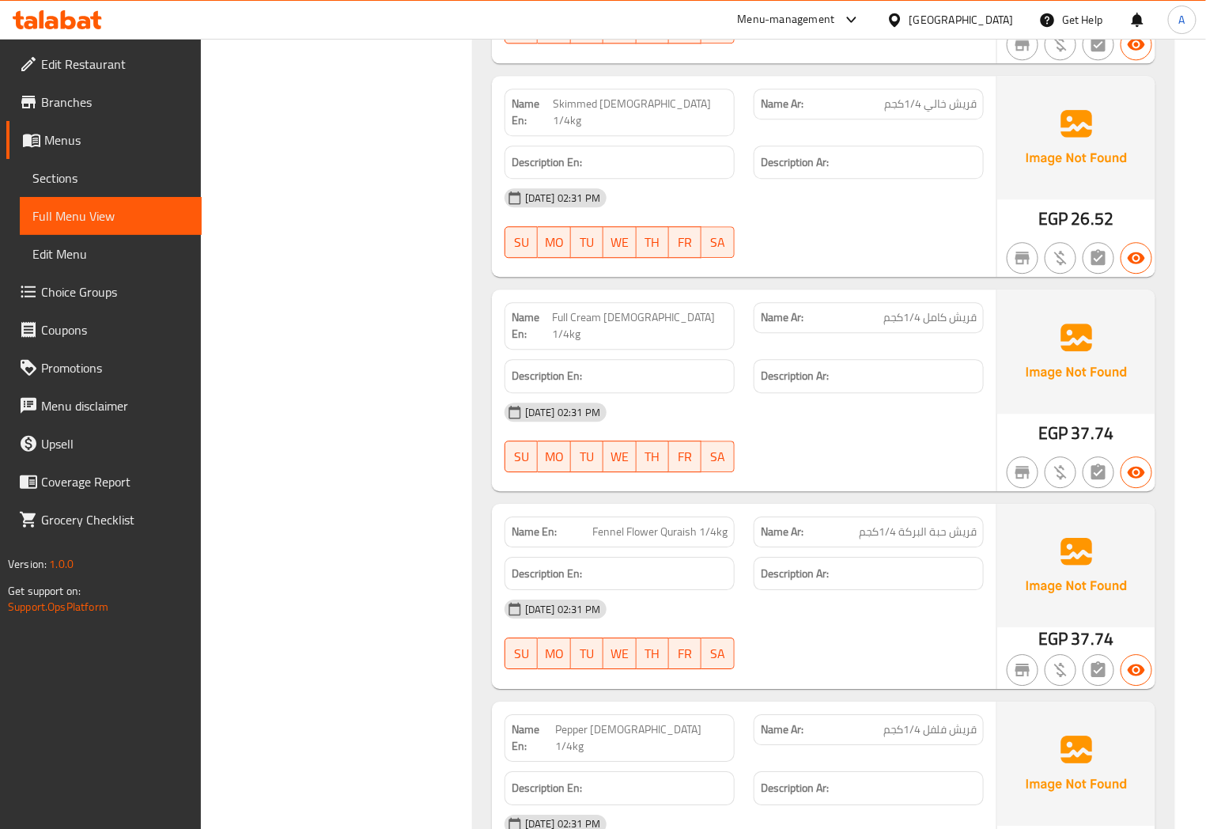
click at [661, 309] on span "Full Cream Quraish 1/4kg" at bounding box center [640, 325] width 176 height 33
click at [960, 309] on span "قريش كامل 1/4كجم" at bounding box center [930, 317] width 93 height 17
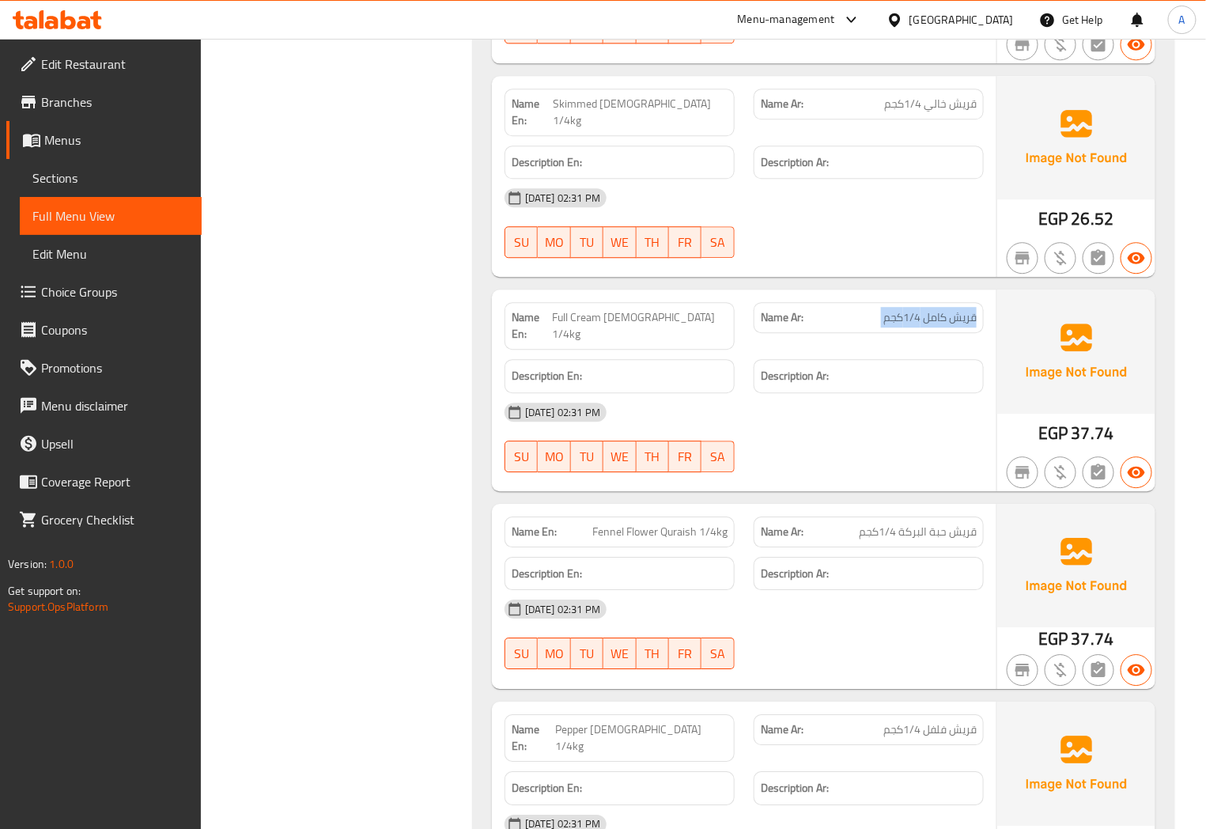
click at [960, 309] on span "قريش كامل 1/4كجم" at bounding box center [930, 317] width 93 height 17
click at [619, 309] on span "Full Cream Quraish 1/4kg" at bounding box center [640, 325] width 176 height 33
copy span "Full Cream"
drag, startPoint x: 619, startPoint y: 303, endPoint x: 636, endPoint y: 301, distance: 17.5
click at [636, 309] on span "Full Cream Quraish 1/4kg" at bounding box center [640, 325] width 176 height 33
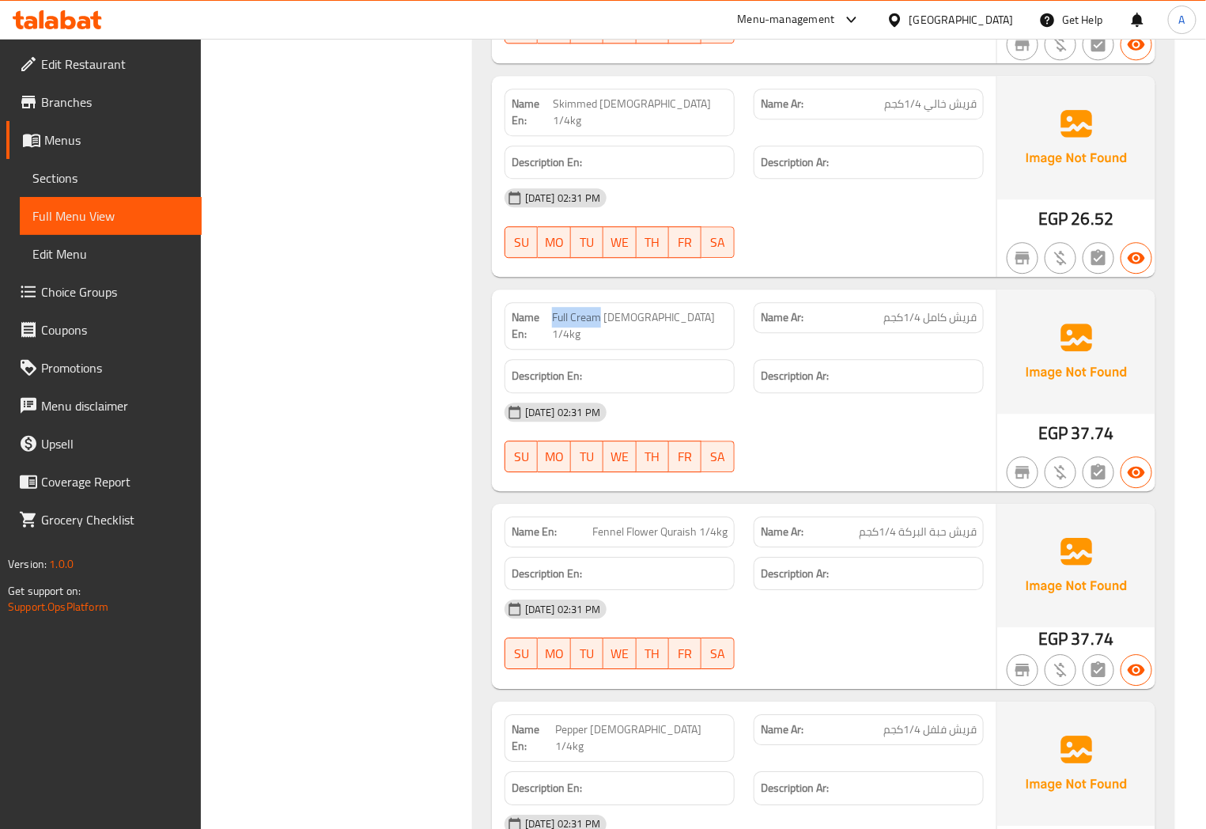
scroll to position [1318, 0]
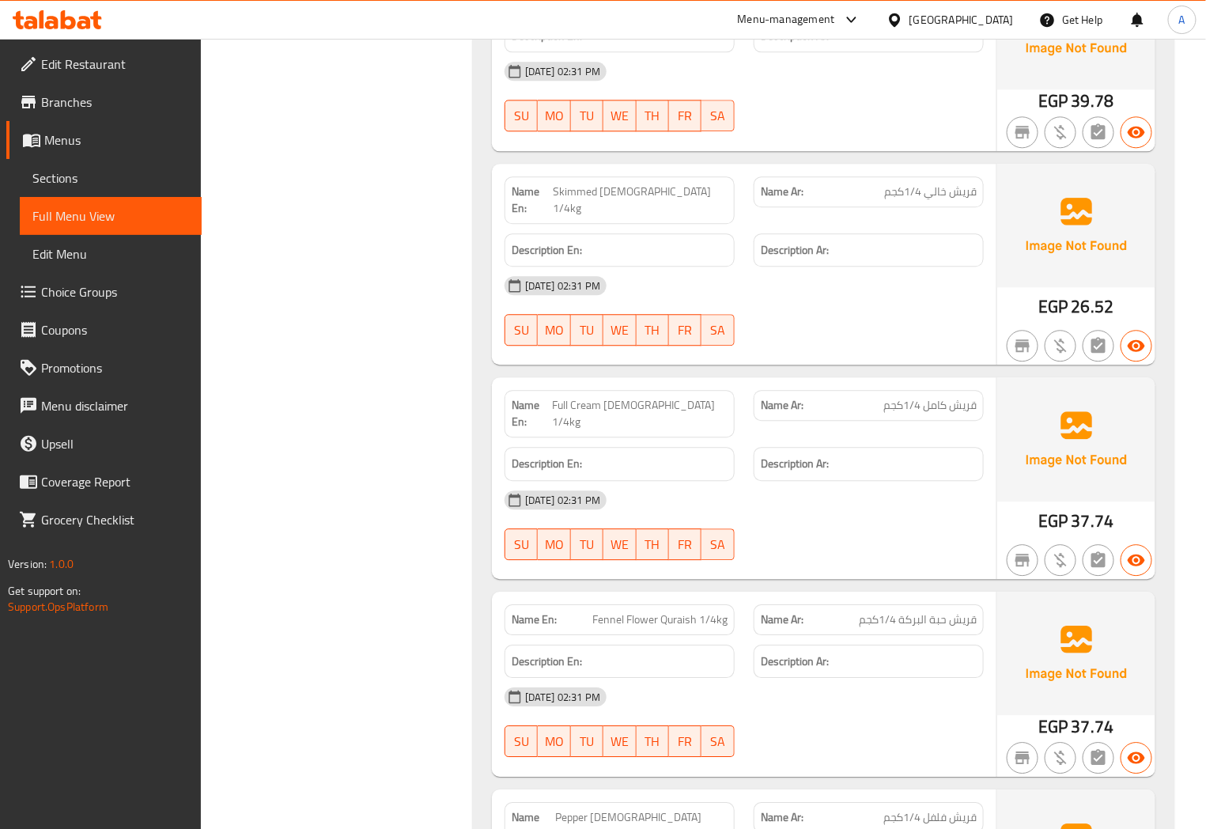
click at [725, 201] on div "Name En: Skimmed Quraish 1/4kg" at bounding box center [620, 199] width 230 height 47
copy span "Skimmed Quraish 1/4kg"
click at [937, 198] on span "قريش خالي 1/4كجم" at bounding box center [930, 192] width 93 height 17
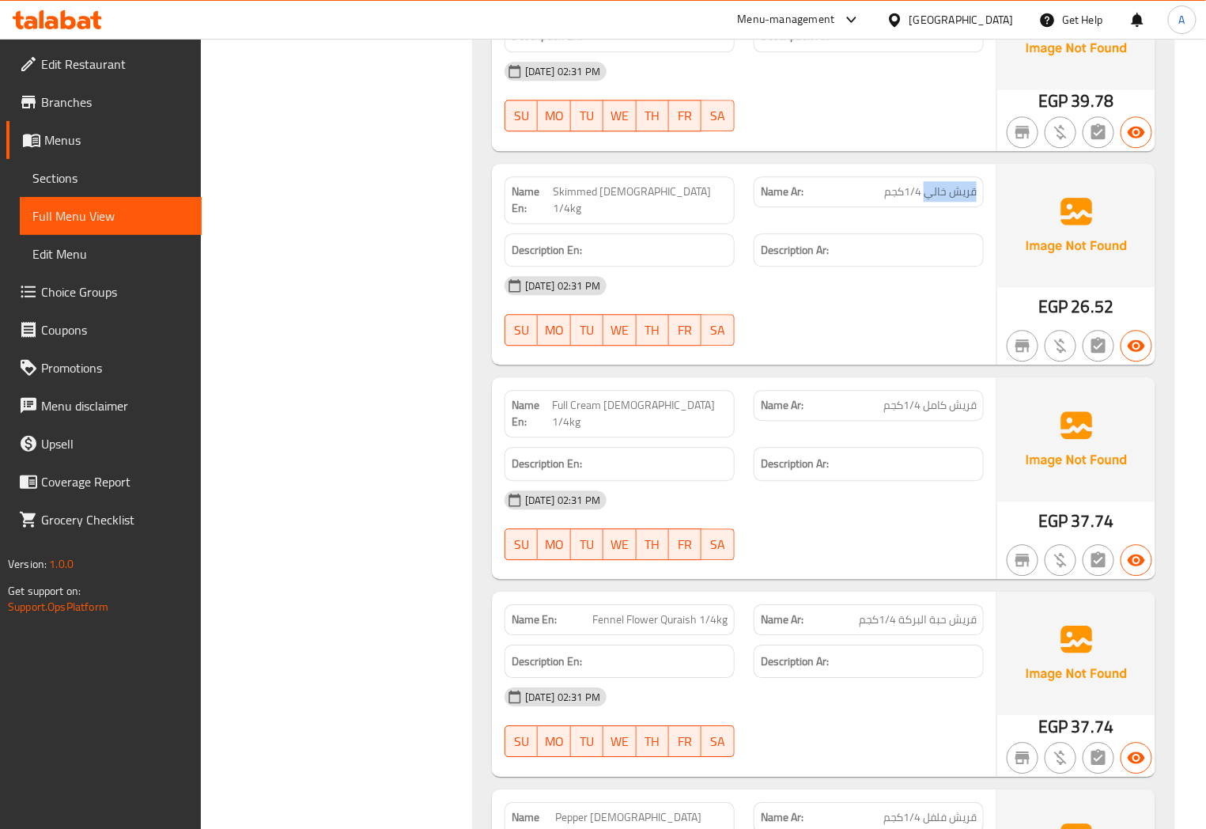
drag, startPoint x: 937, startPoint y: 198, endPoint x: 966, endPoint y: 195, distance: 28.6
click at [966, 195] on span "قريش خالي 1/4كجم" at bounding box center [930, 192] width 93 height 17
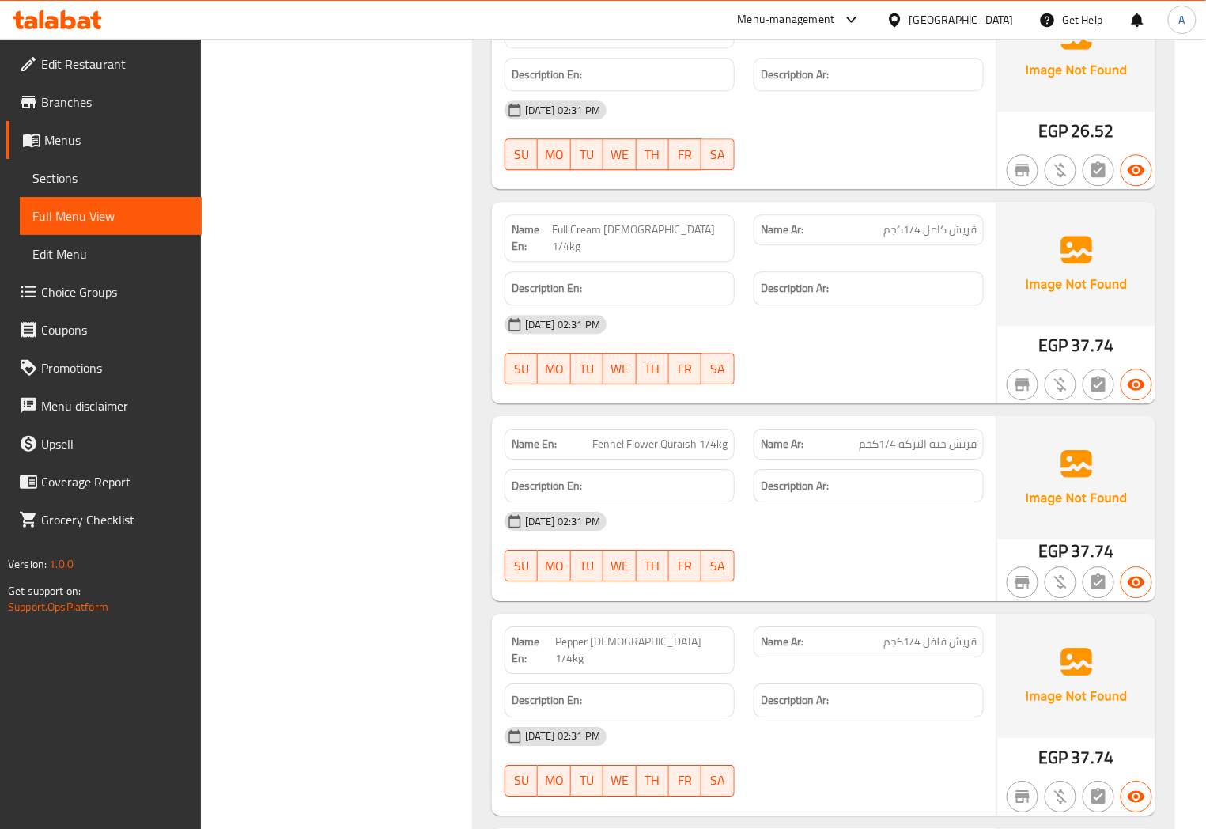
scroll to position [1670, 0]
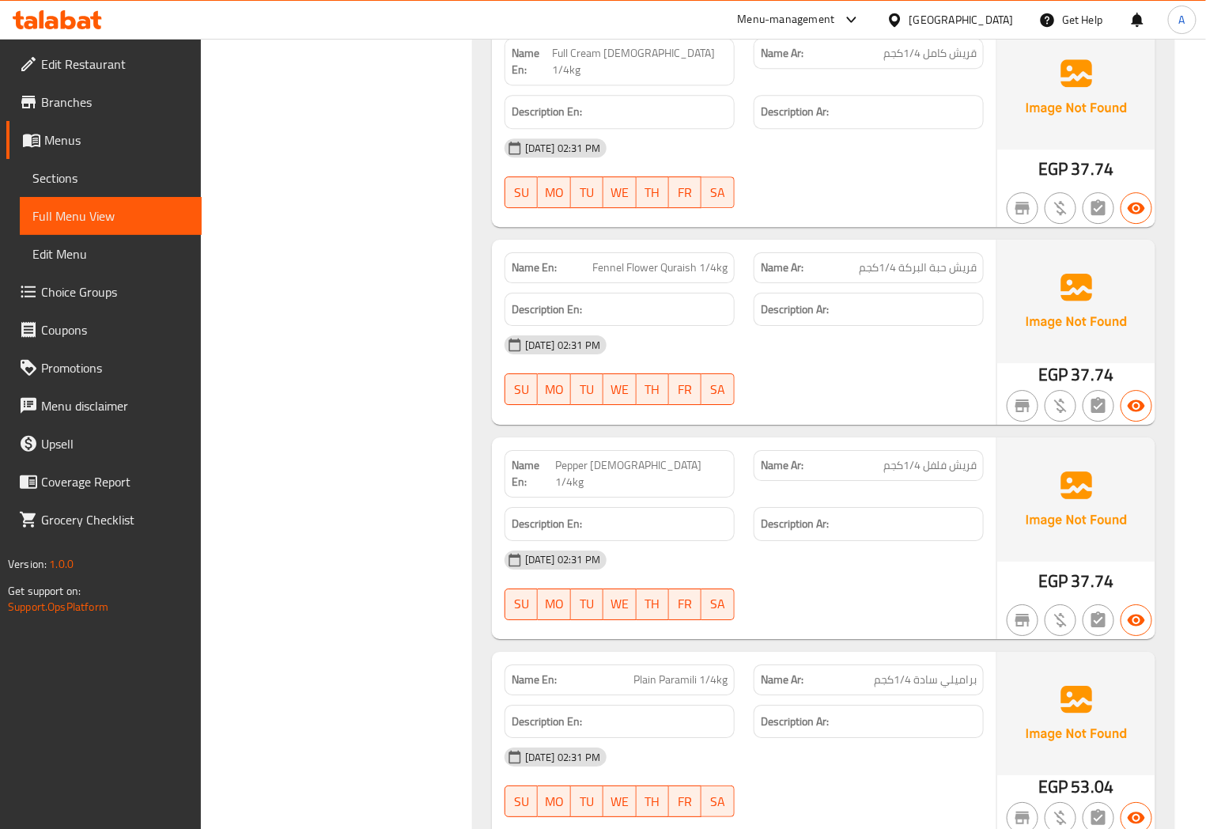
click at [610, 259] on span "Fennel Flower Quraish 1/4kg" at bounding box center [660, 267] width 135 height 17
copy span "Fennel"
click at [908, 259] on span "قريش حبة البركة 1/4كجم" at bounding box center [918, 267] width 118 height 17
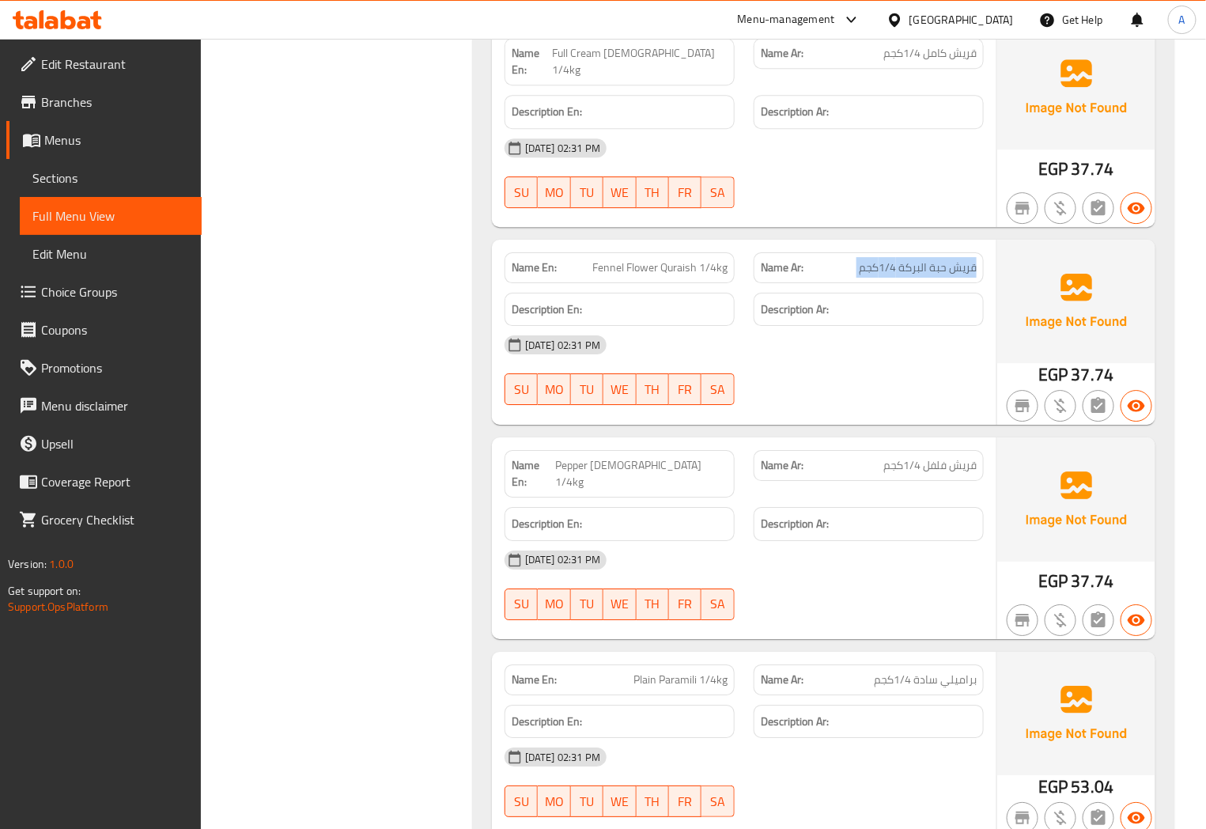
click at [908, 259] on span "قريش حبة البركة 1/4كجم" at bounding box center [918, 267] width 118 height 17
click at [941, 259] on span "قريش حبة البركة 1/4كجم" at bounding box center [918, 267] width 118 height 17
drag, startPoint x: 941, startPoint y: 236, endPoint x: 896, endPoint y: 241, distance: 45.4
click at [902, 259] on span "قريش حبة البركة 1/4كجم" at bounding box center [918, 267] width 118 height 17
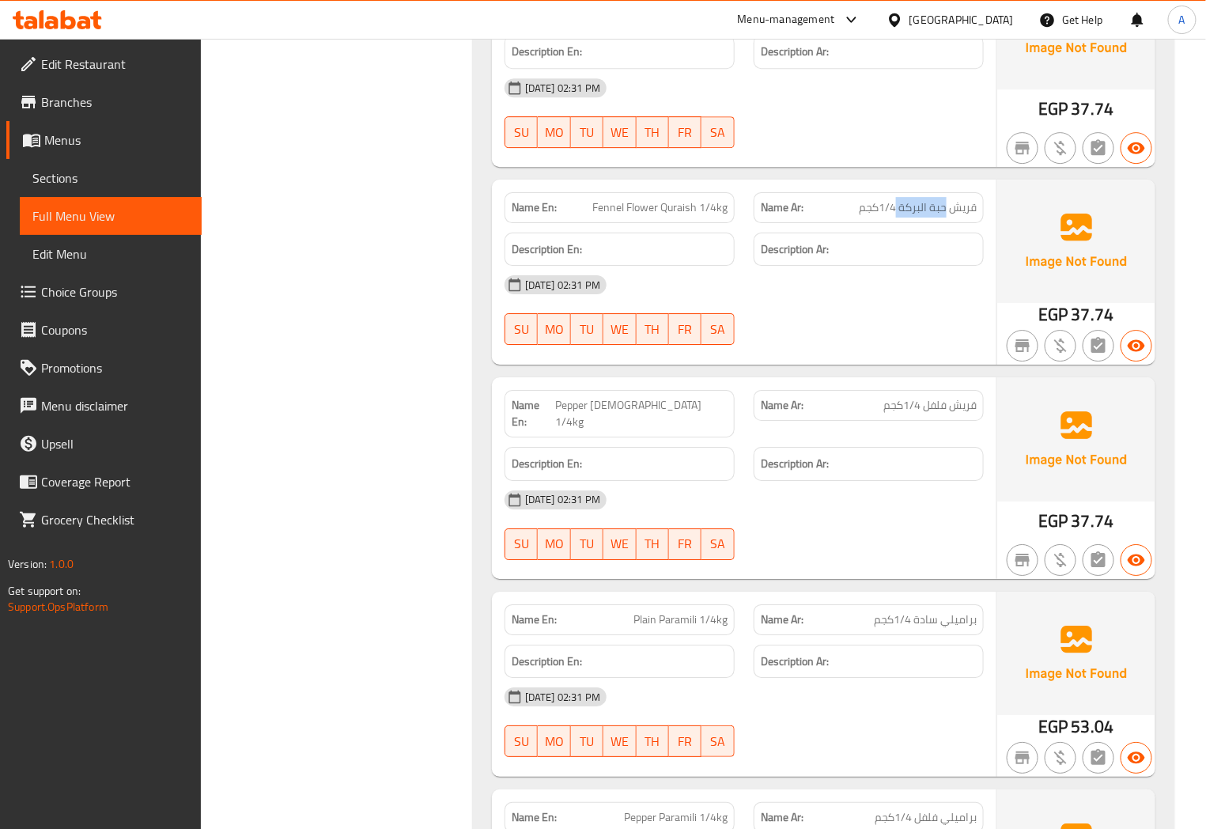
scroll to position [1758, 0]
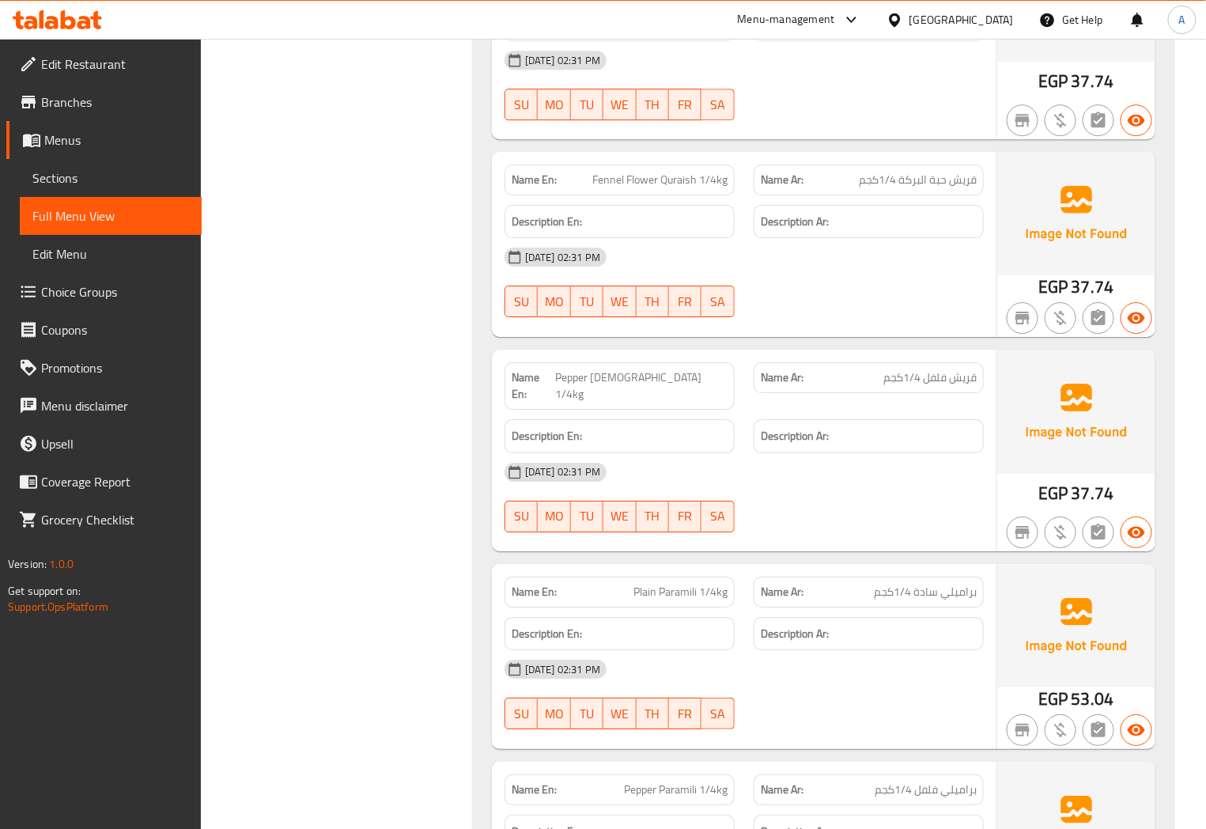
click at [880, 369] on p "Name Ar: قريش فلفل 1/4كجم" at bounding box center [869, 377] width 216 height 17
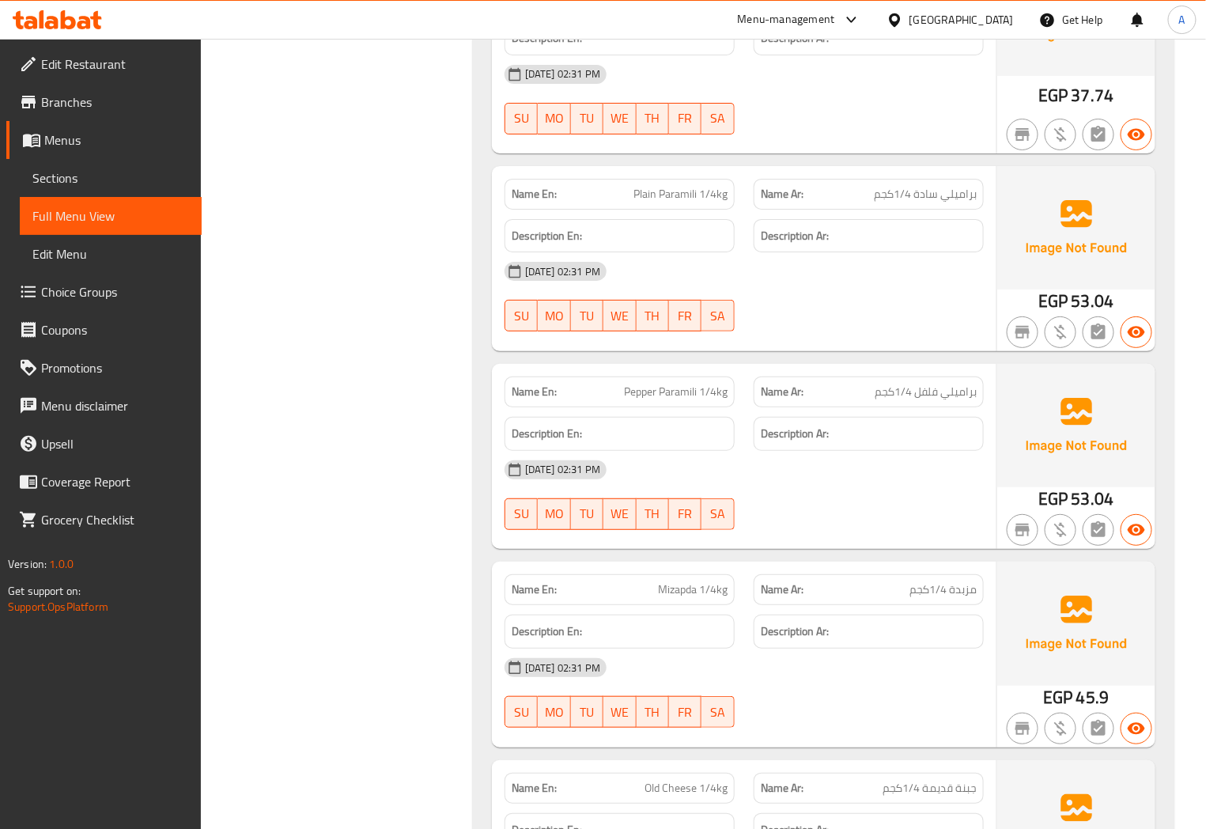
scroll to position [2197, 0]
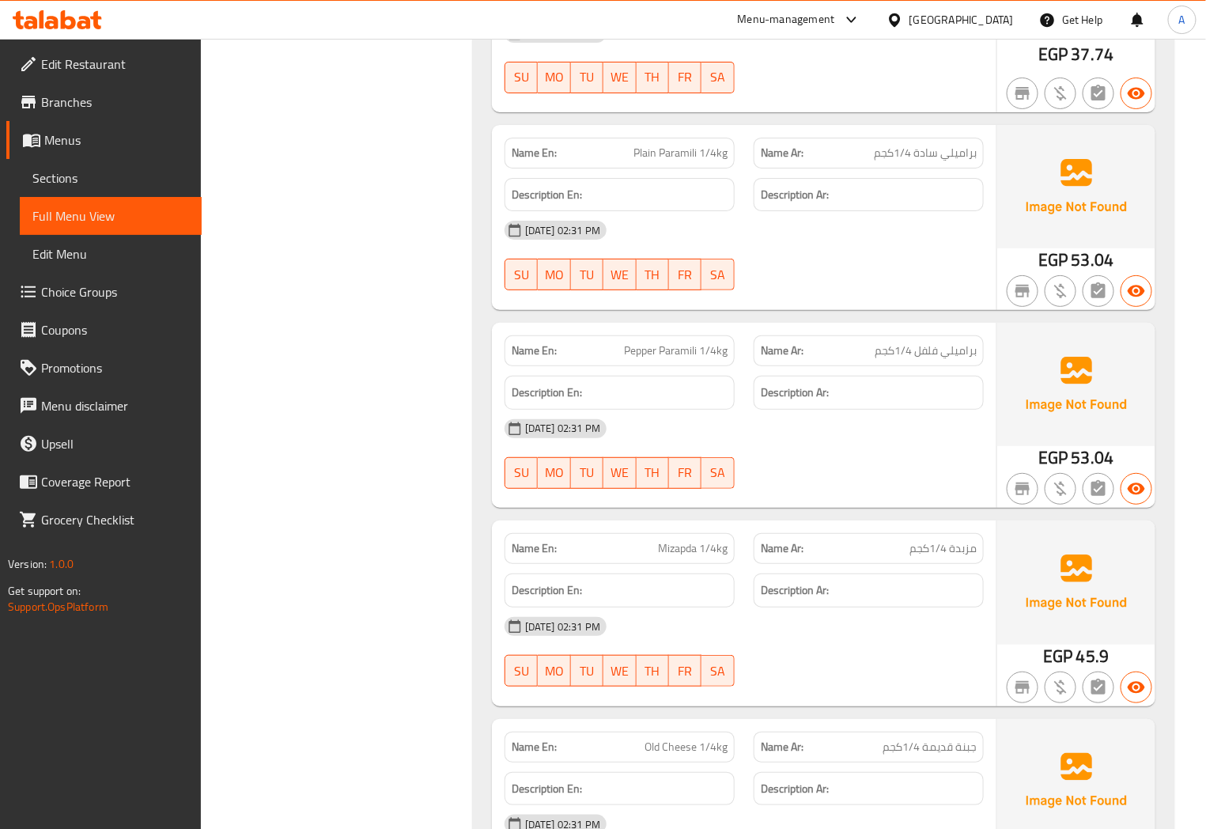
click at [975, 145] on span "براميلي سادة 1/4كجم" at bounding box center [925, 153] width 103 height 17
copy span "براميلي"
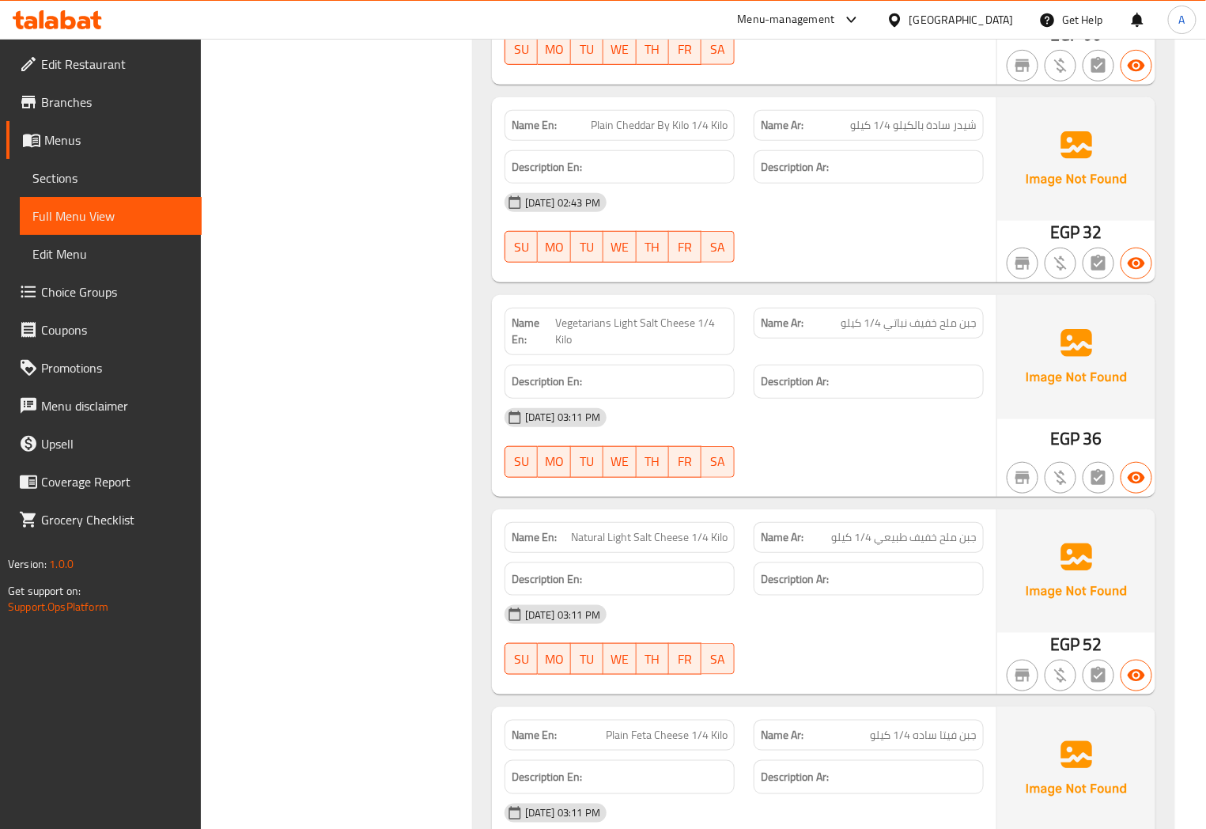
scroll to position [4570, 0]
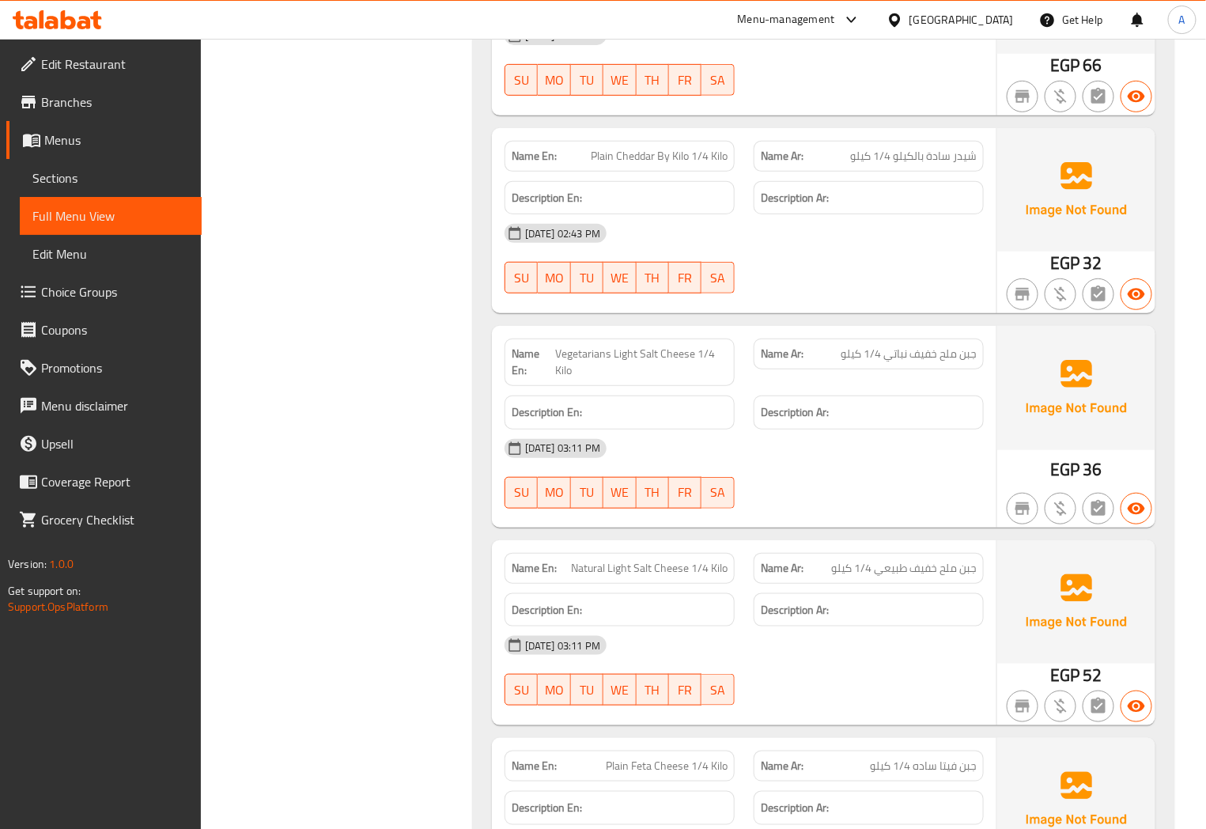
click at [1095, 454] on span "36" at bounding box center [1093, 469] width 19 height 31
click at [1093, 454] on span "36" at bounding box center [1093, 469] width 19 height 31
click at [577, 346] on span "Vegetarians Light Salt Cheese 1/4 Kilo" at bounding box center [641, 362] width 172 height 33
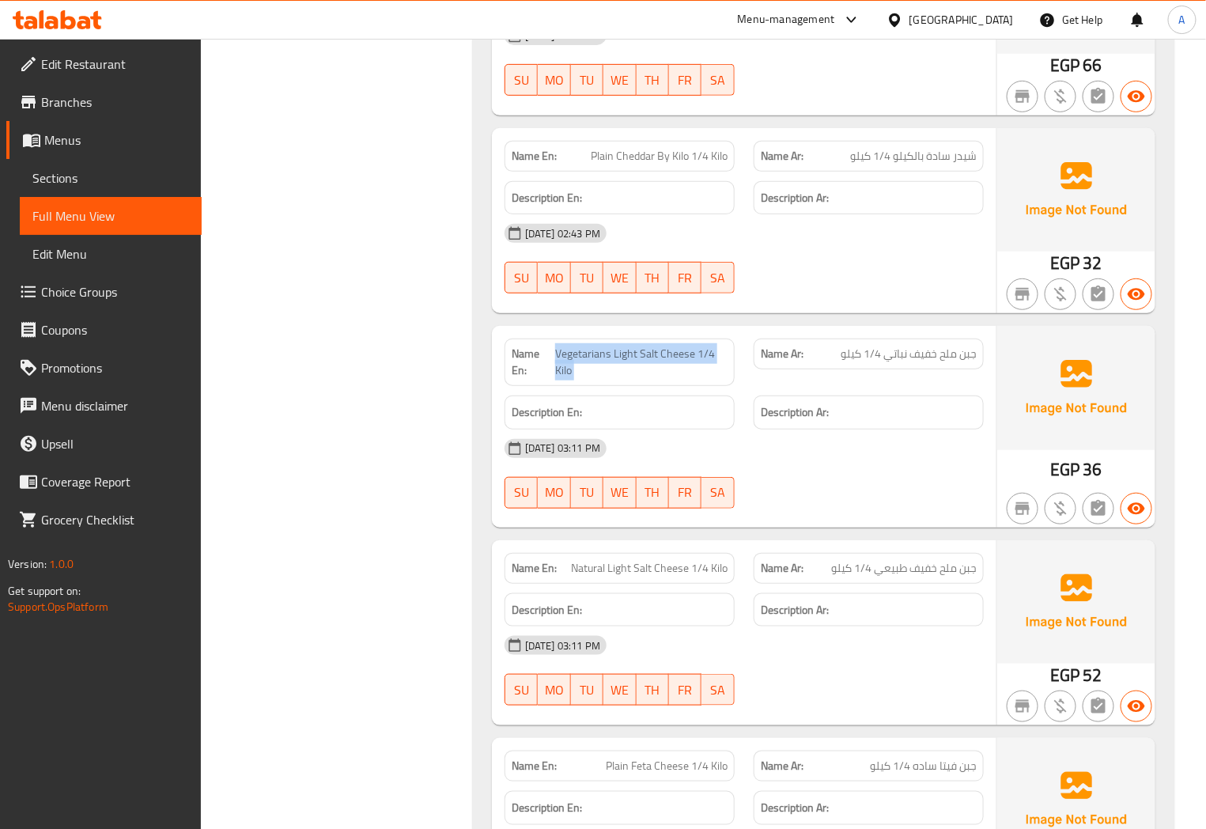
click at [577, 346] on span "Vegetarians Light Salt Cheese 1/4 Kilo" at bounding box center [641, 362] width 172 height 33
copy span "Vegetarians Light Salt Cheese 1/4 Kilo"
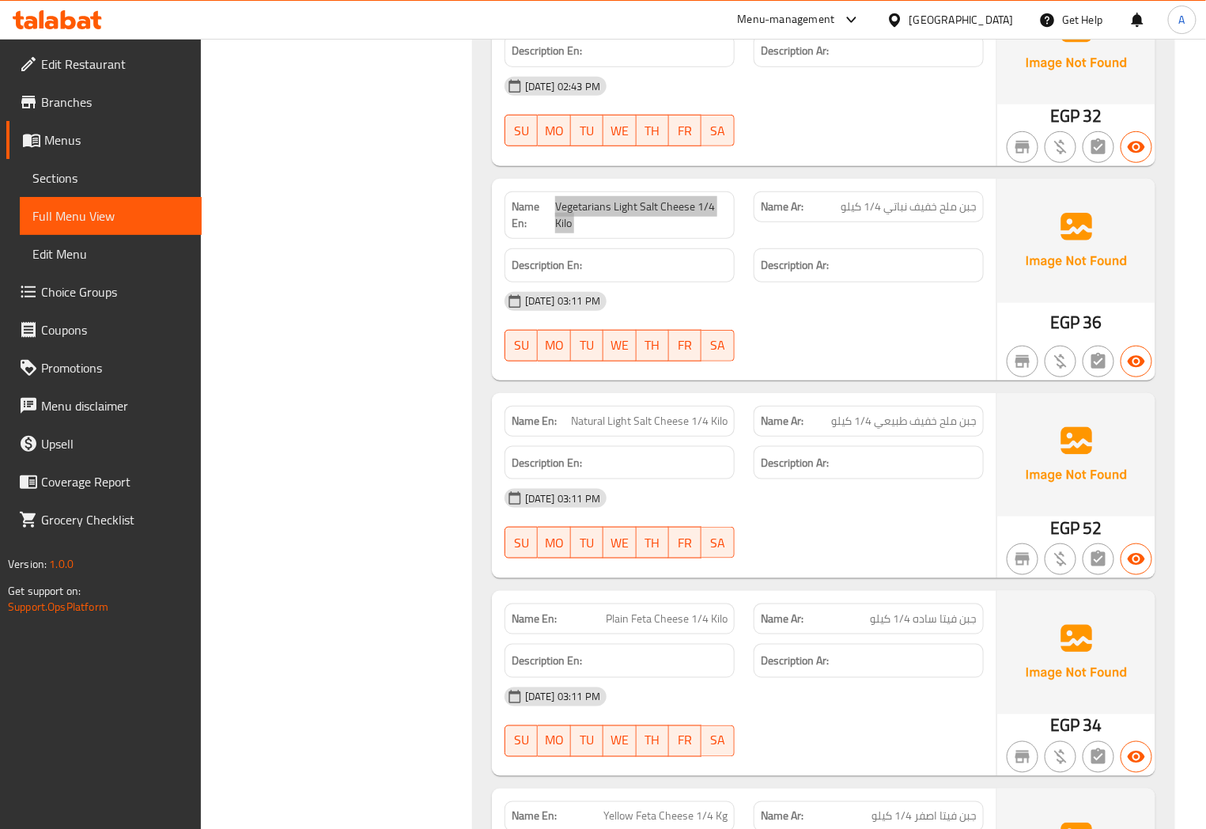
scroll to position [4834, 0]
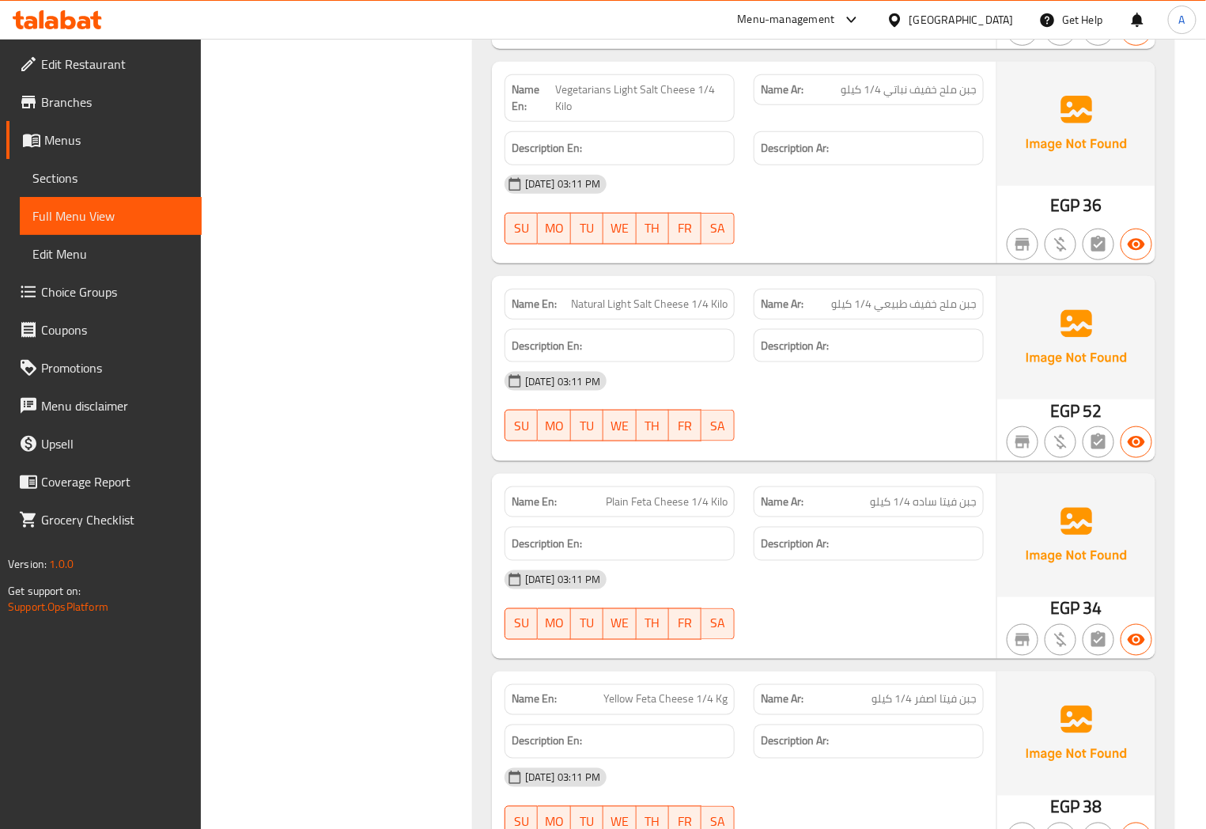
click at [930, 320] on div "Description Ar:" at bounding box center [868, 346] width 249 height 53
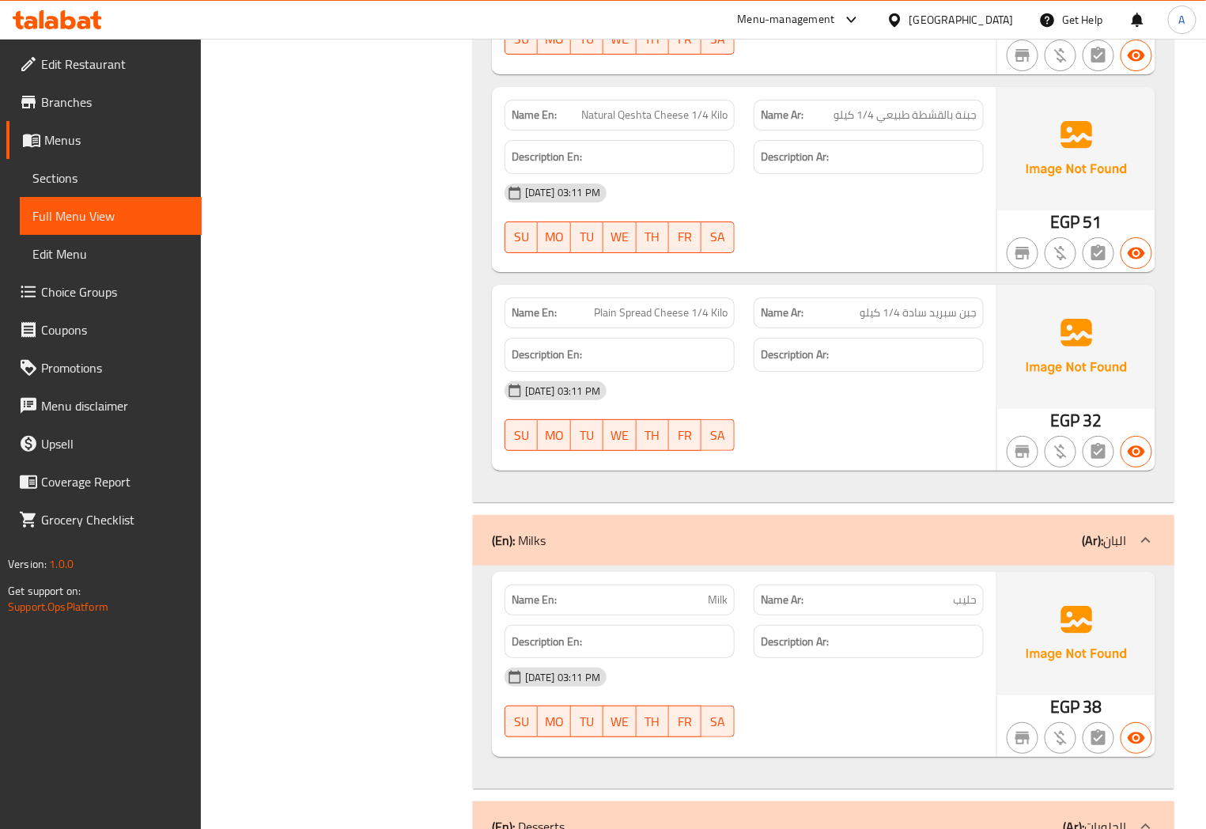
scroll to position [6592, 0]
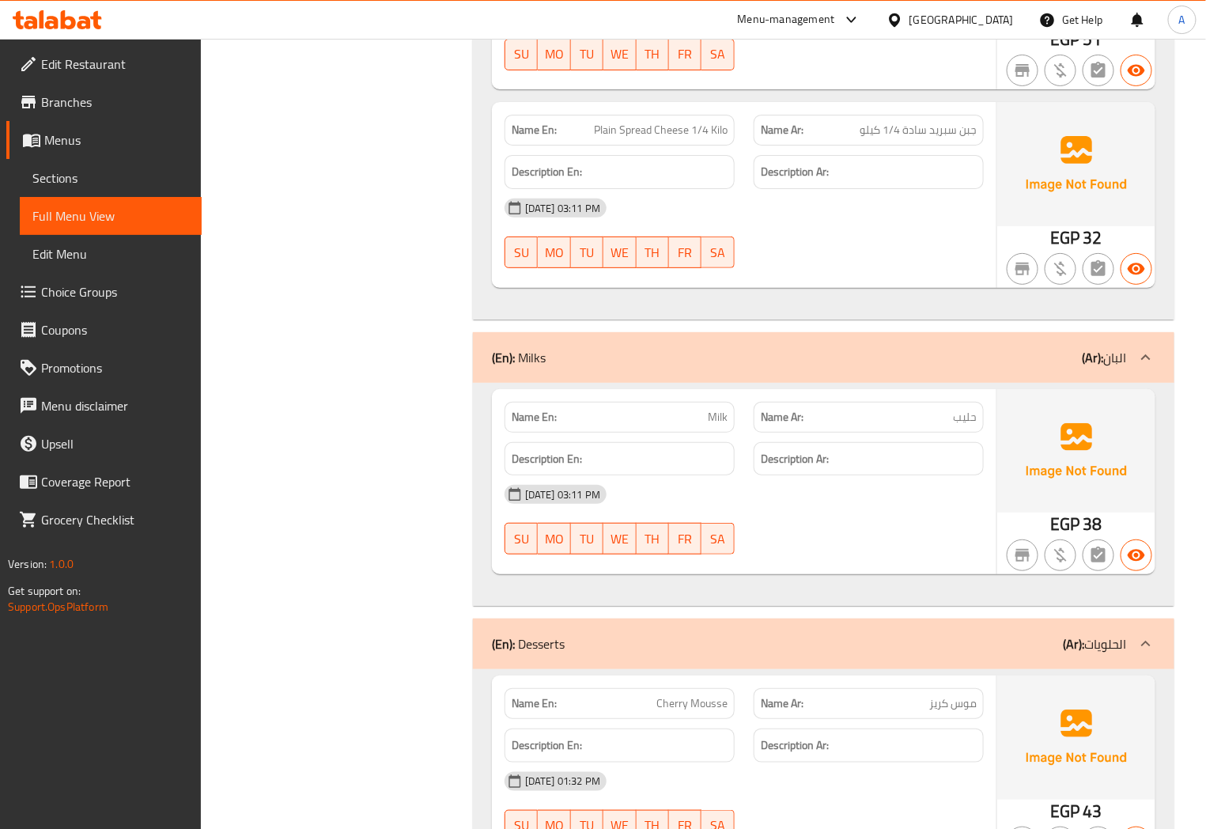
click at [717, 409] on span "Milk" at bounding box center [718, 417] width 20 height 17
copy span "Milk"
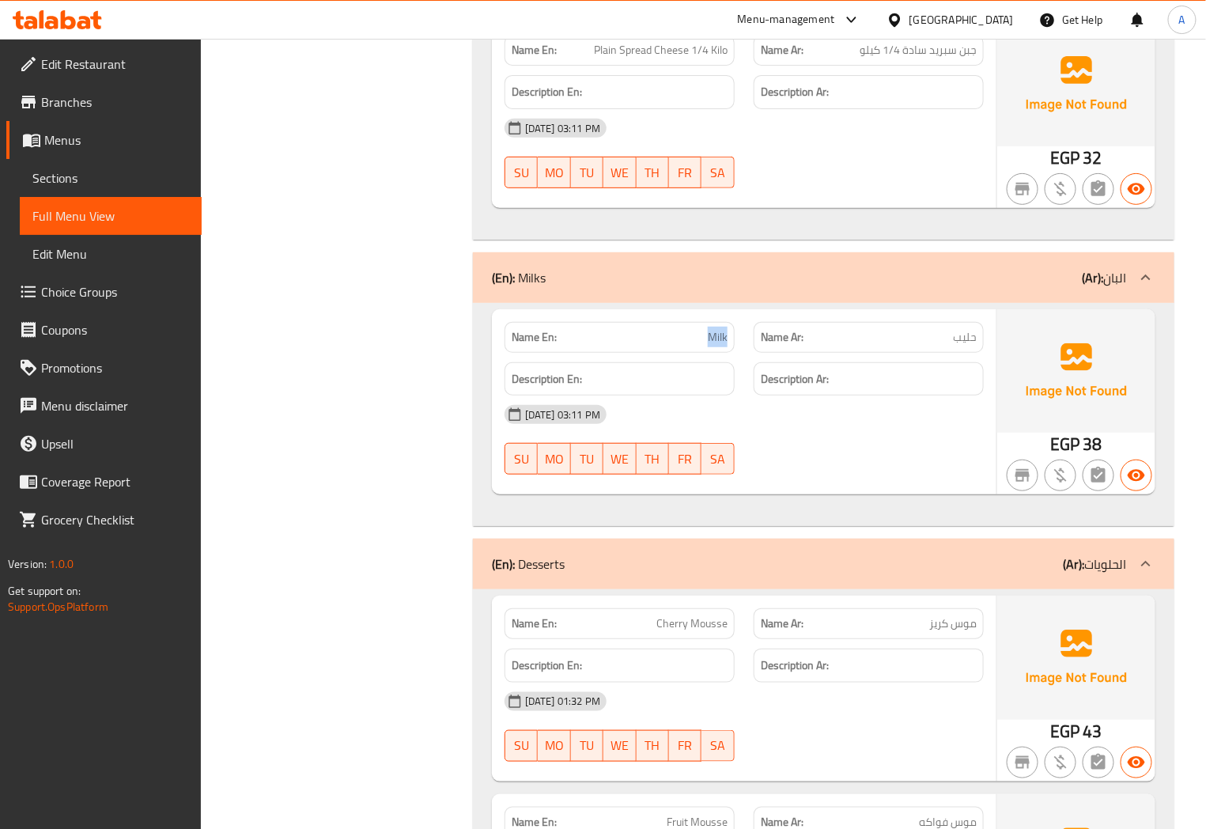
scroll to position [7120, 0]
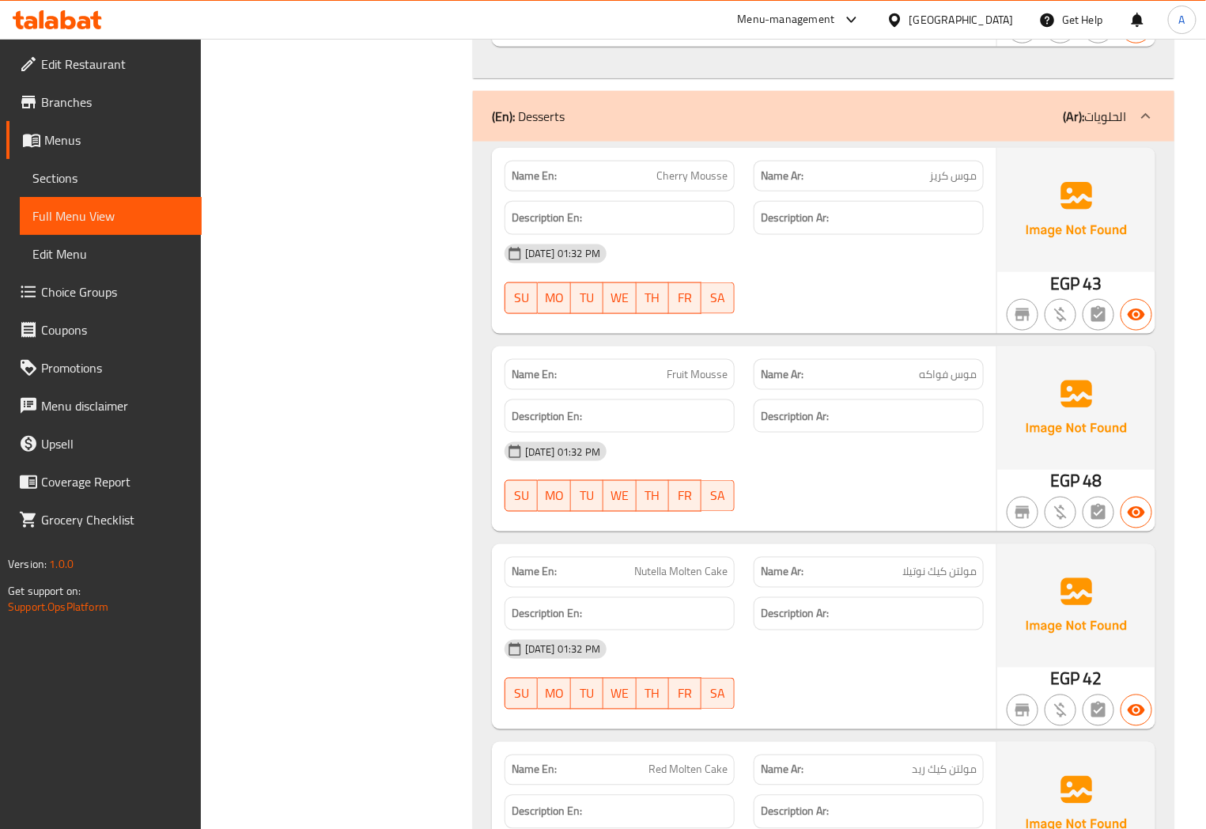
click at [964, 168] on span "موس كريز" at bounding box center [953, 176] width 47 height 17
click at [962, 168] on span "موس كريز" at bounding box center [953, 176] width 47 height 17
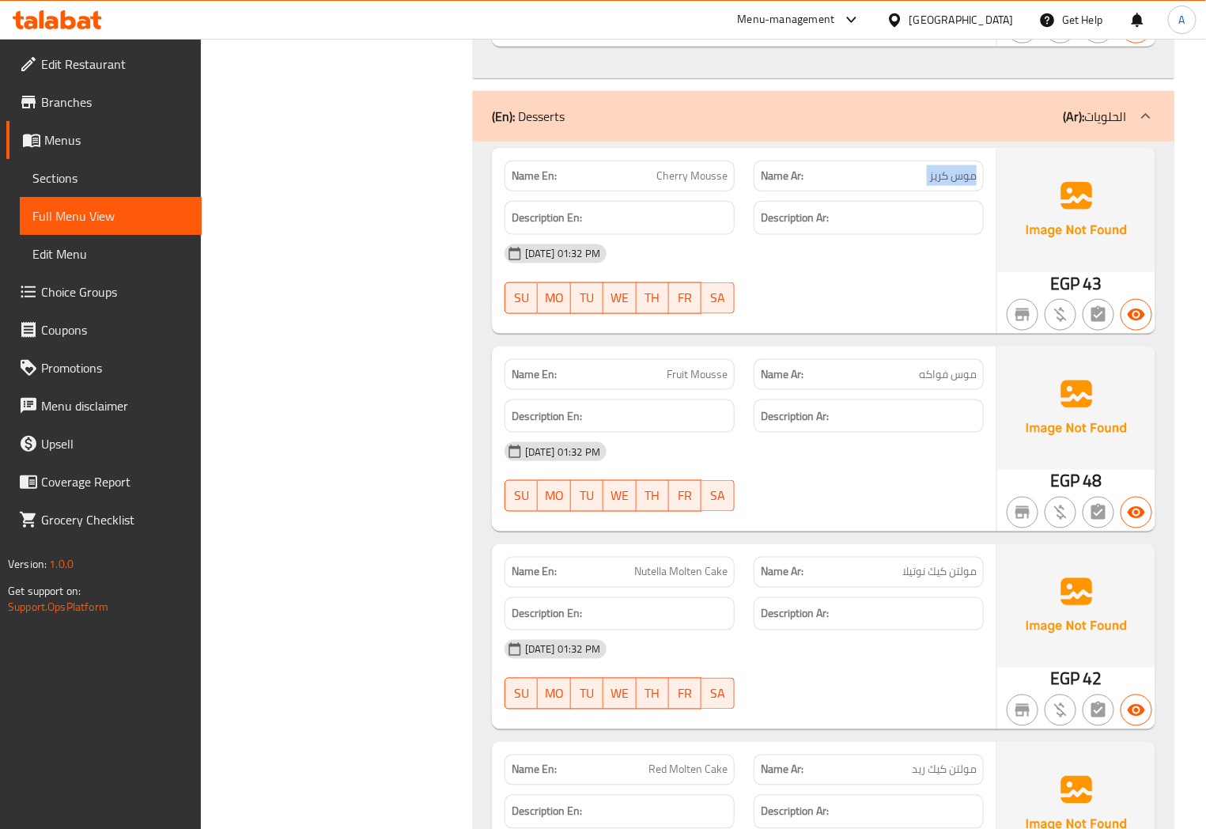
copy span "موس كريز"
click at [932, 168] on span "موس كريز" at bounding box center [953, 176] width 47 height 17
click at [1090, 268] on span "43" at bounding box center [1093, 283] width 19 height 31
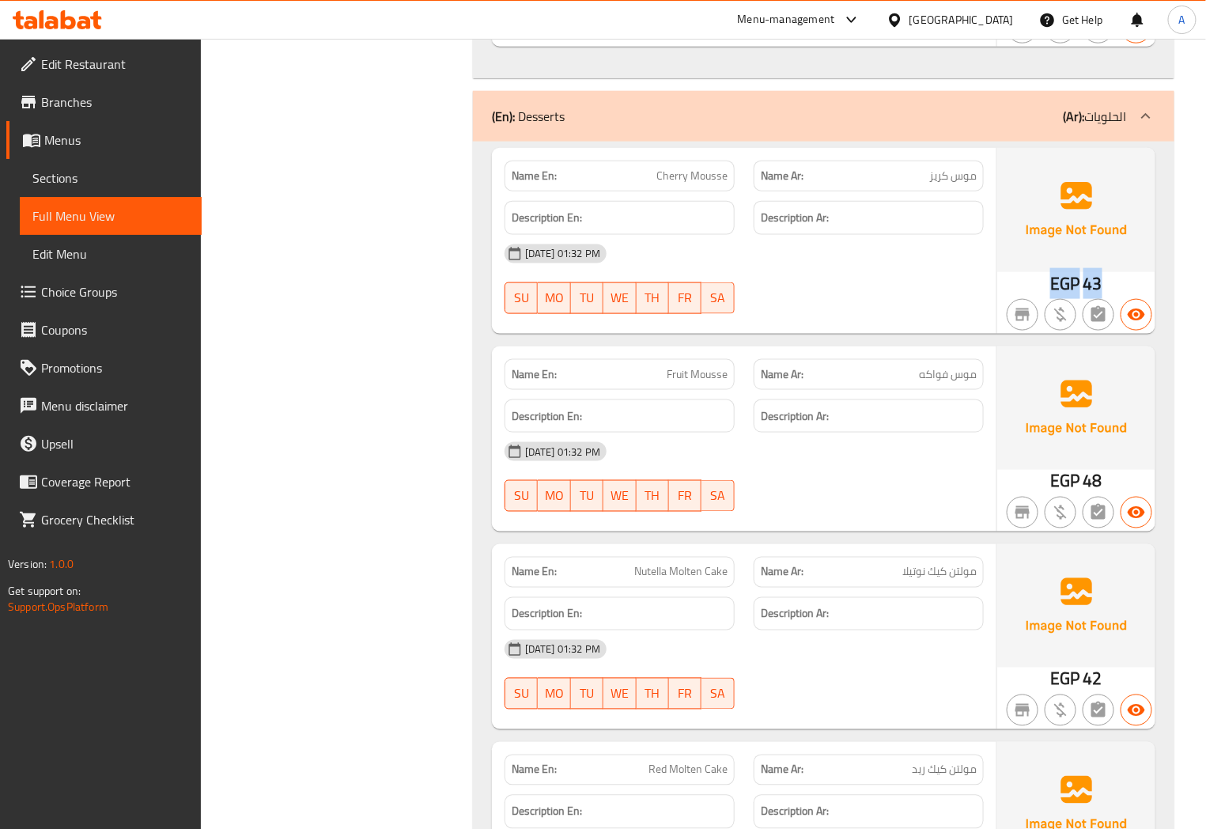
click at [1090, 268] on span "43" at bounding box center [1093, 283] width 19 height 31
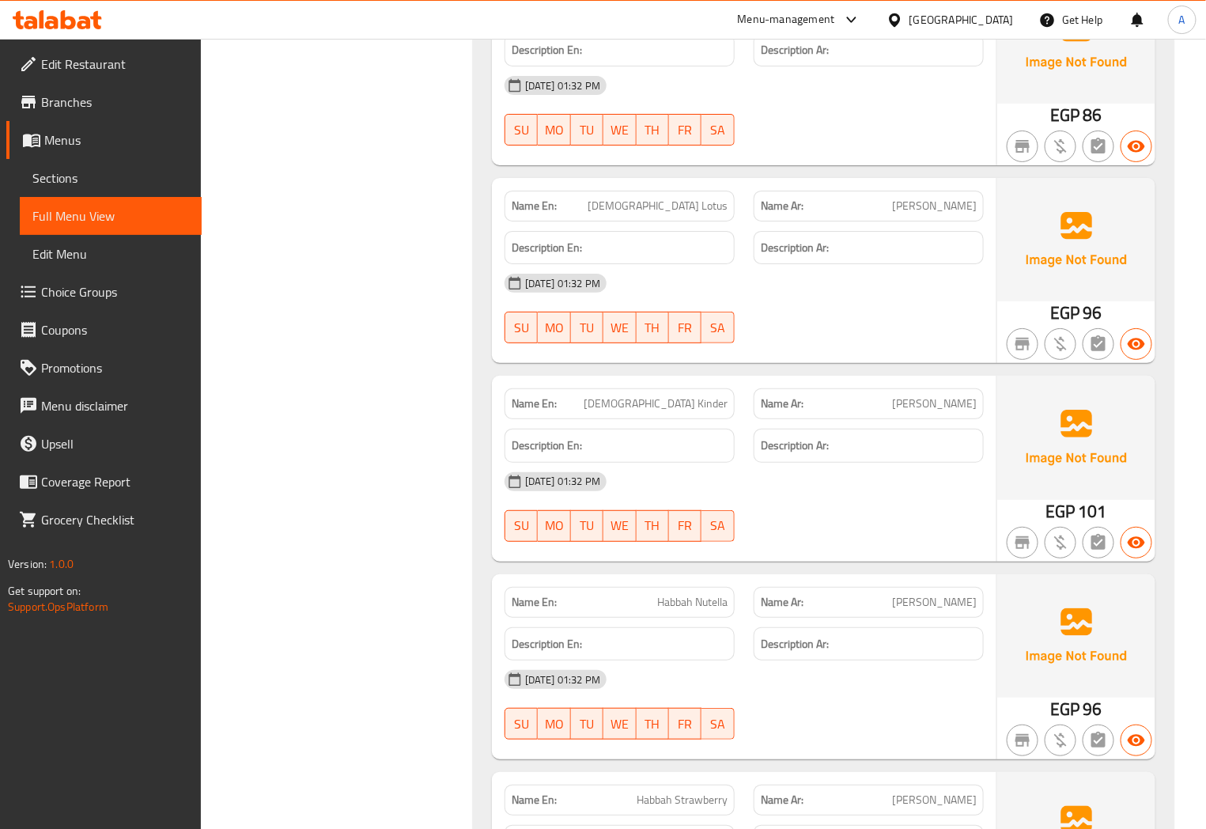
scroll to position [8702, 0]
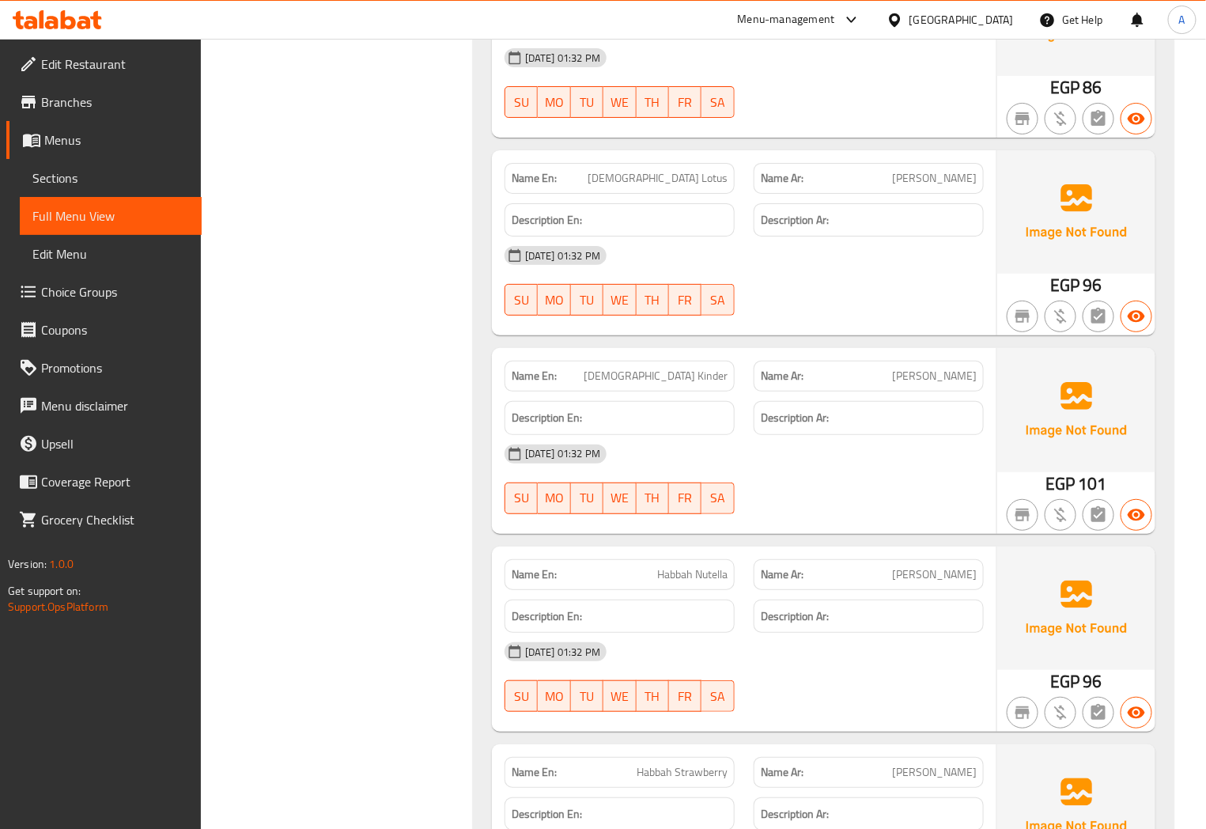
click at [716, 368] on span "Habbah Kinder" at bounding box center [656, 376] width 144 height 17
click at [919, 361] on div "Name Ar: هبة كندر" at bounding box center [869, 376] width 230 height 31
click at [952, 368] on span "هبة كندر" at bounding box center [934, 376] width 85 height 17
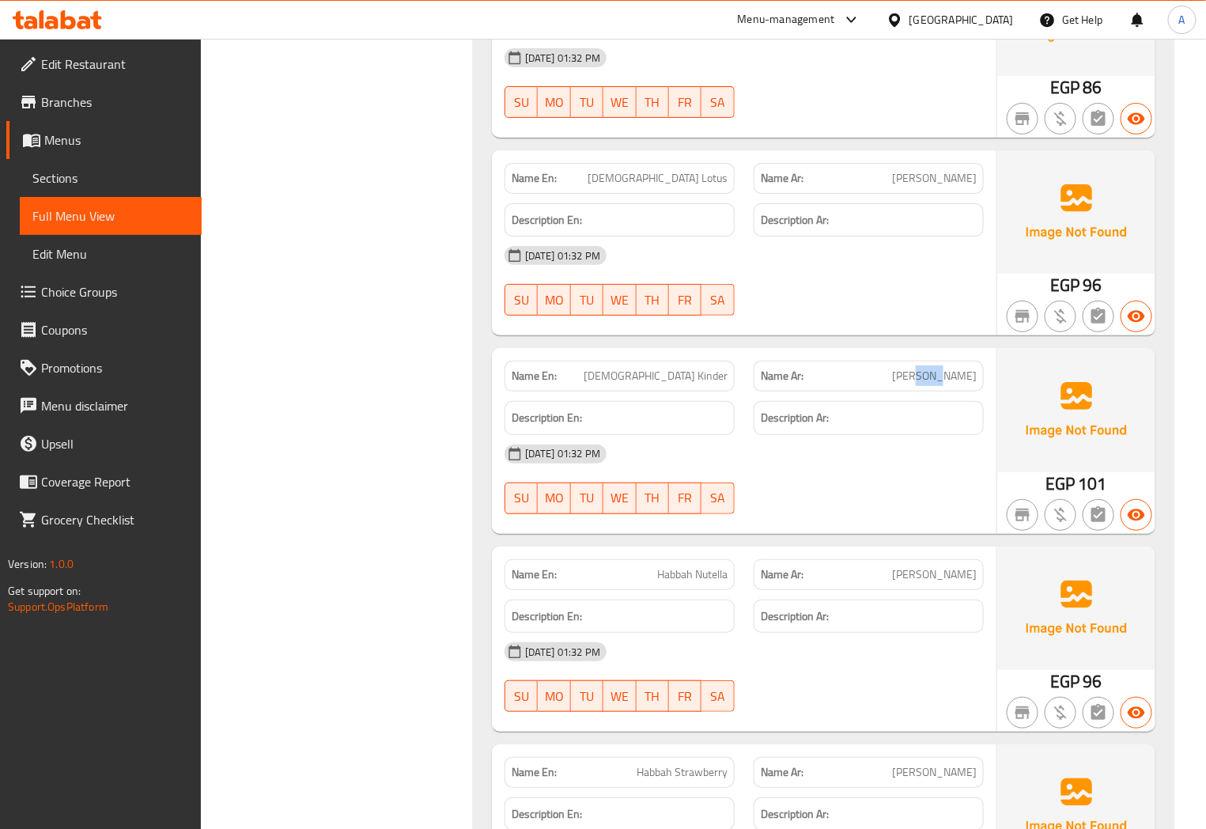
click at [952, 368] on span "هبة كندر" at bounding box center [934, 376] width 85 height 17
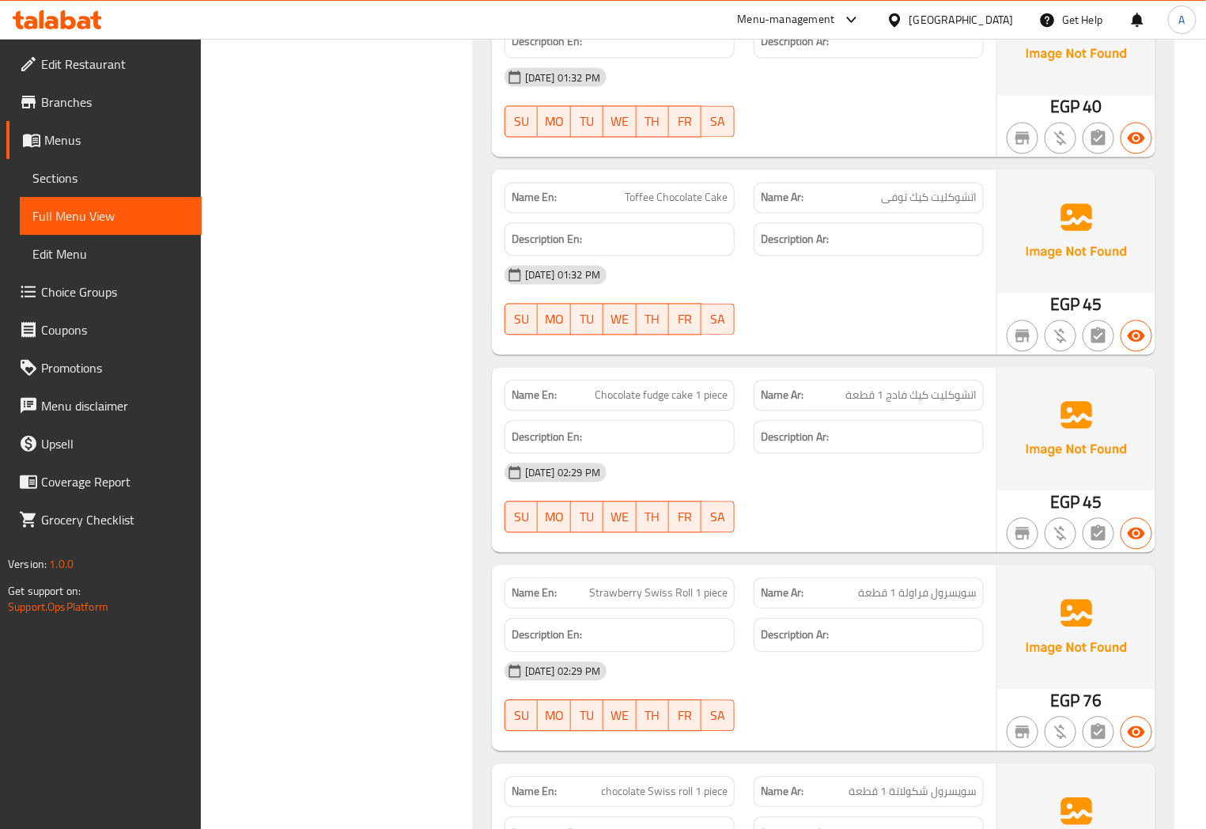
scroll to position [9668, 0]
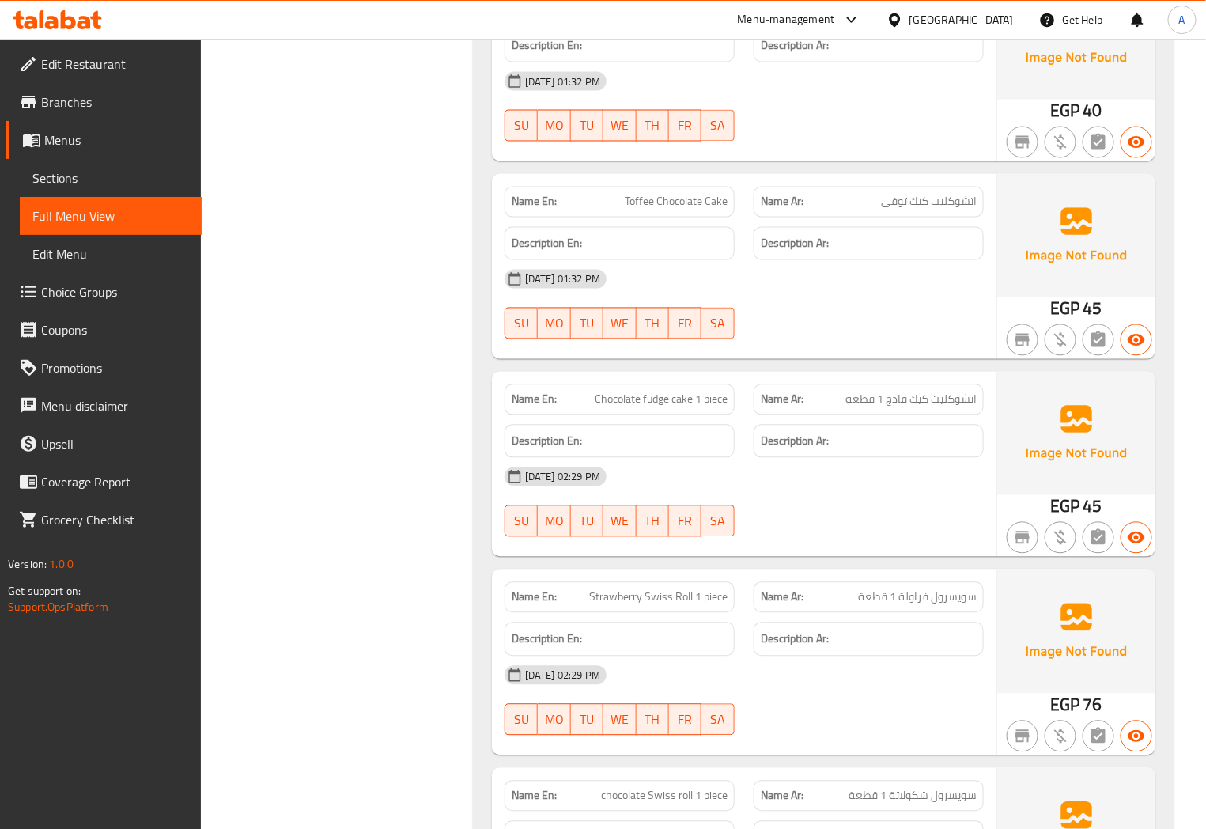
click at [967, 392] on span "اتشوكليت كيك فادج 1 قطعة" at bounding box center [911, 400] width 131 height 17
drag, startPoint x: 967, startPoint y: 357, endPoint x: 948, endPoint y: 352, distance: 19.6
click at [948, 392] on span "اتشوكليت كيك فادج 1 قطعة" at bounding box center [911, 400] width 131 height 17
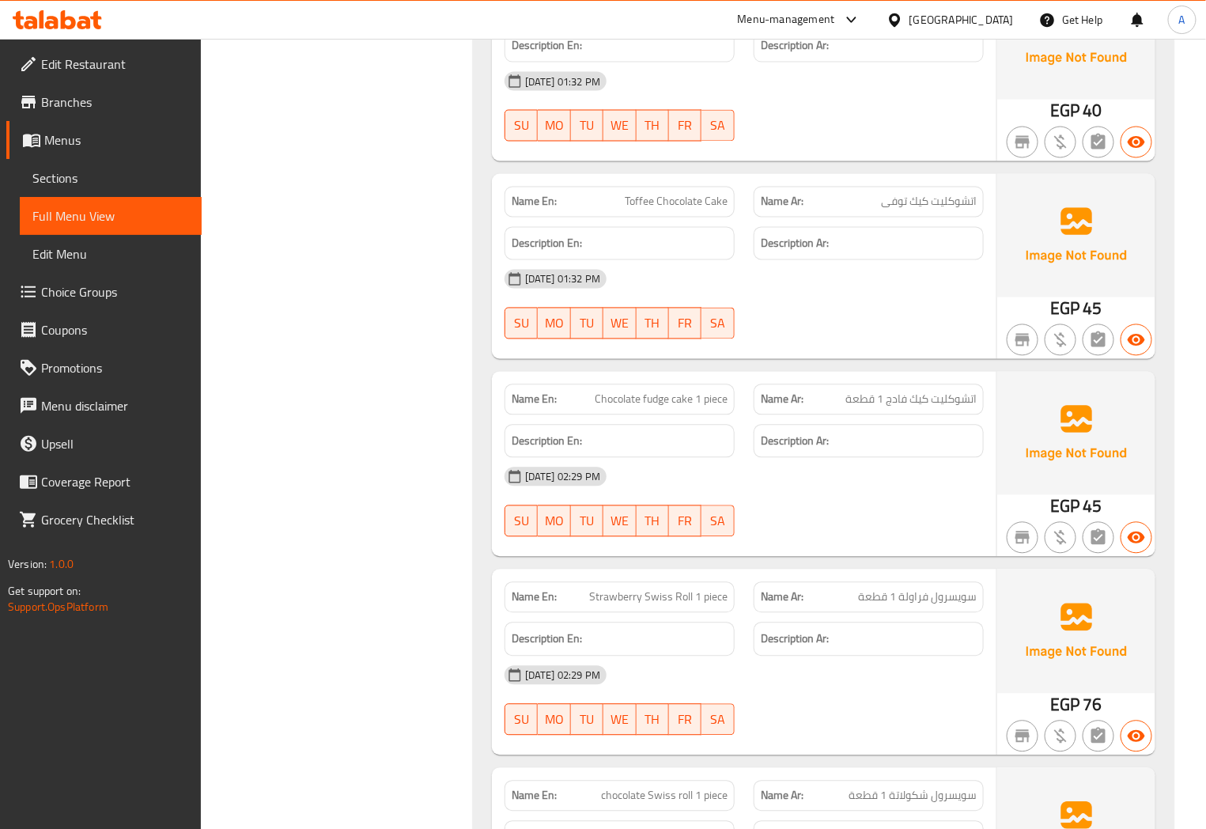
click at [898, 392] on span "اتشوكليت كيك فادج 1 قطعة" at bounding box center [911, 400] width 131 height 17
drag, startPoint x: 898, startPoint y: 350, endPoint x: 959, endPoint y: 350, distance: 60.9
click at [959, 392] on span "اتشوكليت كيك فادج 1 قطعة" at bounding box center [911, 400] width 131 height 17
click at [923, 392] on span "اتشوكليت كيك فادج 1 قطعة" at bounding box center [911, 400] width 131 height 17
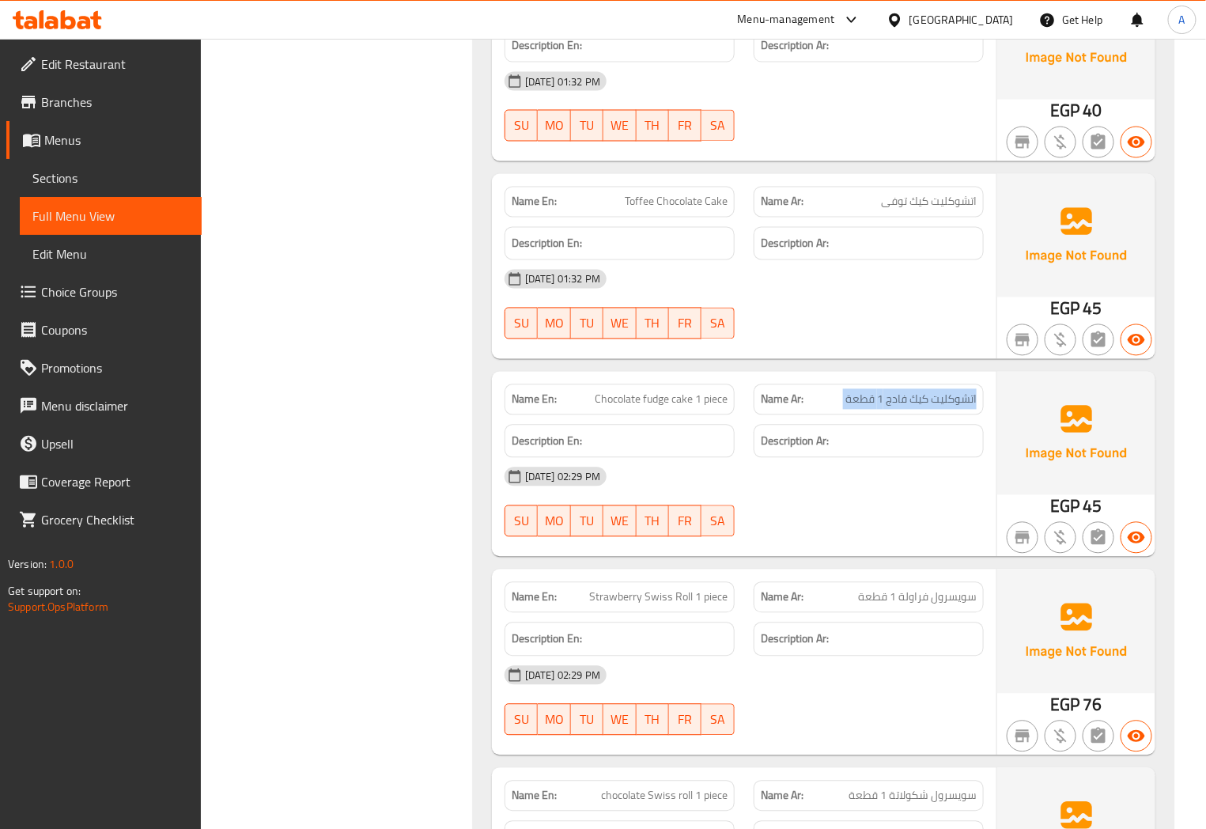
click at [923, 392] on span "اتشوكليت كيك فادج 1 قطعة" at bounding box center [911, 400] width 131 height 17
click at [698, 384] on div "Name En: Chocolate fudge cake 1 piece" at bounding box center [620, 399] width 230 height 31
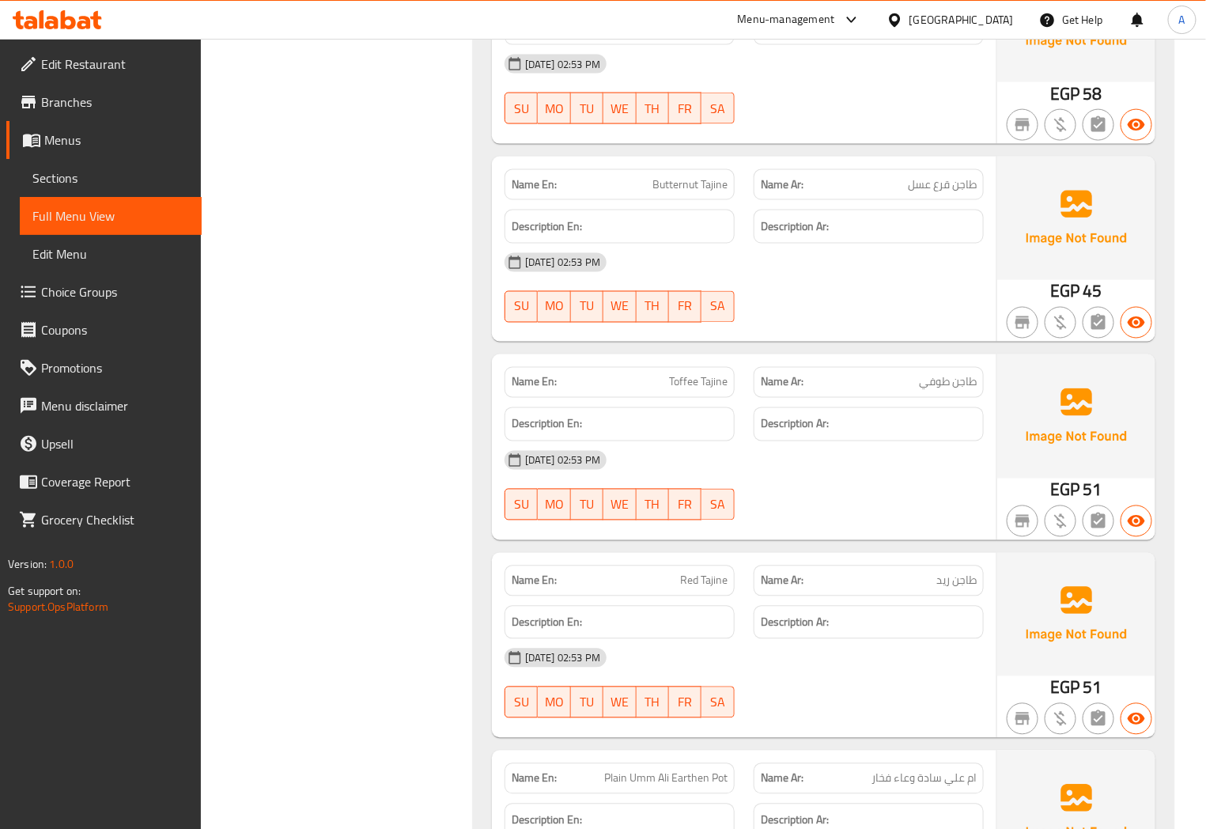
scroll to position [11777, 0]
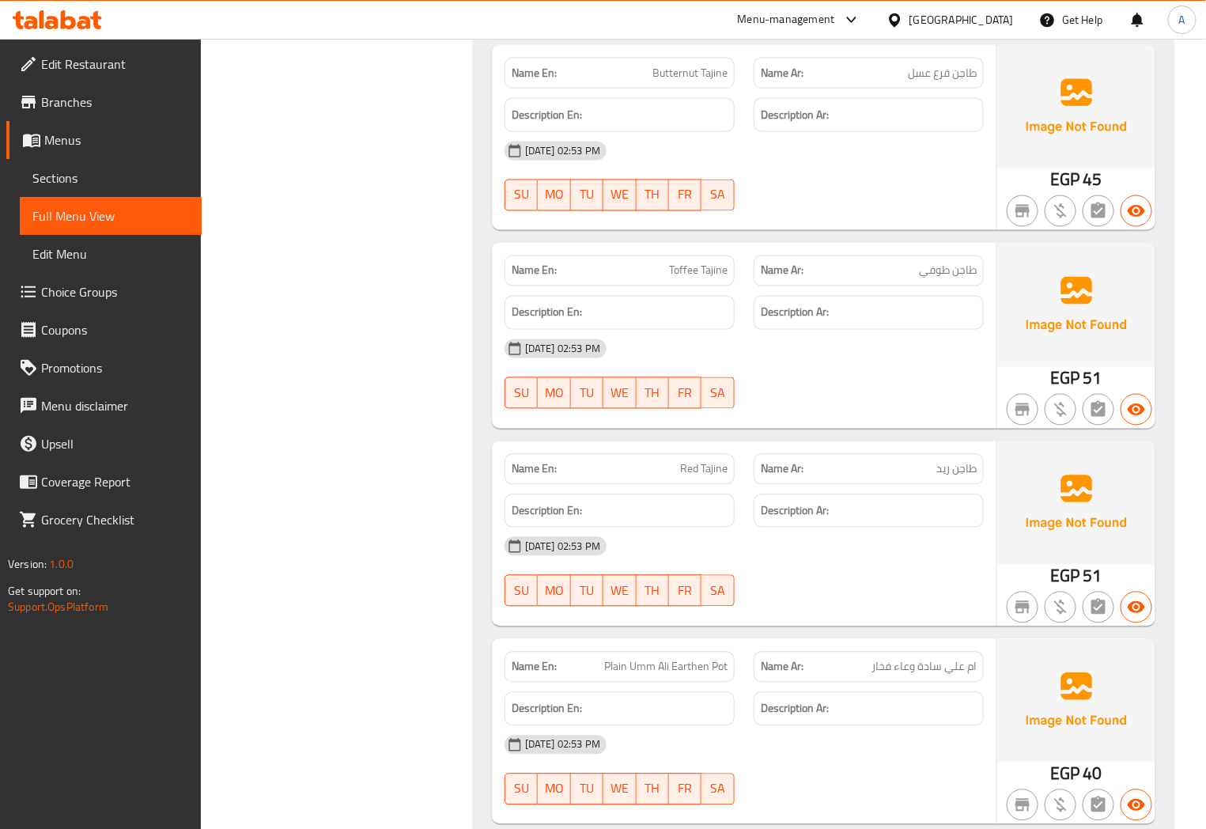
click at [951, 263] on span "طاجن طوفي" at bounding box center [948, 271] width 58 height 17
click at [710, 263] on span "Toffee Tajine" at bounding box center [698, 271] width 59 height 17
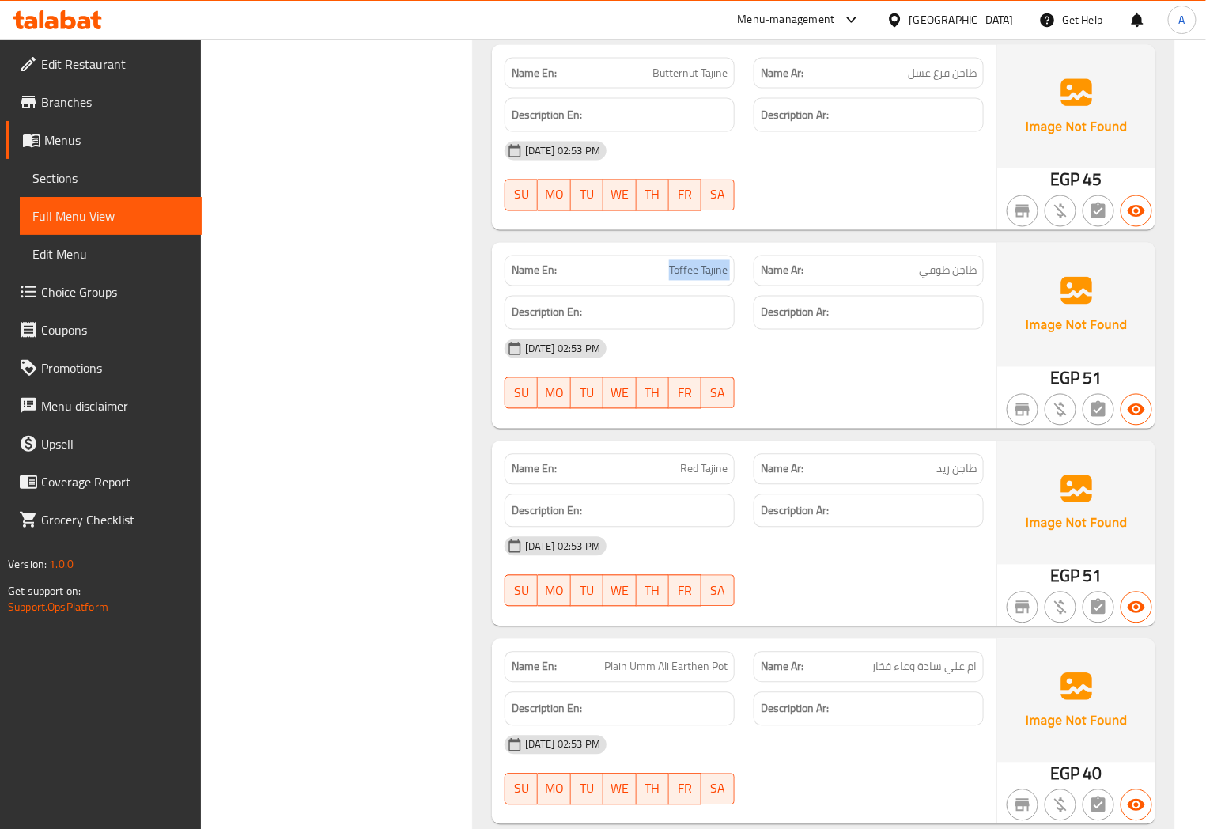
click at [710, 263] on span "Toffee Tajine" at bounding box center [698, 271] width 59 height 17
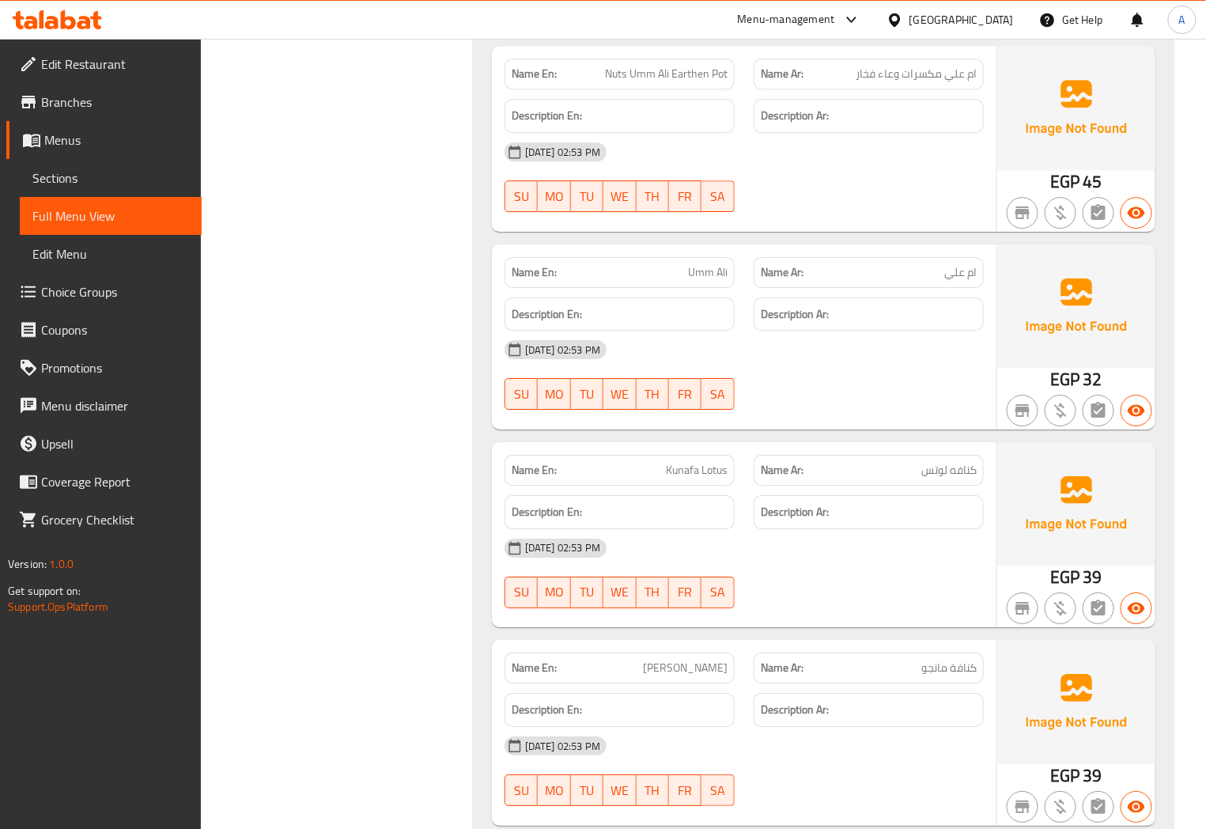
scroll to position [12481, 0]
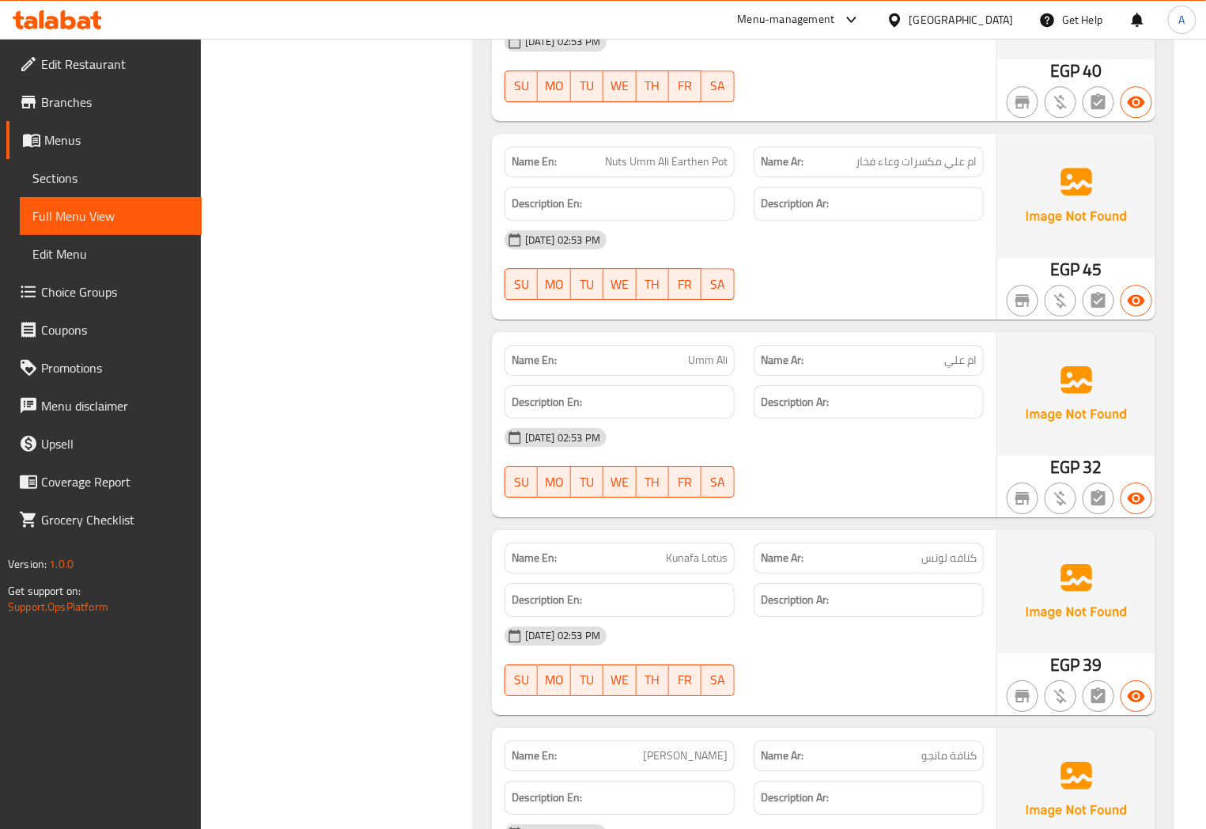
click at [687, 153] on span "Nuts Umm Ali Earthen Pot" at bounding box center [666, 161] width 123 height 17
click at [695, 153] on span "Nuts Umm Ali Earthen Pot" at bounding box center [666, 161] width 123 height 17
drag, startPoint x: 694, startPoint y: 112, endPoint x: 717, endPoint y: 112, distance: 22.9
click at [717, 153] on span "Nuts Umm Ali Earthen Pot" at bounding box center [666, 161] width 123 height 17
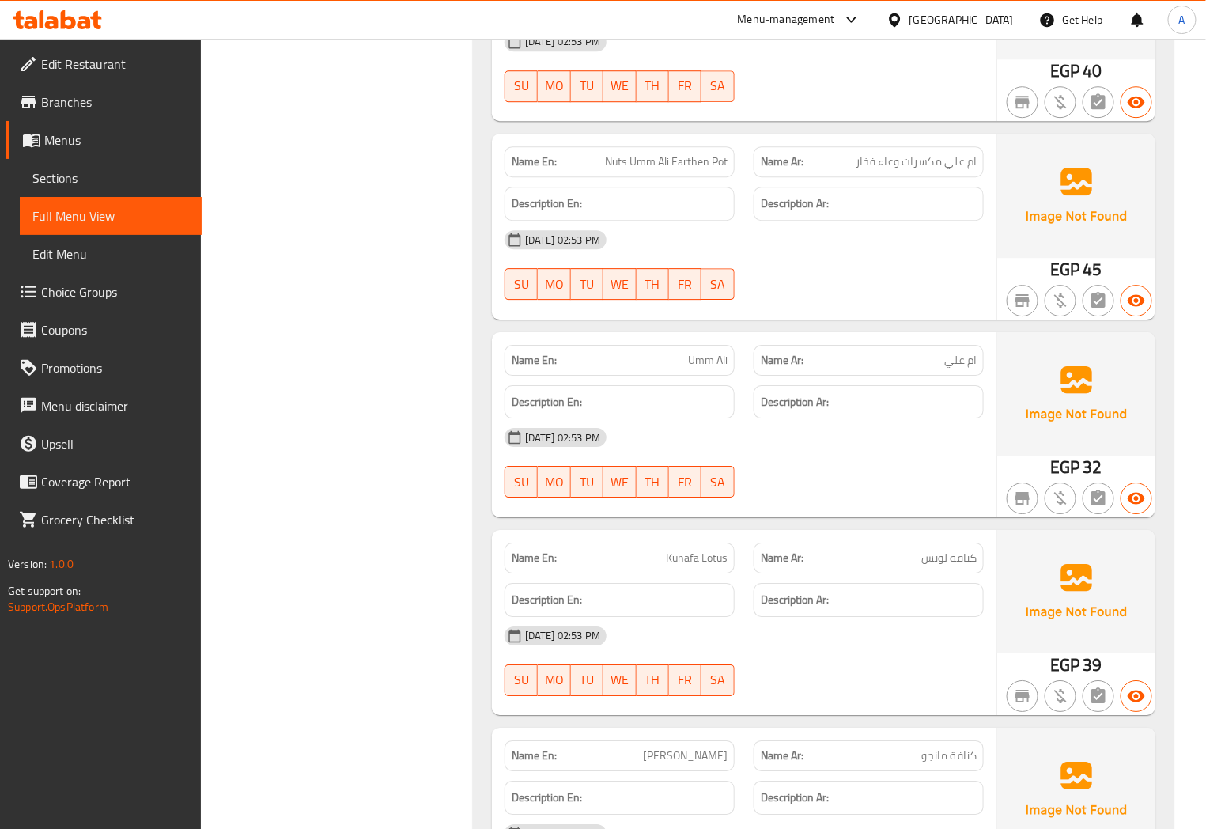
click at [884, 153] on span "ام علي مكسرات وعاء فخار" at bounding box center [916, 161] width 121 height 17
click at [883, 153] on span "ام علي مكسرات وعاء فخار" at bounding box center [916, 161] width 121 height 17
click at [858, 153] on span "ام علي مكسرات وعاء فخار" at bounding box center [916, 161] width 121 height 17
click at [871, 153] on span "ام علي مكسرات وعاء فخار" at bounding box center [916, 161] width 121 height 17
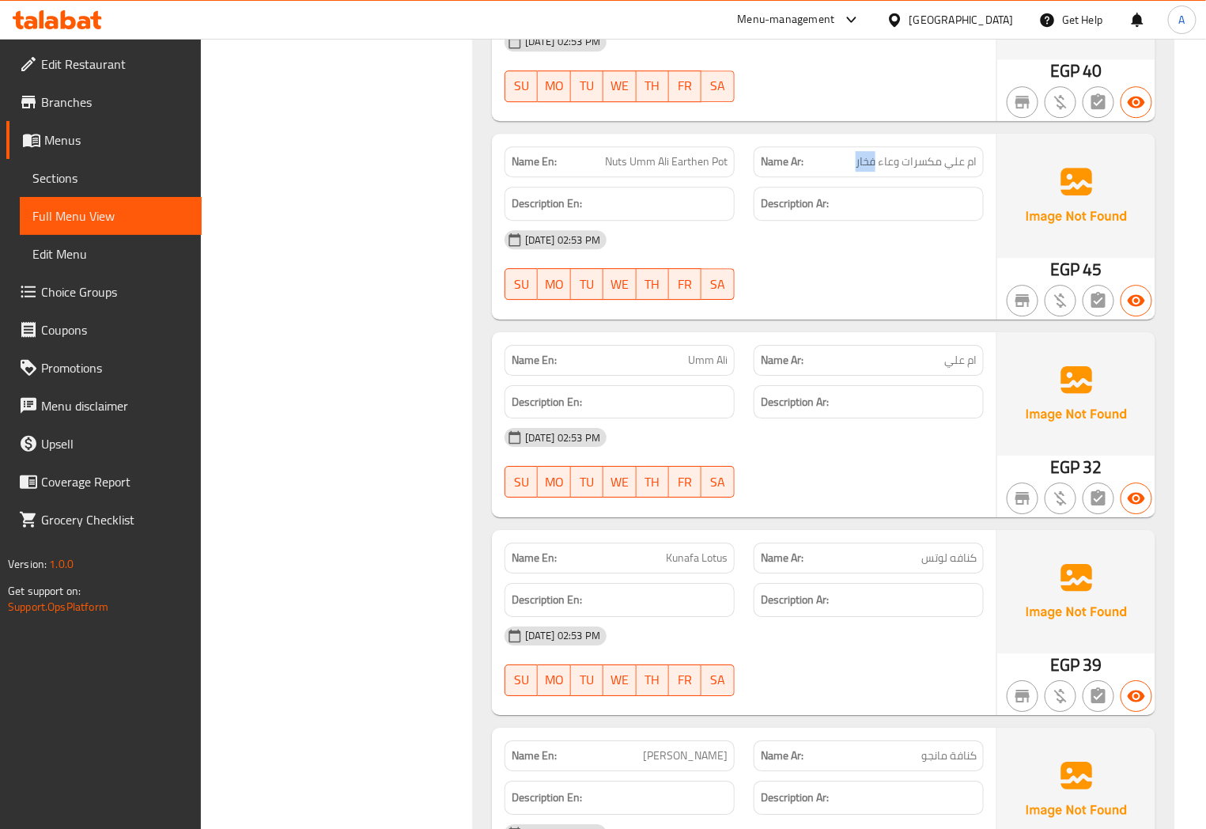
click at [871, 153] on span "ام علي مكسرات وعاء فخار" at bounding box center [916, 161] width 121 height 17
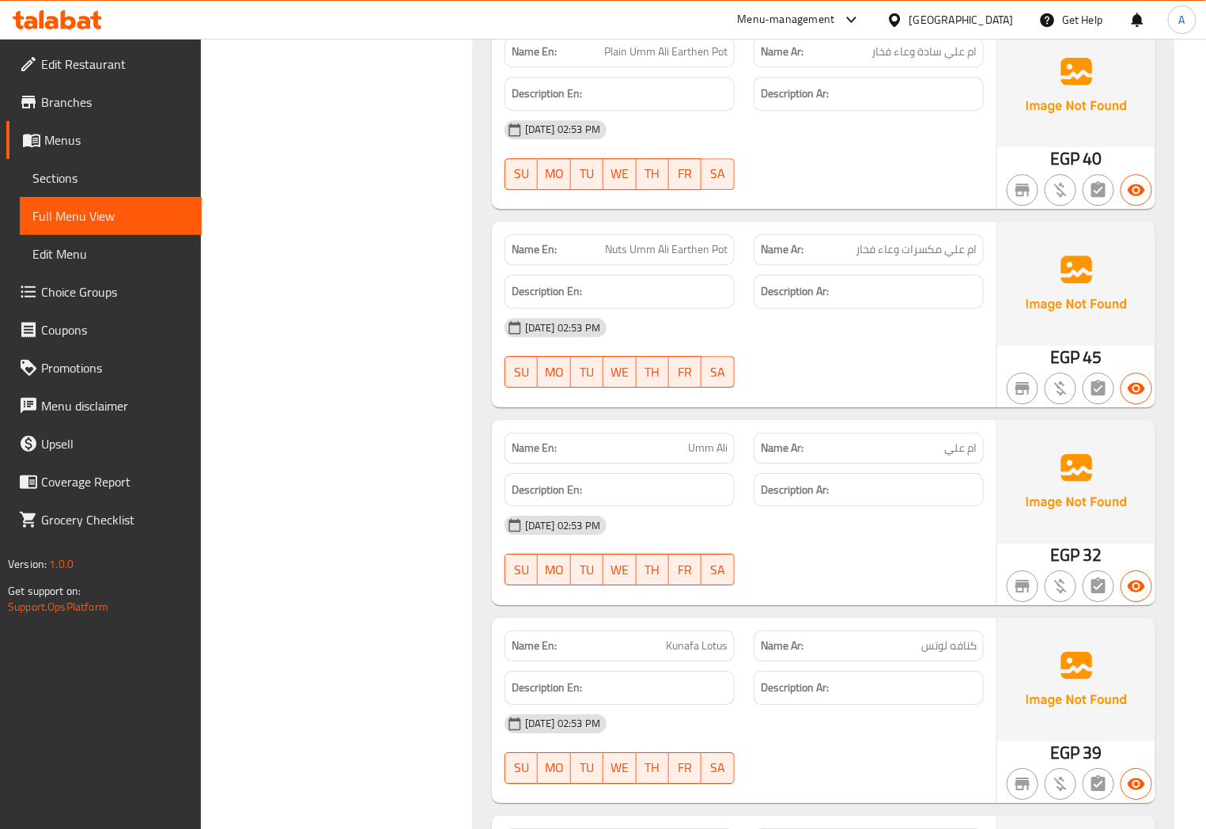
click at [691, 241] on span "Nuts Umm Ali Earthen Pot" at bounding box center [666, 249] width 123 height 17
click at [912, 241] on span "ام علي مكسرات وعاء فخار" at bounding box center [916, 249] width 121 height 17
drag, startPoint x: 900, startPoint y: 204, endPoint x: 856, endPoint y: 206, distance: 44.3
click at [856, 241] on p "Name Ar: ام علي مكسرات وعاء فخار" at bounding box center [869, 249] width 216 height 17
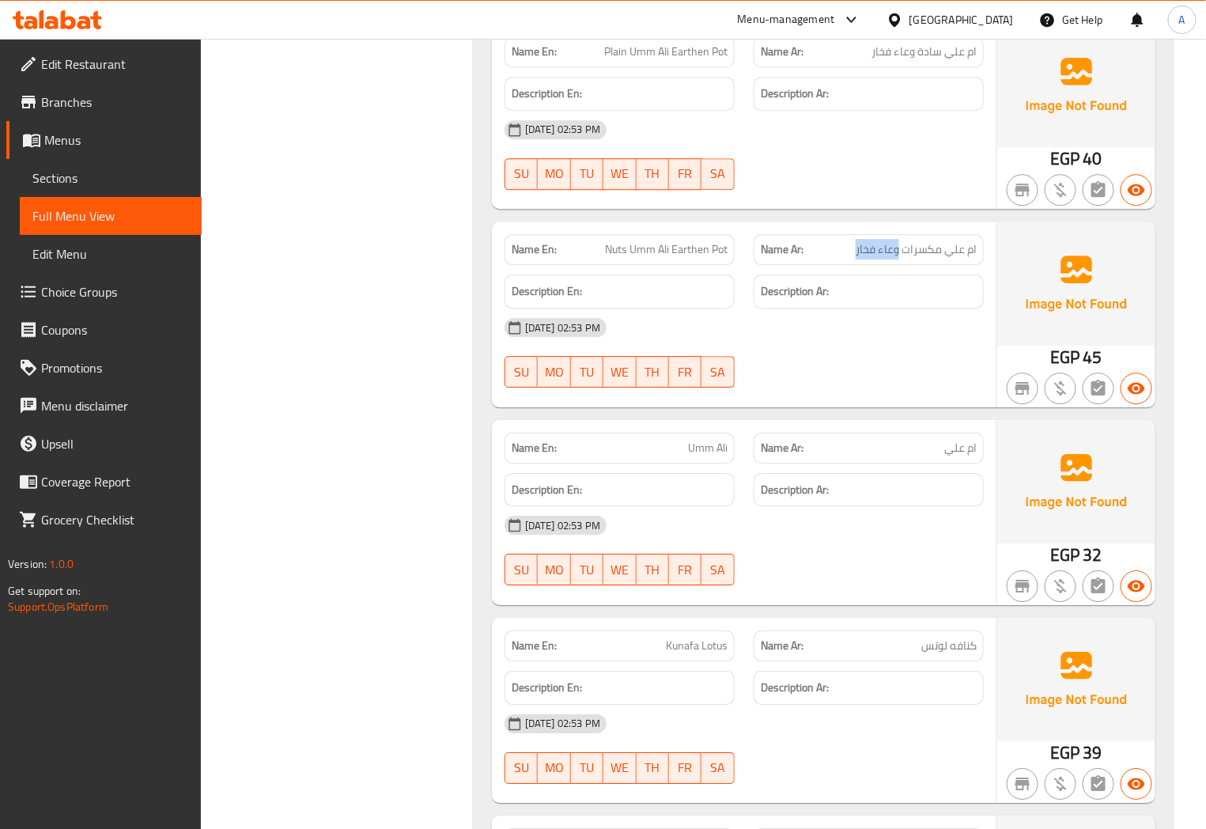
click at [877, 241] on span "ام علي مكسرات وعاء فخار" at bounding box center [916, 249] width 121 height 17
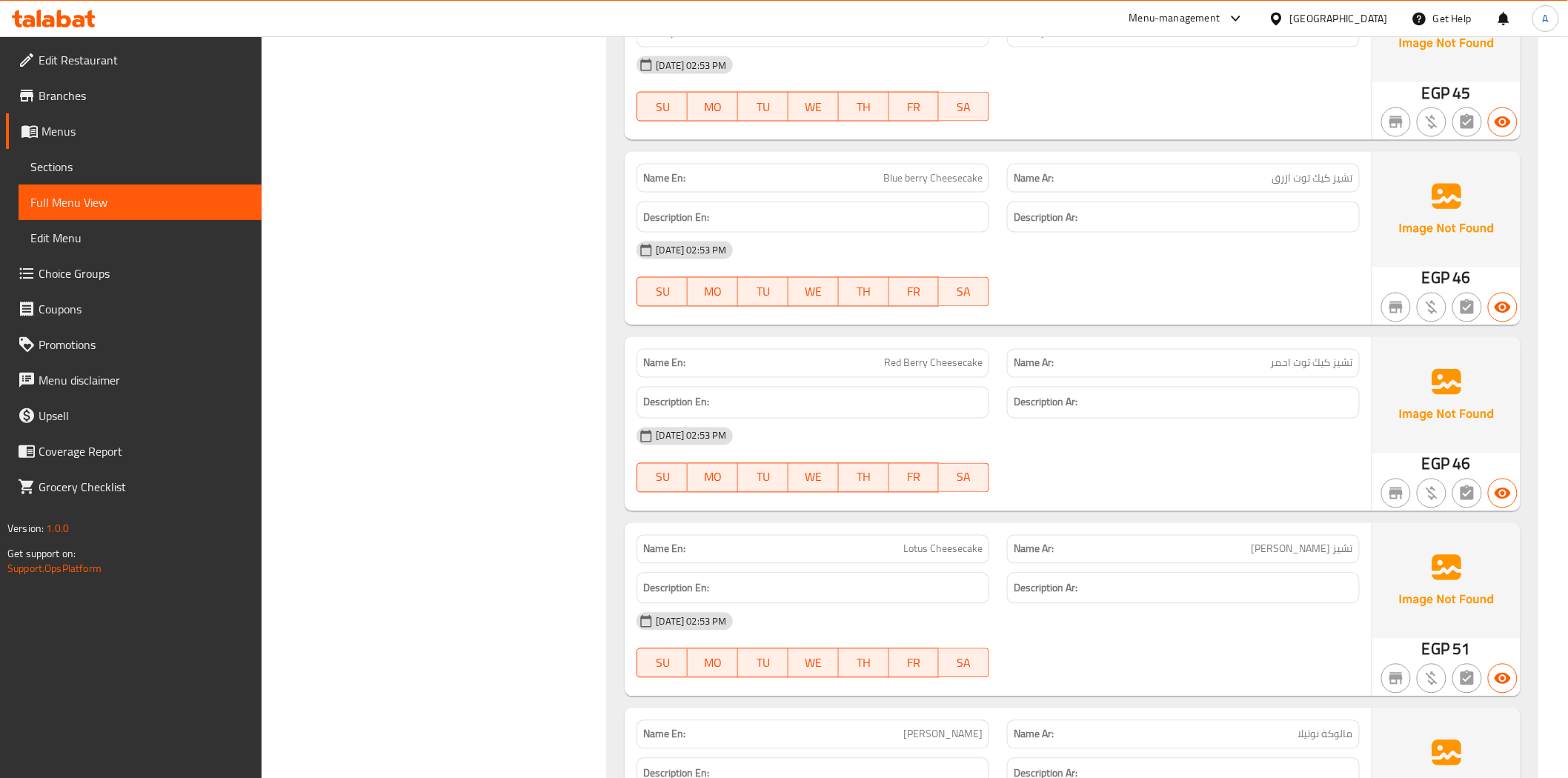
scroll to position [12590, 0]
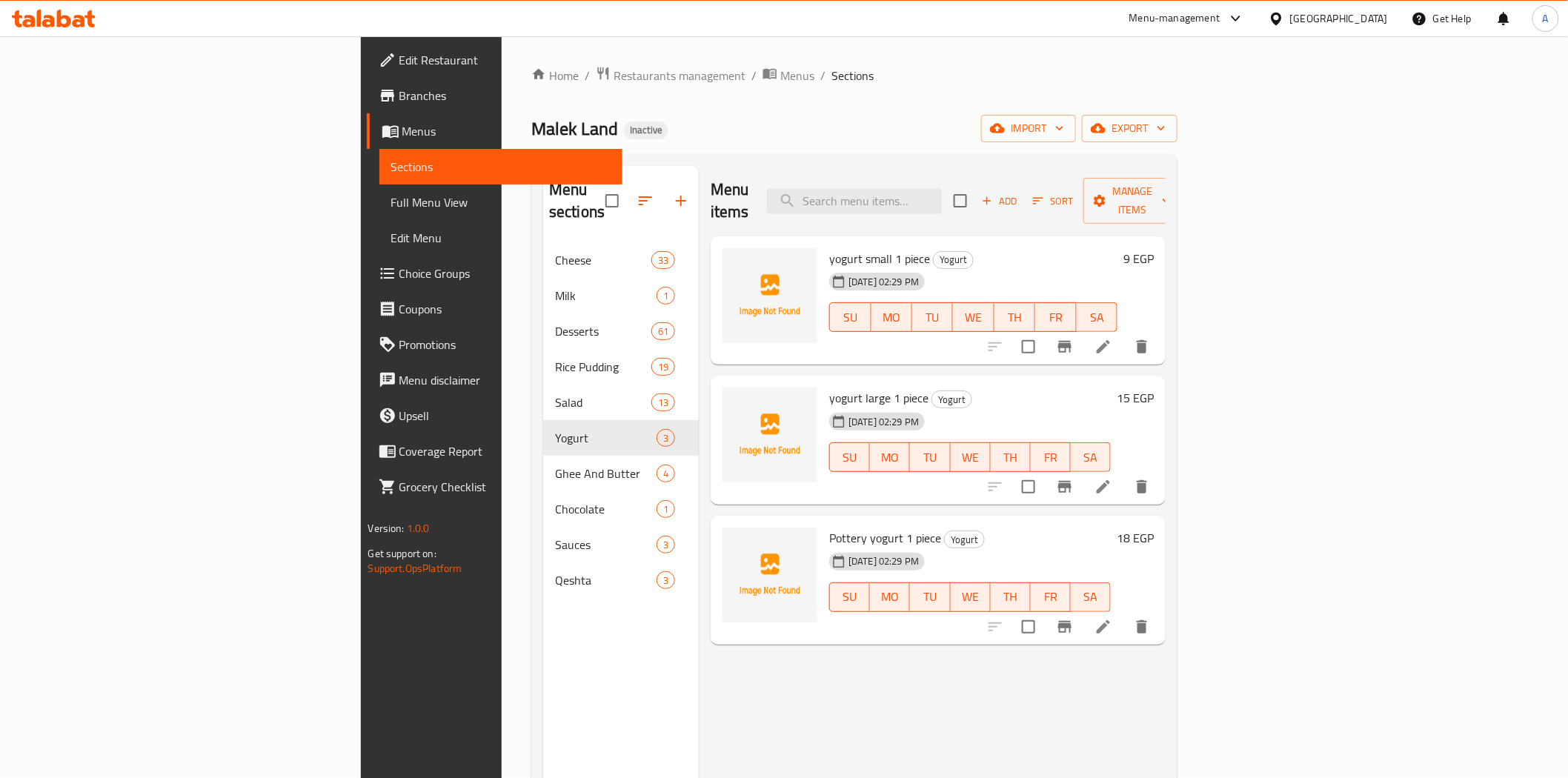
click at [1372, 22] on div "[GEOGRAPHIC_DATA]" at bounding box center [1339, 18] width 97 height 16
click at [1195, 218] on div "Jordan" at bounding box center [1193, 216] width 52 height 34
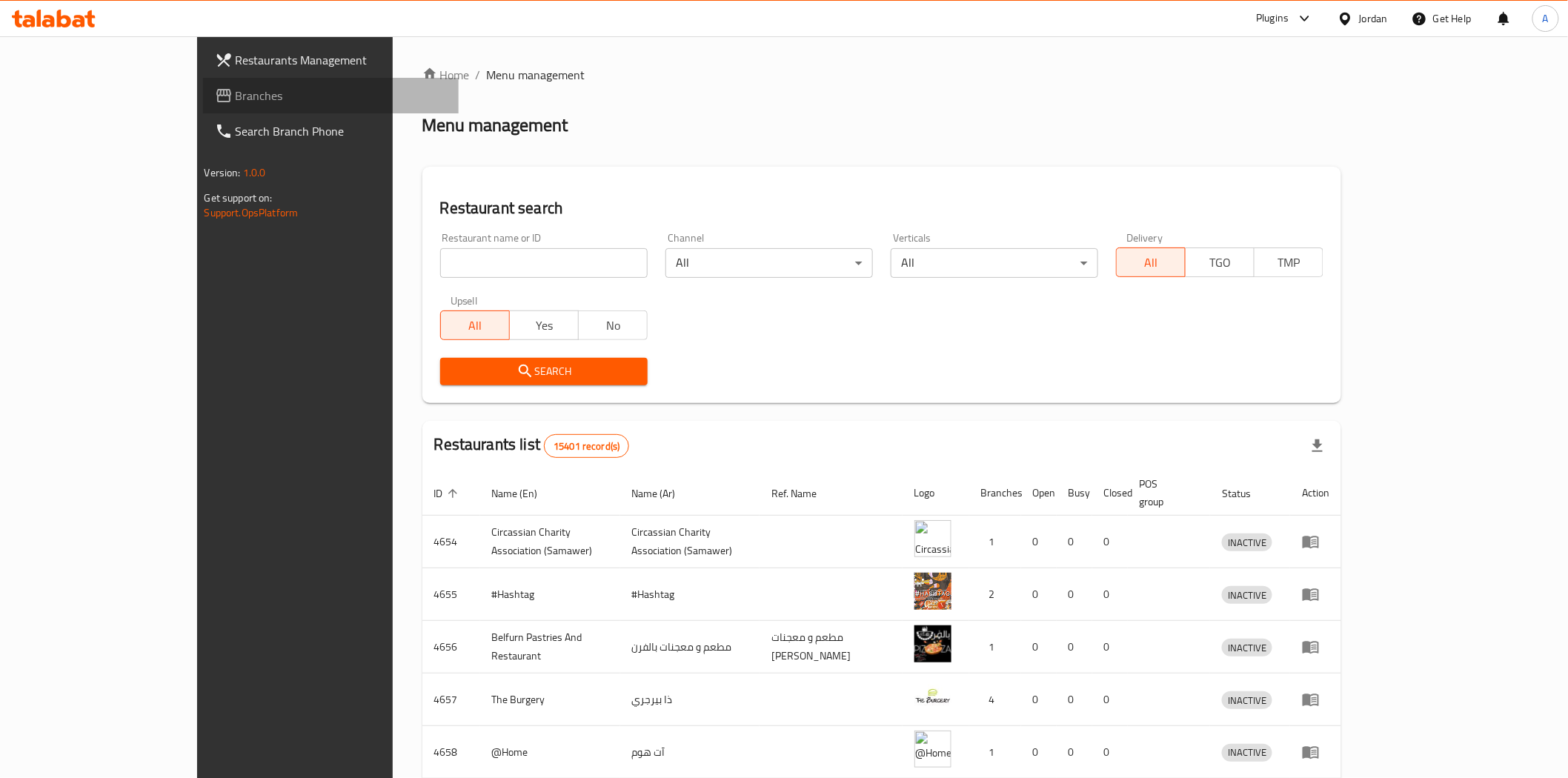
click at [203, 105] on link "Branches" at bounding box center [331, 95] width 256 height 36
